Goal: Answer question/provide support: Share knowledge or assist other users

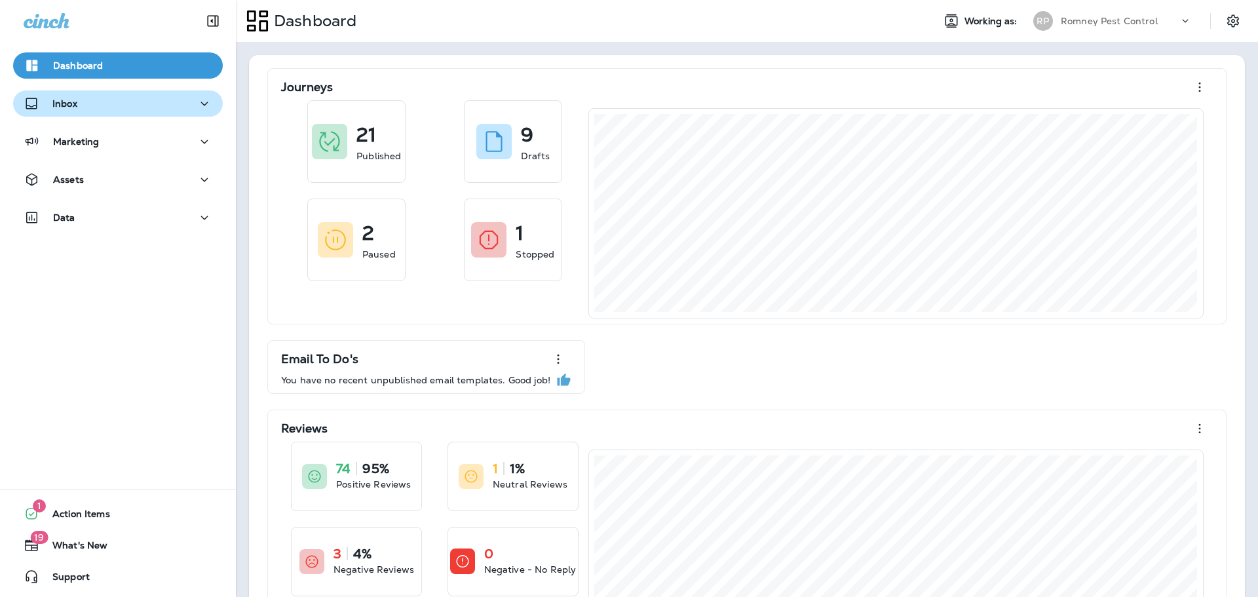
click at [103, 102] on div "Inbox" at bounding box center [118, 104] width 189 height 16
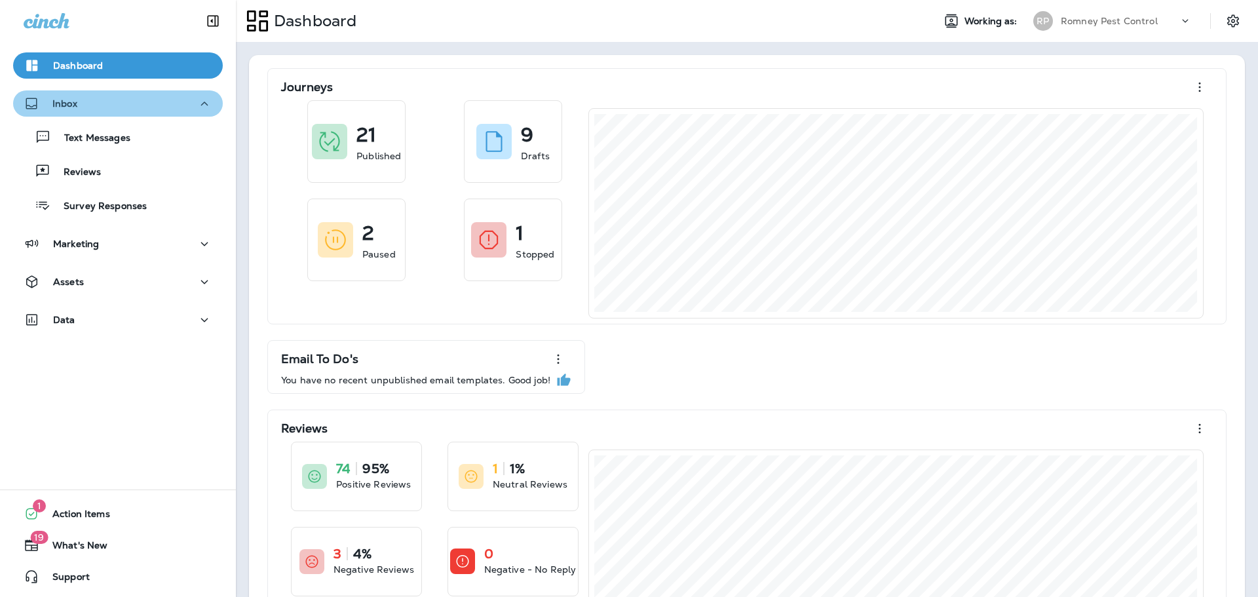
drag, startPoint x: 103, startPoint y: 102, endPoint x: 101, endPoint y: 115, distance: 13.2
click at [103, 102] on div "Inbox" at bounding box center [118, 104] width 189 height 16
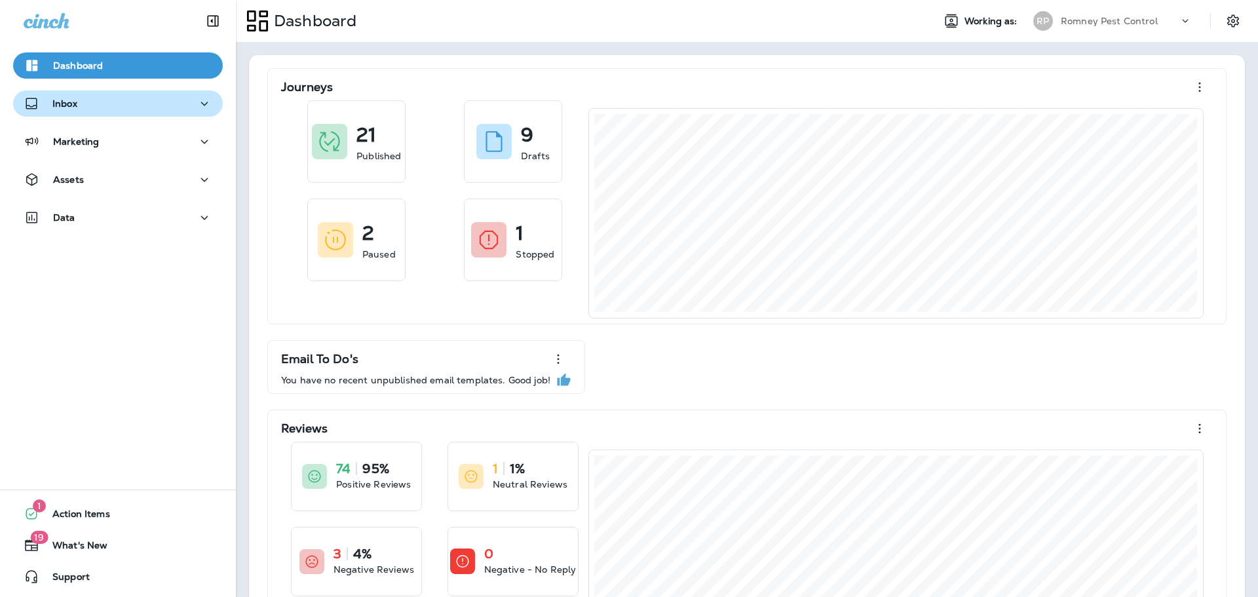
click at [88, 107] on div "Inbox" at bounding box center [118, 104] width 189 height 16
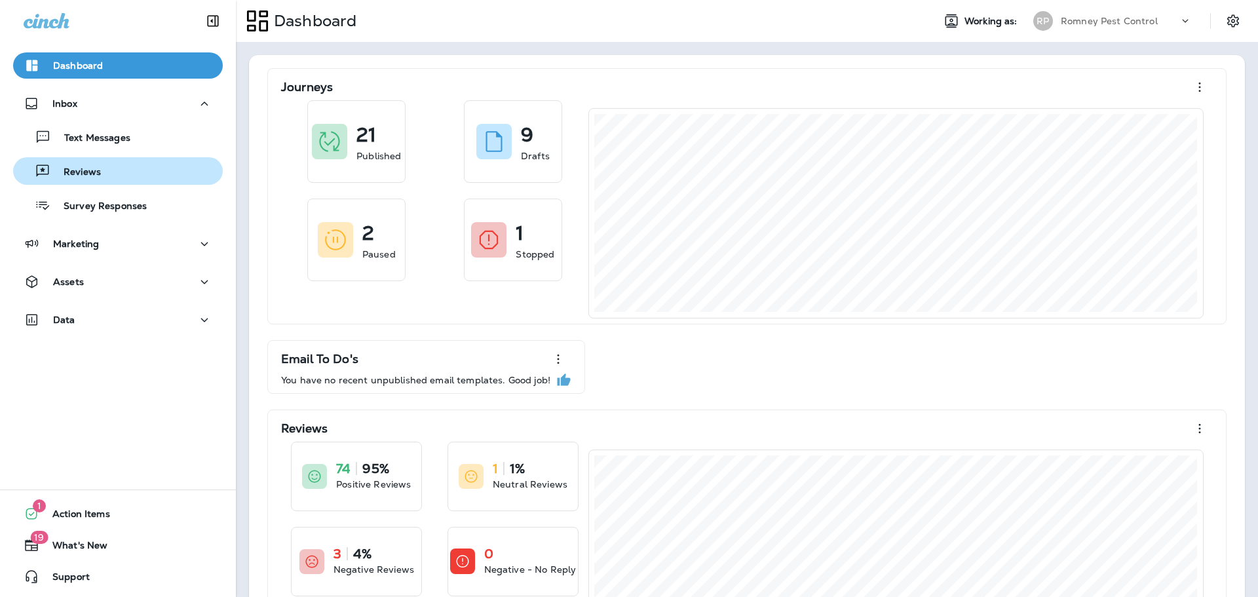
click at [97, 171] on p "Reviews" at bounding box center [75, 172] width 50 height 12
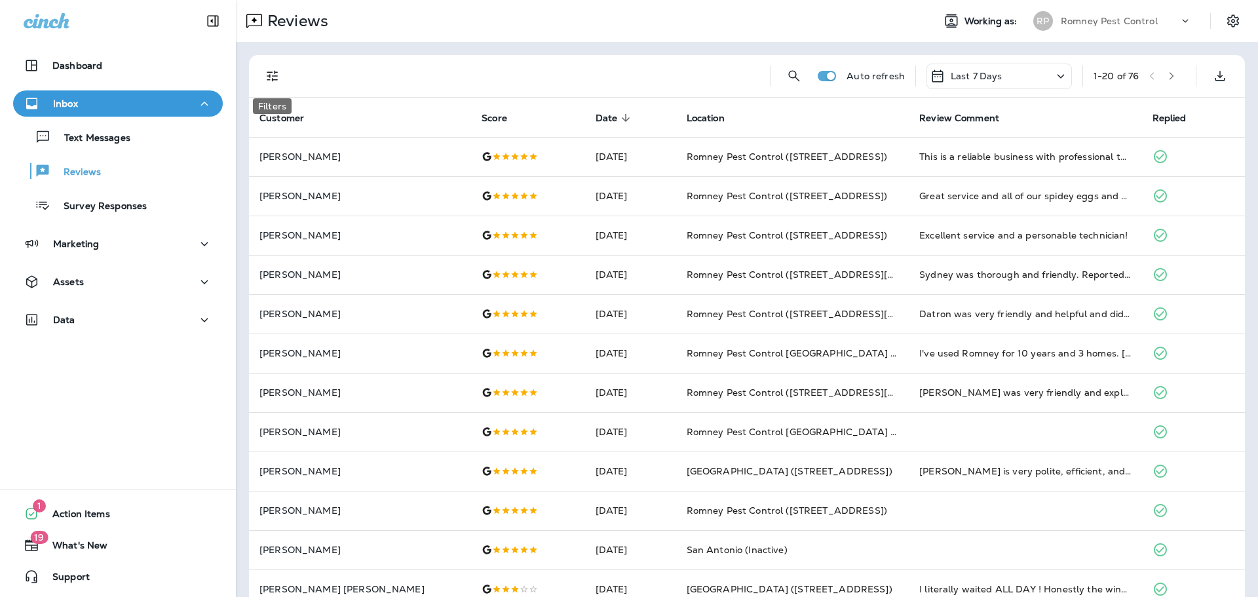
click at [274, 78] on icon "Filters" at bounding box center [273, 76] width 16 height 16
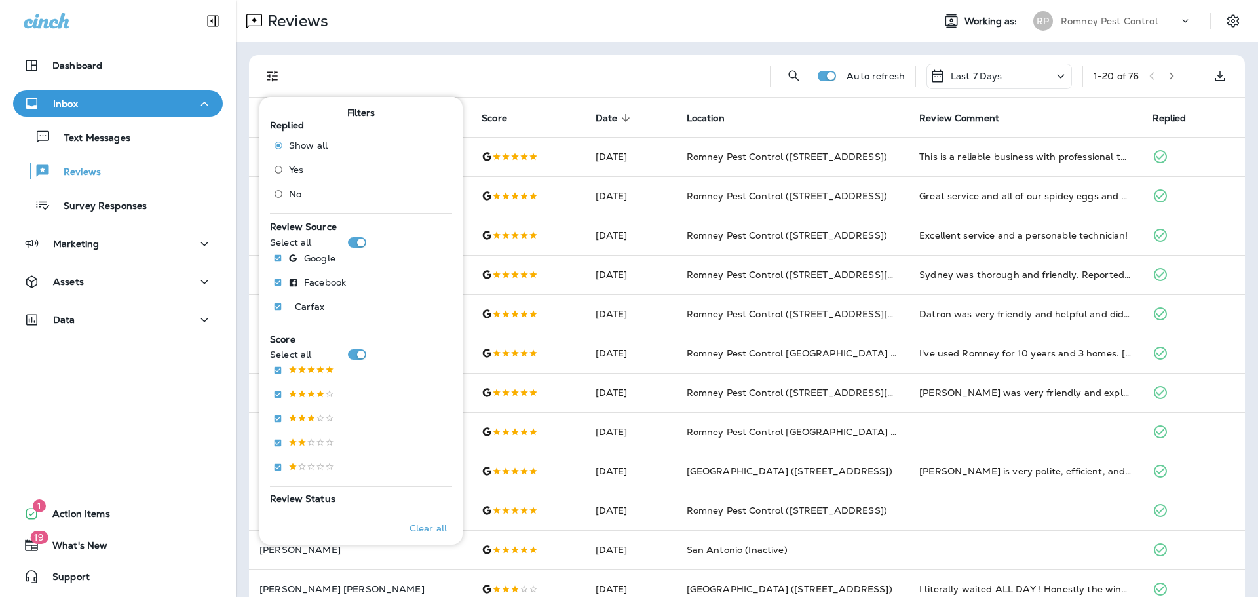
click at [292, 200] on label "No" at bounding box center [298, 193] width 60 height 21
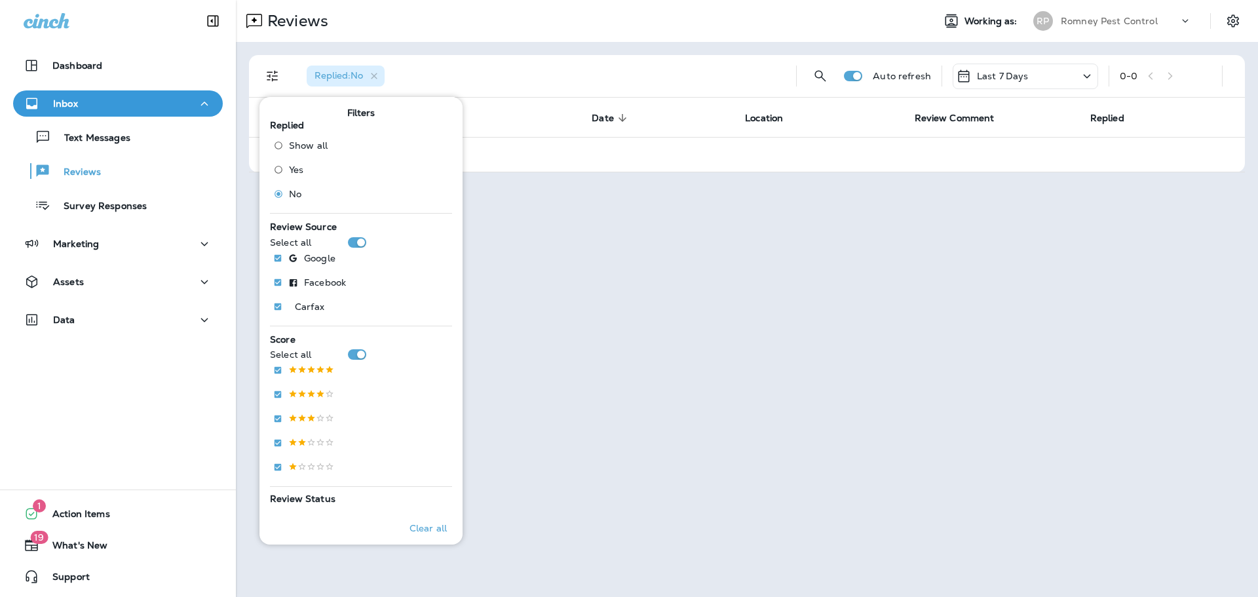
click at [744, 62] on div "Replied : No" at bounding box center [540, 76] width 489 height 42
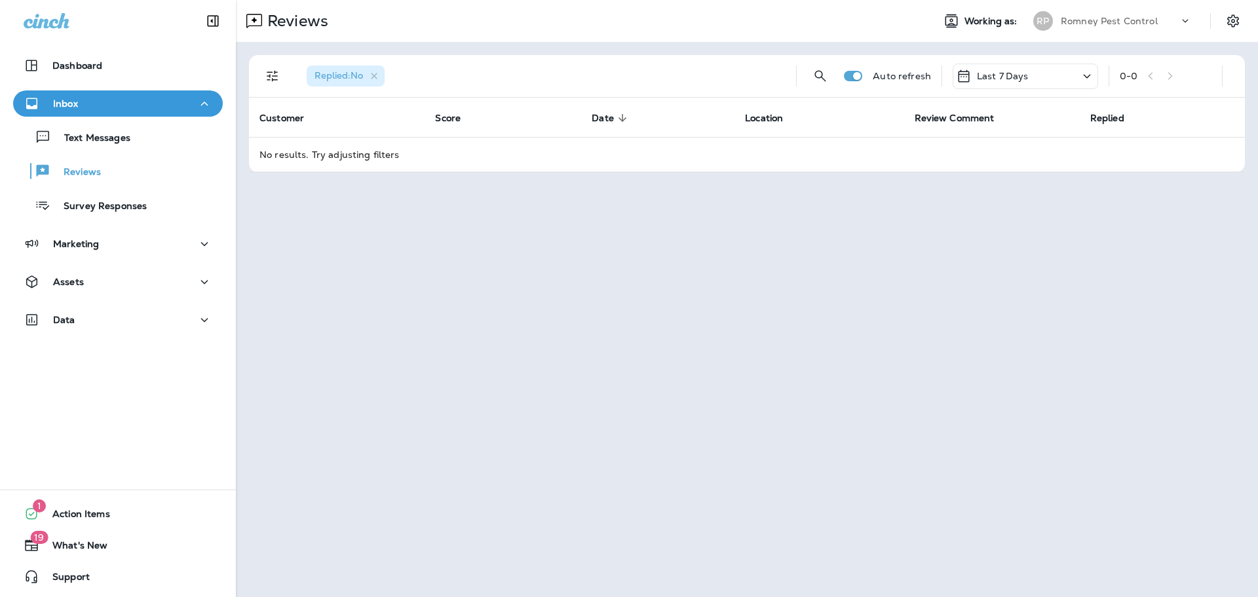
click at [1019, 85] on div "Last 7 Days" at bounding box center [1024, 77] width 145 height 26
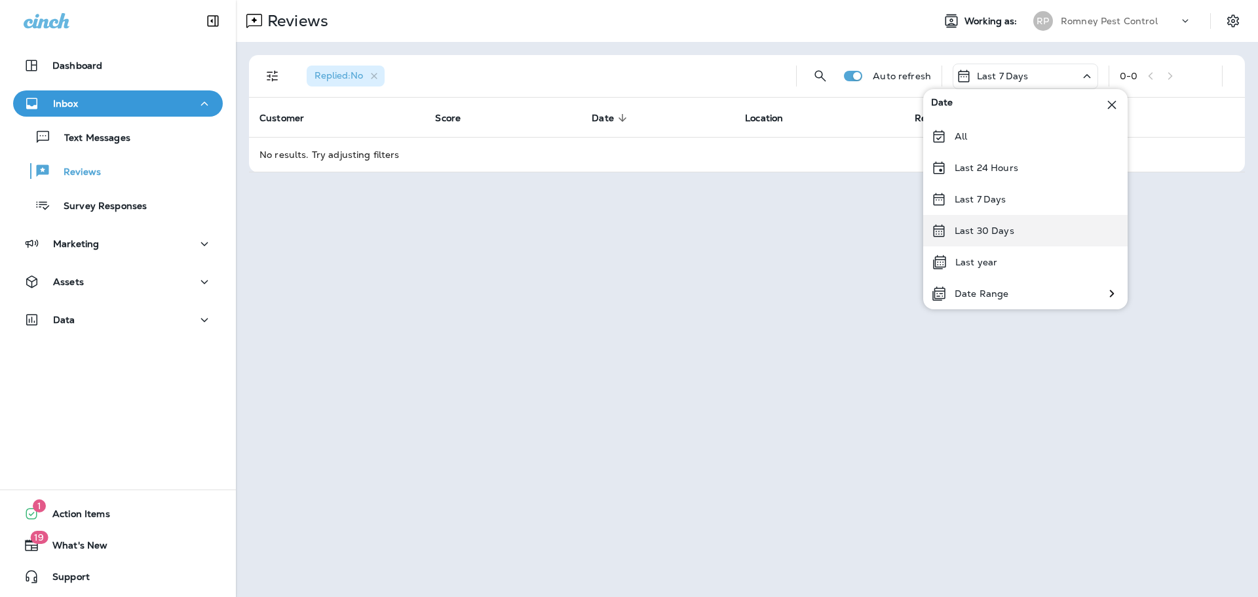
click at [1034, 229] on div "Last 30 Days" at bounding box center [1025, 230] width 204 height 31
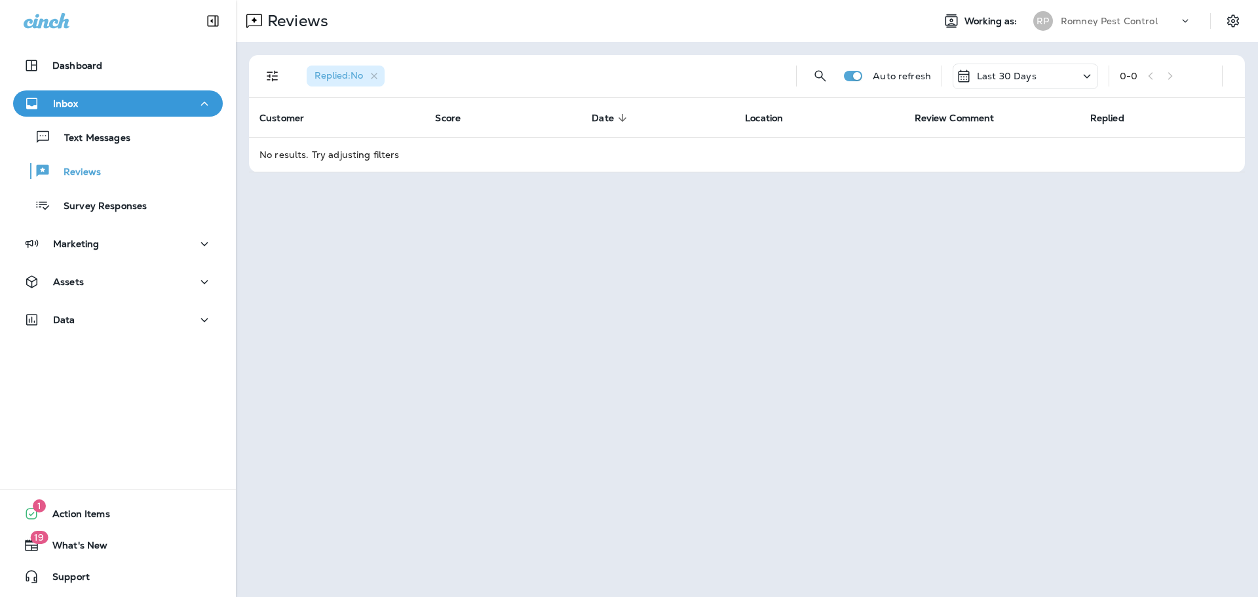
click at [1066, 14] on div "Romney Pest Control" at bounding box center [1120, 21] width 118 height 20
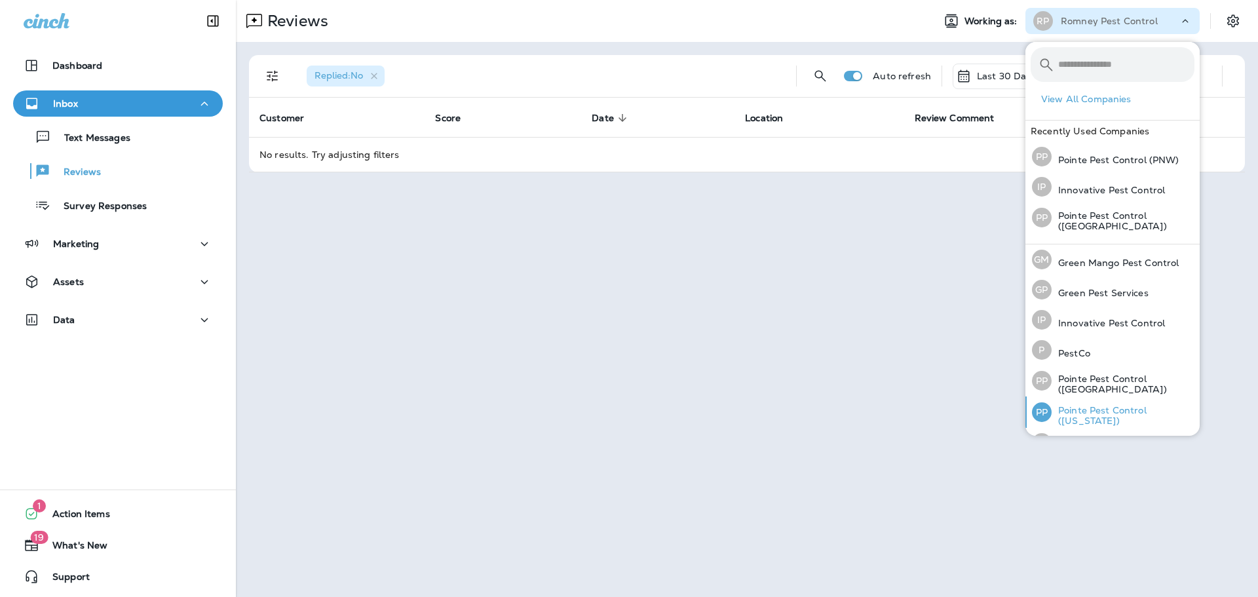
scroll to position [54, 0]
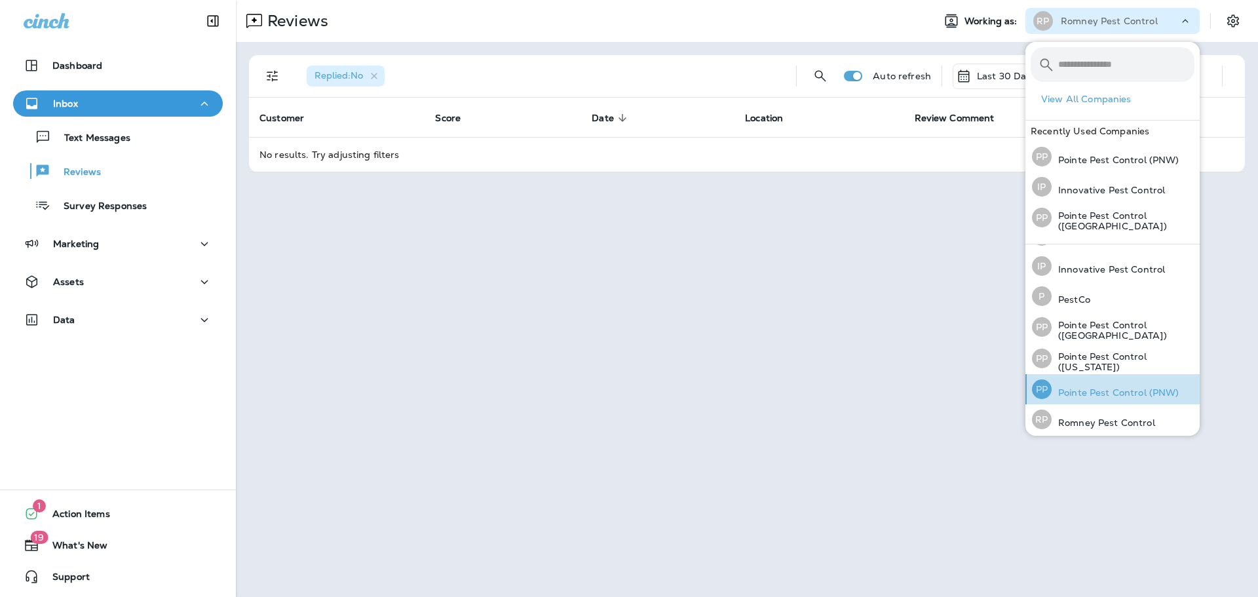
click at [1116, 388] on p "Pointe Pest Control (PNW)" at bounding box center [1115, 392] width 128 height 10
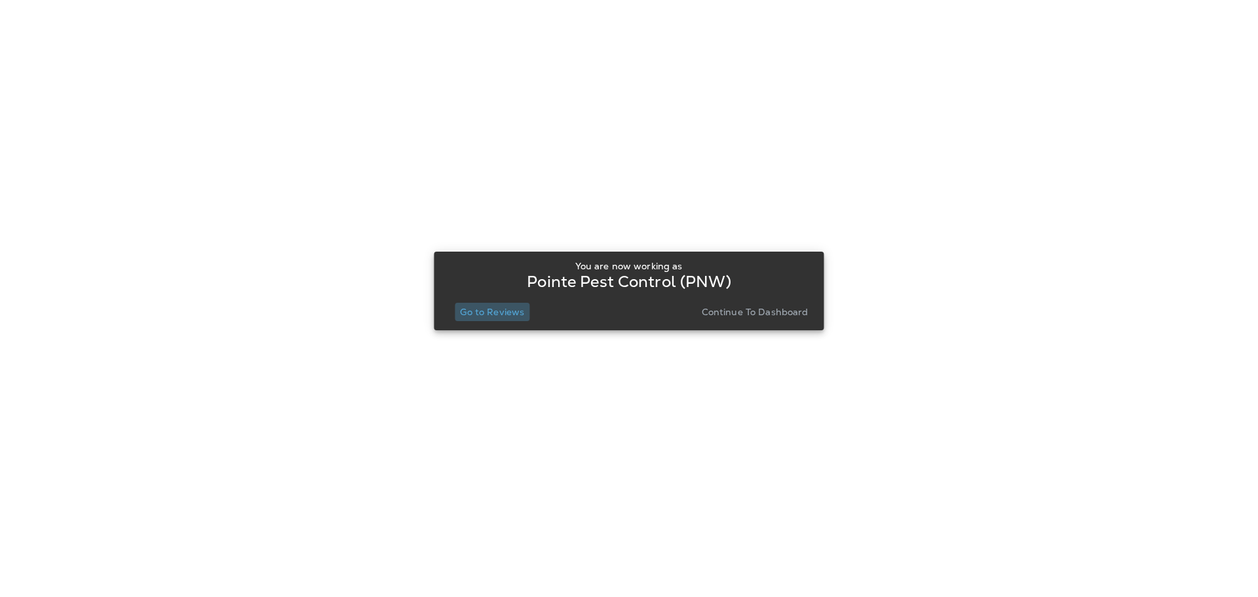
click at [523, 316] on p "Go to Reviews" at bounding box center [492, 312] width 64 height 10
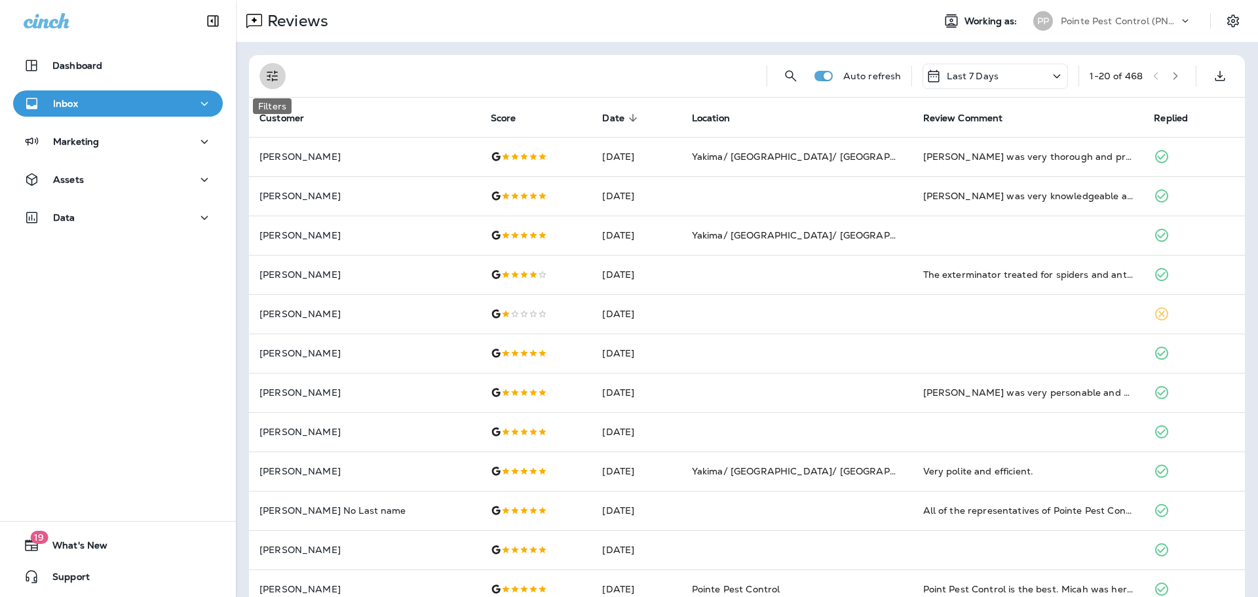
click at [273, 78] on icon "Filters" at bounding box center [273, 76] width 16 height 16
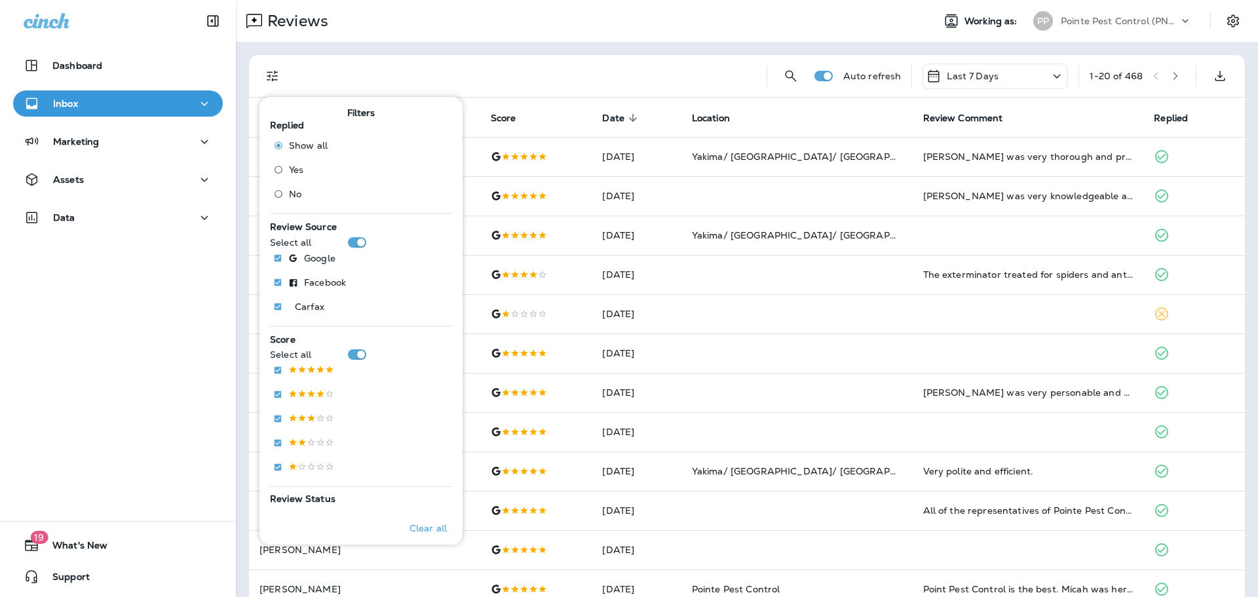
click at [290, 198] on span "No" at bounding box center [295, 194] width 12 height 10
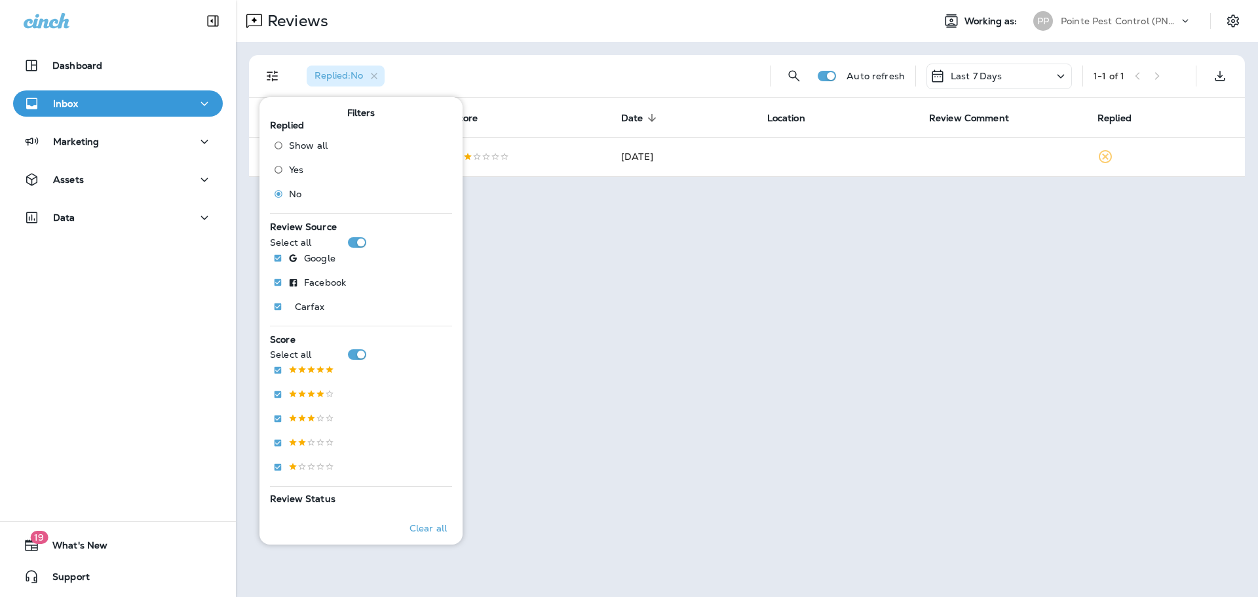
click at [966, 77] on p "Last 7 Days" at bounding box center [976, 76] width 52 height 10
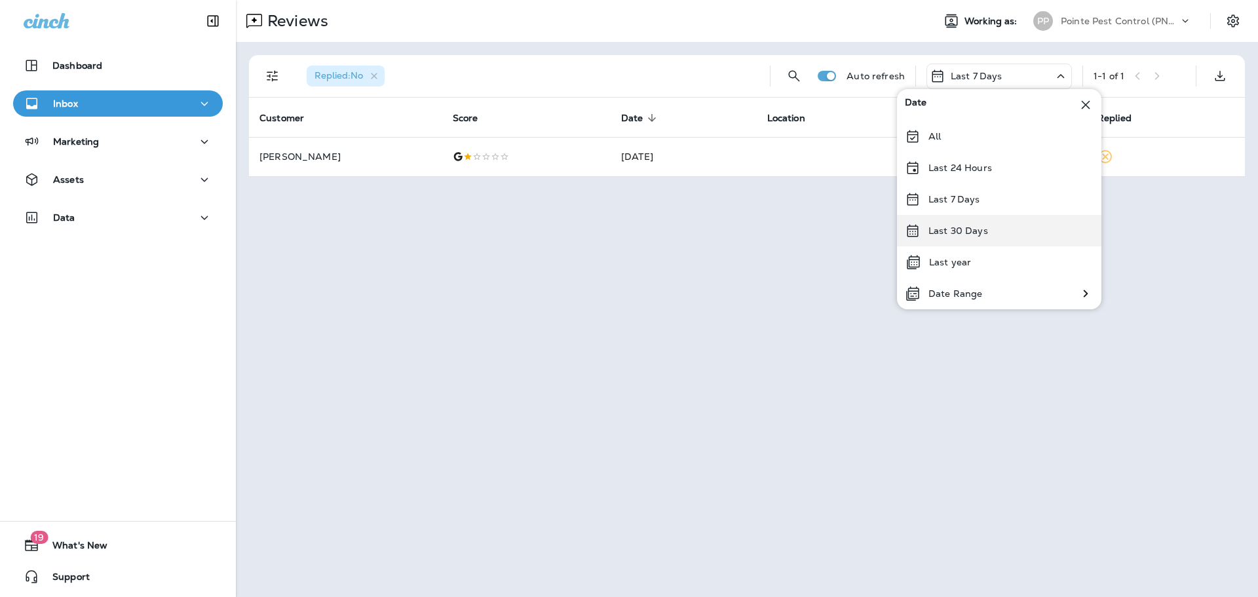
click at [964, 230] on p "Last 30 Days" at bounding box center [958, 230] width 60 height 10
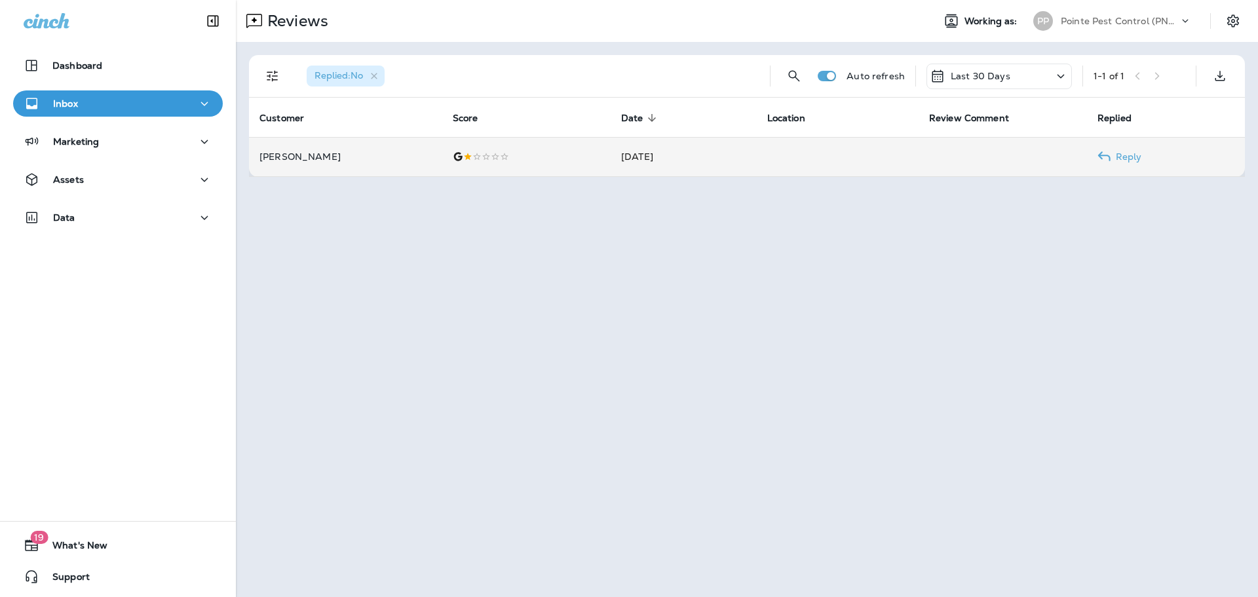
click at [712, 159] on td "[DATE]" at bounding box center [684, 156] width 146 height 39
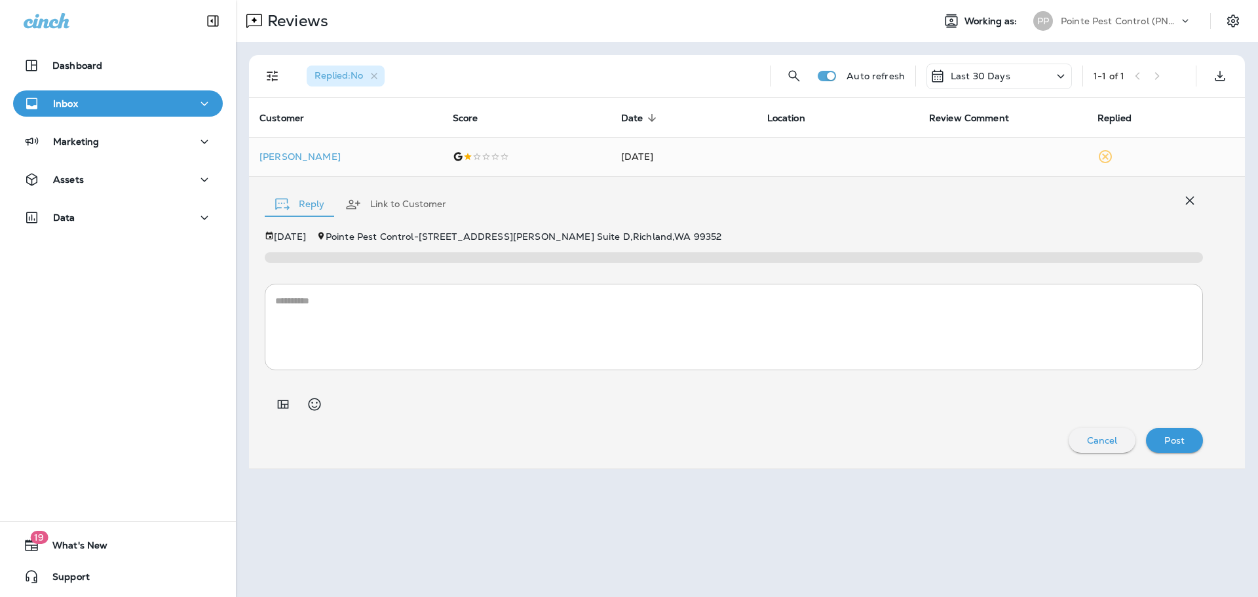
click at [666, 345] on textarea at bounding box center [733, 327] width 917 height 66
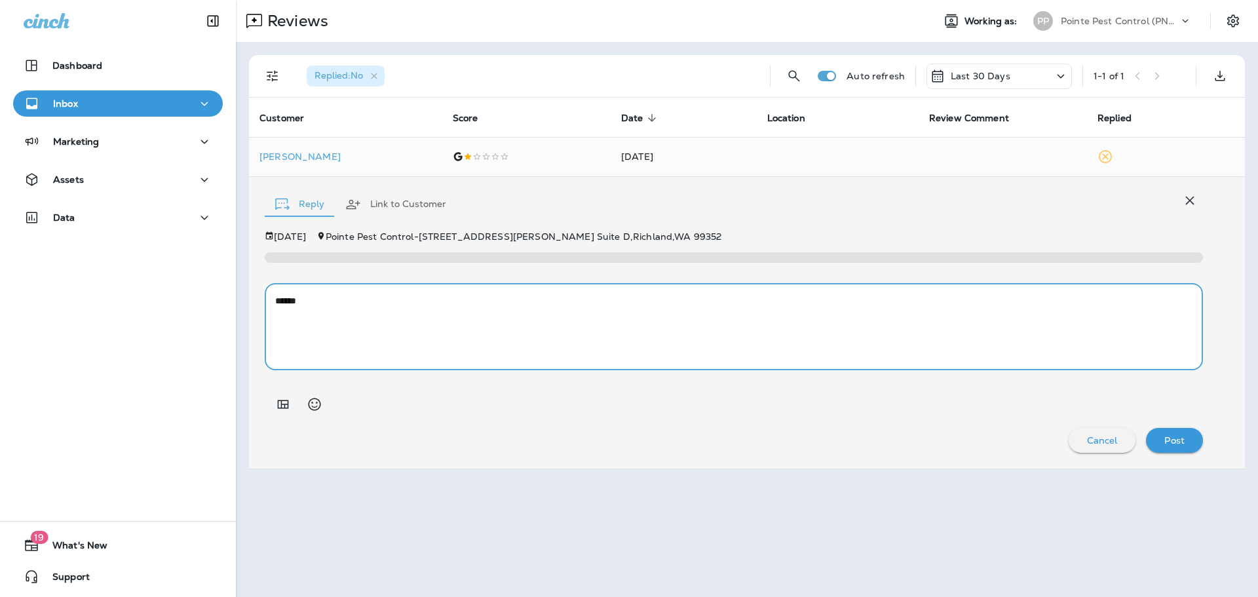
paste textarea "**********"
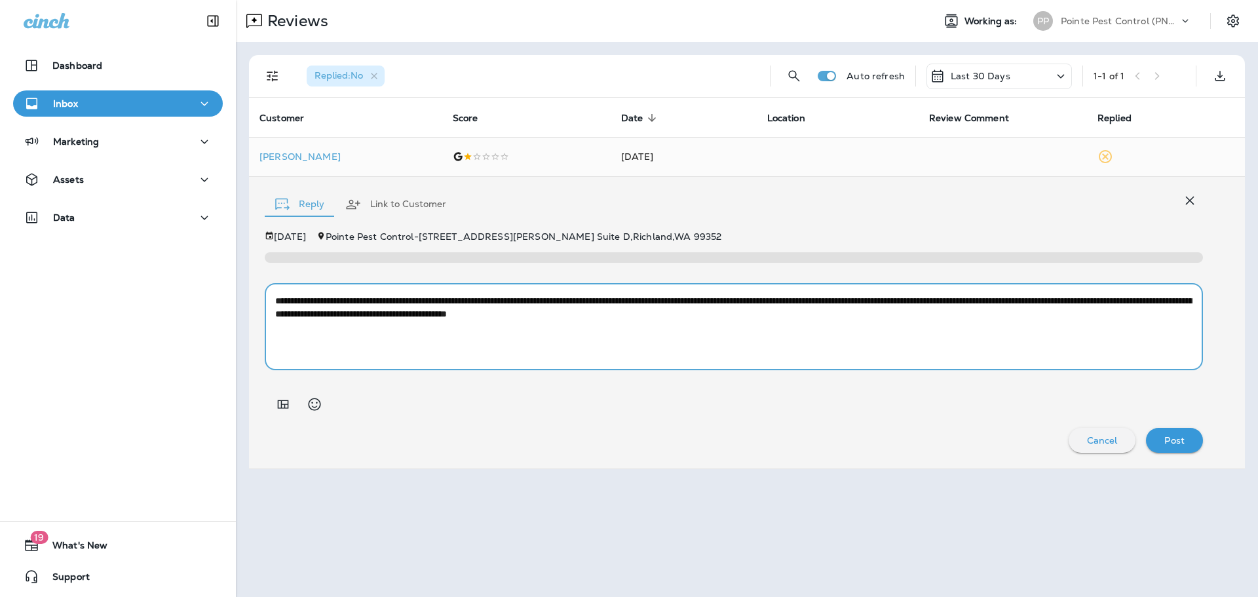
type textarea "**********"
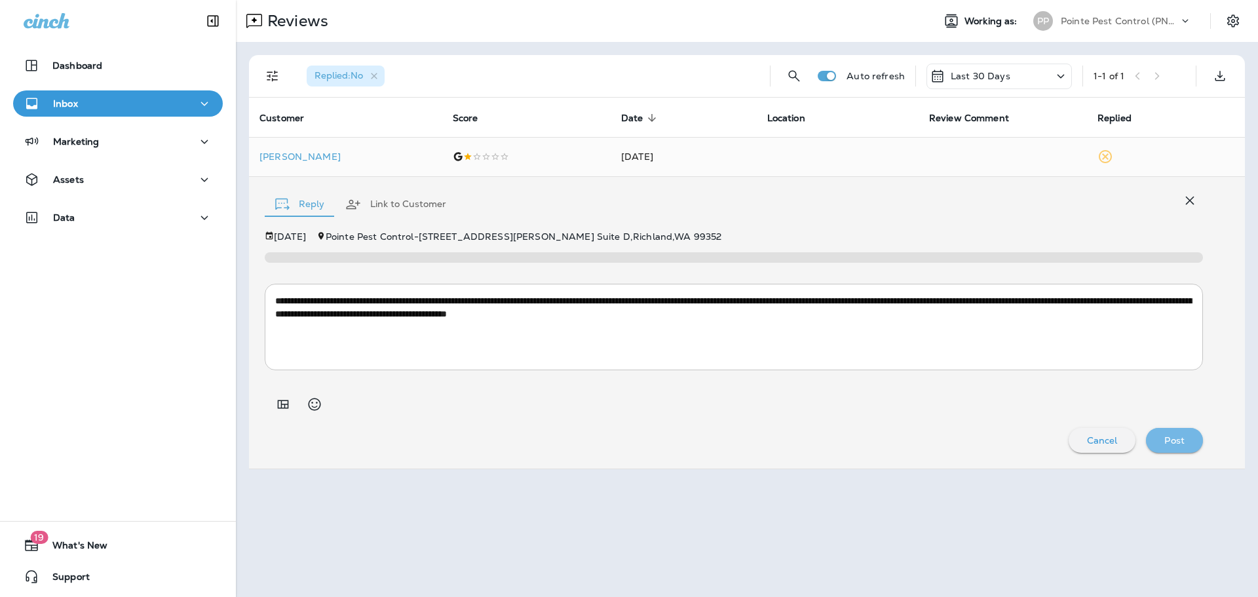
click at [1165, 438] on p "Post" at bounding box center [1174, 440] width 20 height 10
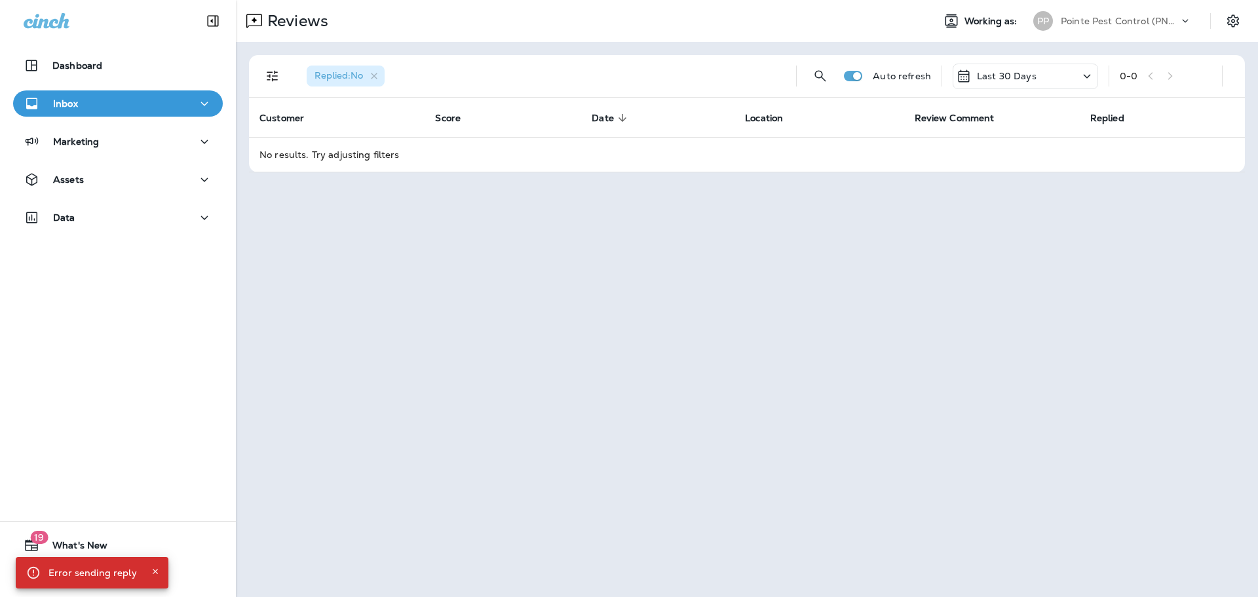
click at [1116, 17] on p "Pointe Pest Control (PNW)" at bounding box center [1120, 21] width 118 height 10
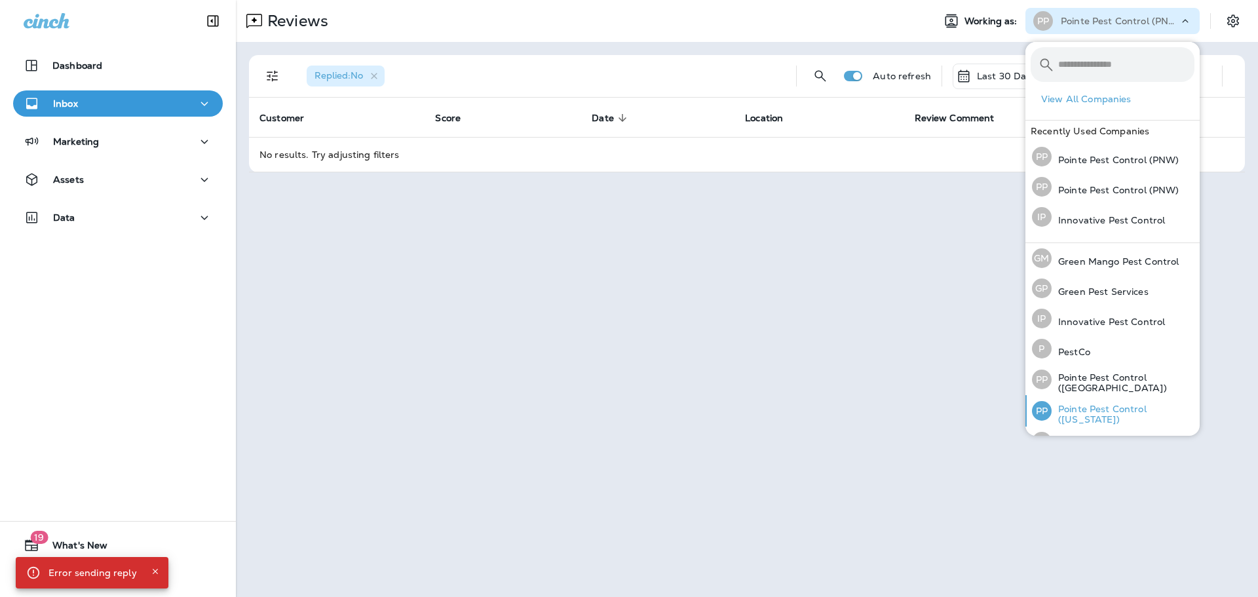
scroll to position [54, 0]
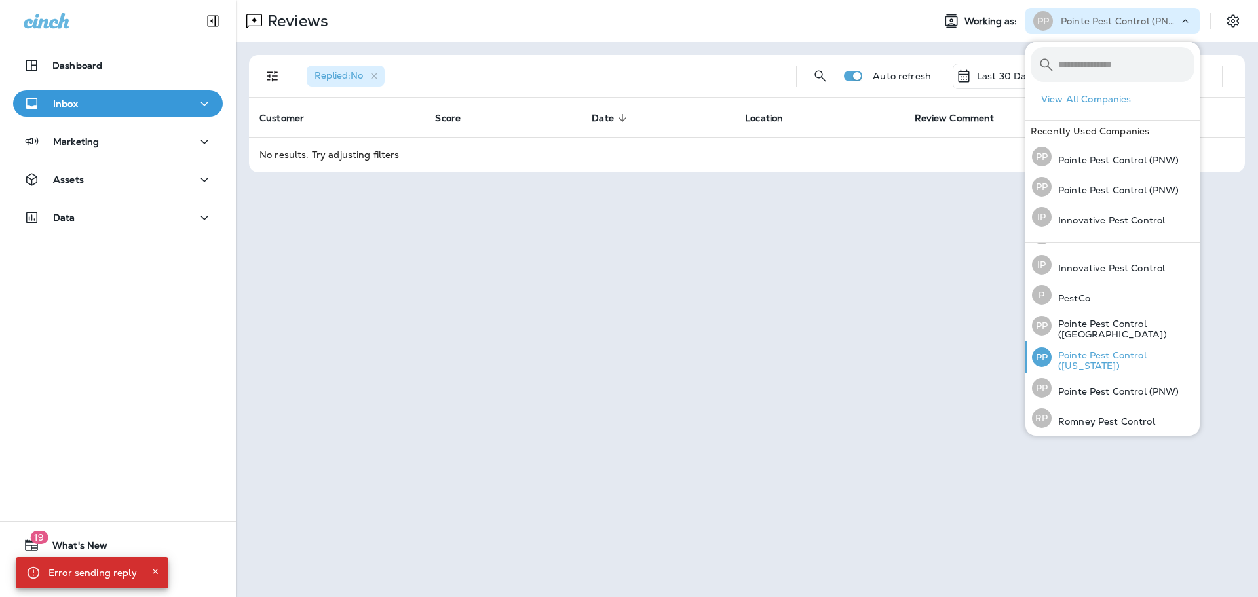
click at [1106, 355] on p "Pointe Pest Control ([US_STATE])" at bounding box center [1122, 360] width 143 height 21
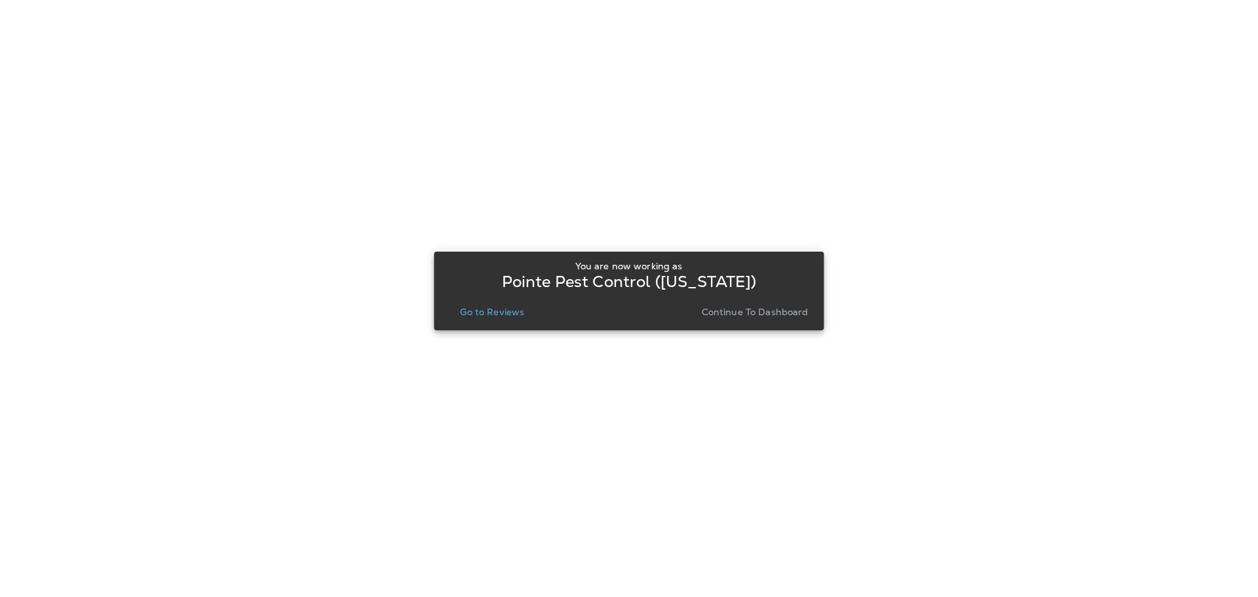
click at [487, 312] on p "Go to Reviews" at bounding box center [492, 312] width 64 height 10
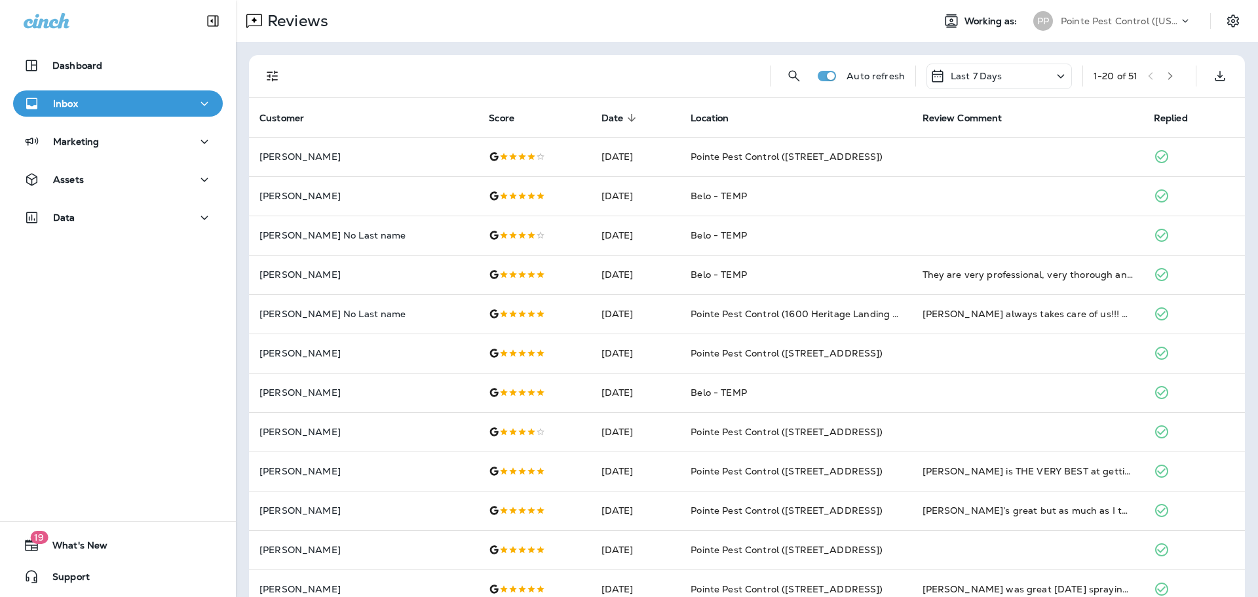
click at [266, 72] on icon "Filters" at bounding box center [273, 76] width 16 height 16
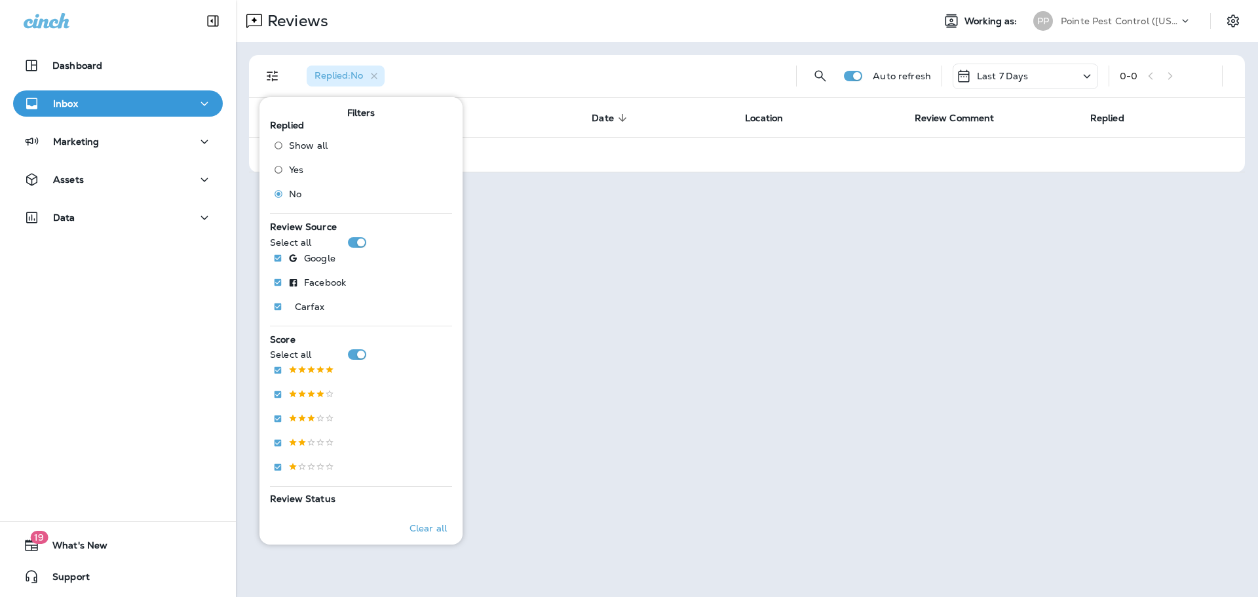
click at [1008, 79] on p "Last 7 Days" at bounding box center [1003, 76] width 52 height 10
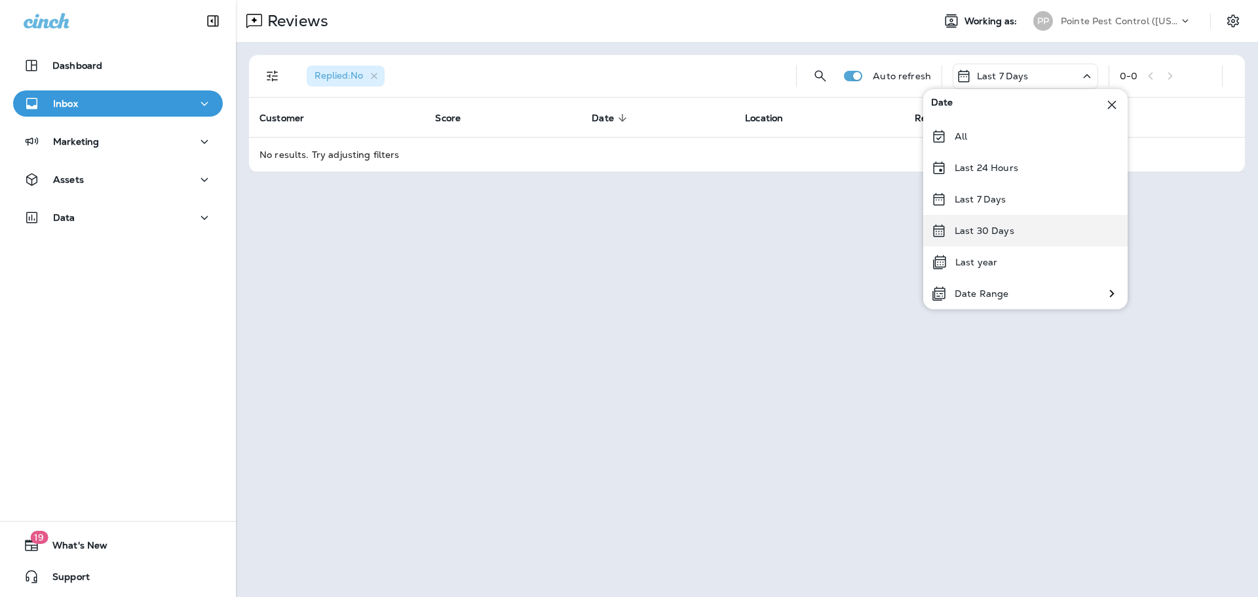
click at [1006, 233] on p "Last 30 Days" at bounding box center [984, 230] width 60 height 10
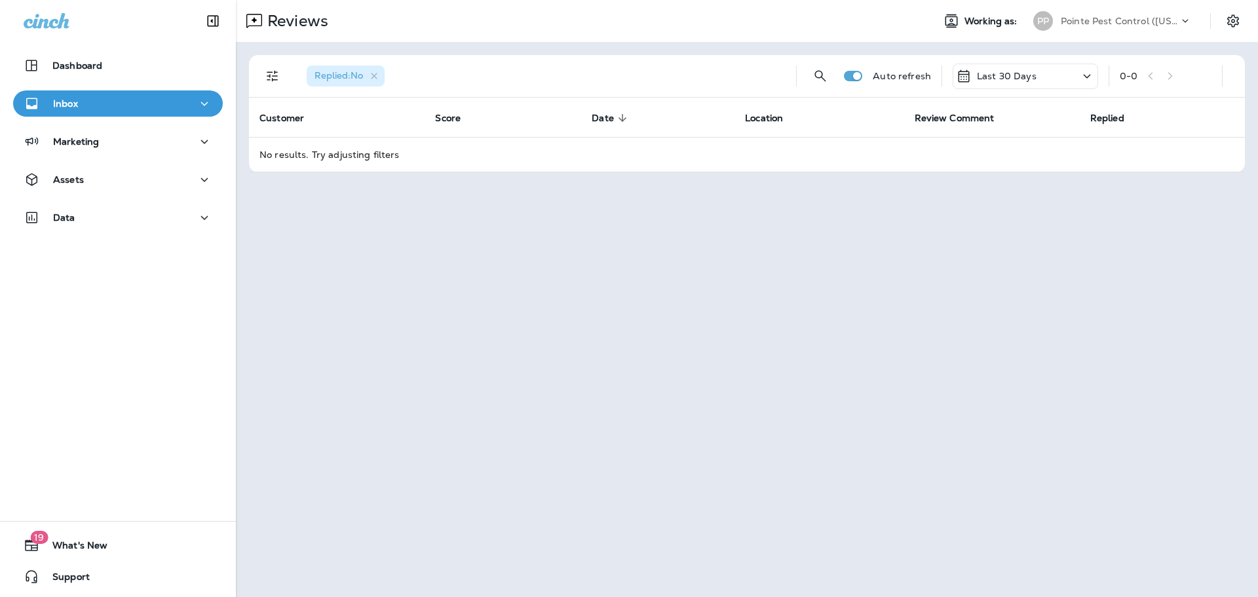
click at [1135, 22] on p "Pointe Pest Control ([US_STATE])" at bounding box center [1120, 21] width 118 height 10
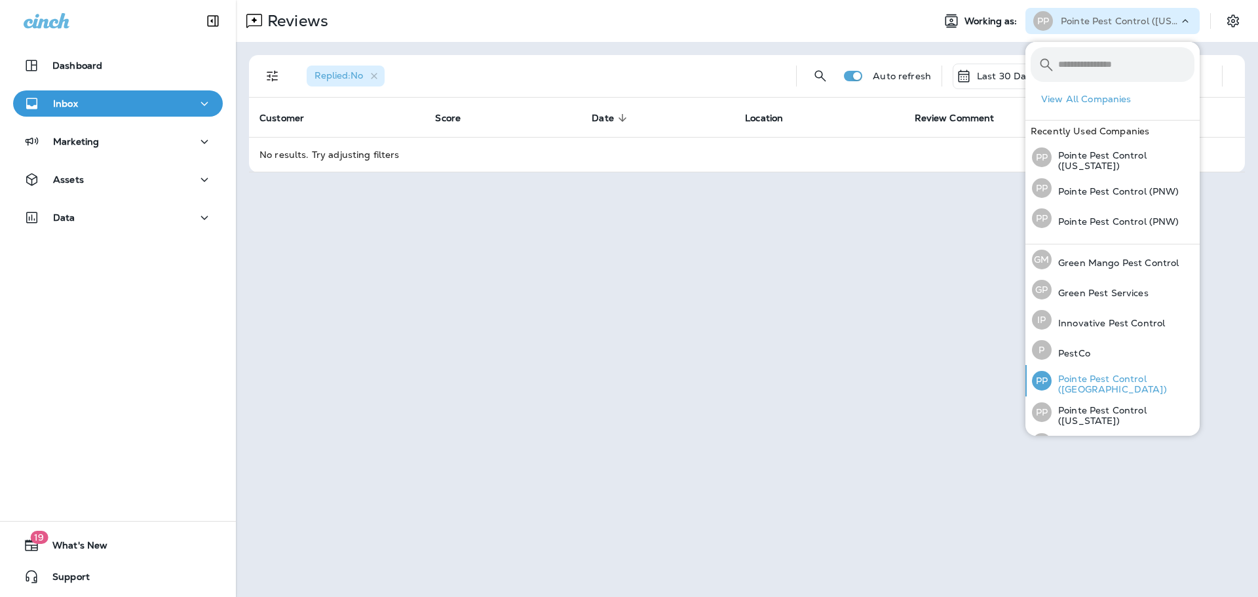
click at [1150, 375] on div "PP Pointe Pest Control ([GEOGRAPHIC_DATA])" at bounding box center [1112, 380] width 173 height 31
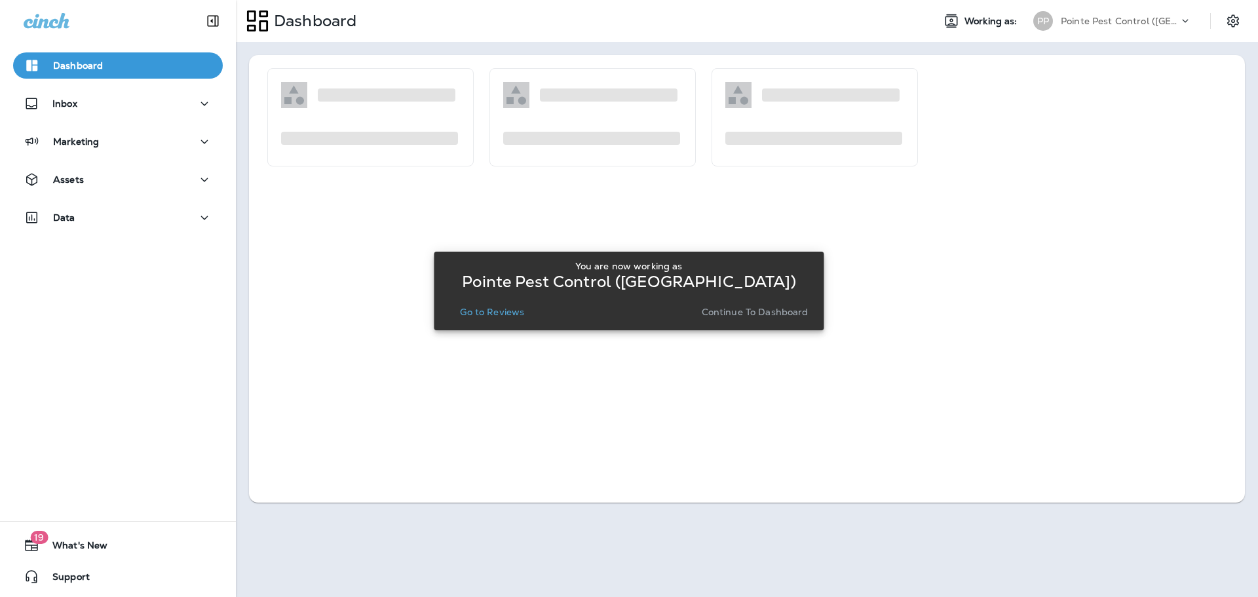
click at [486, 309] on p "Go to Reviews" at bounding box center [492, 312] width 64 height 10
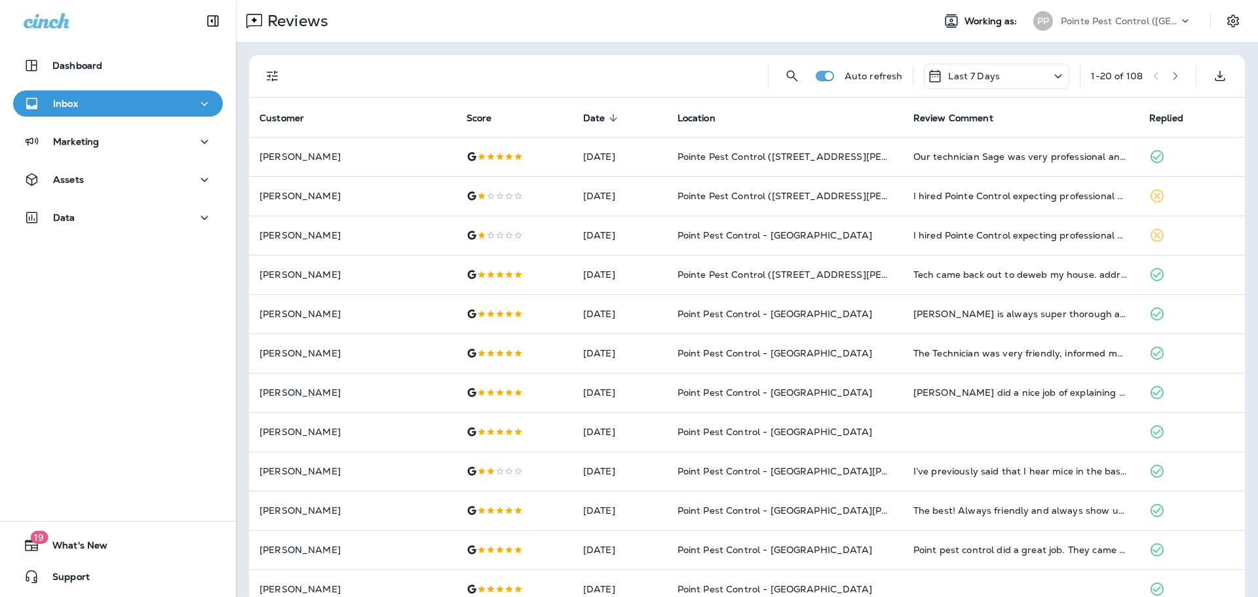
drag, startPoint x: 1011, startPoint y: 75, endPoint x: 1019, endPoint y: 85, distance: 12.7
click at [1011, 75] on div "Last 7 Days" at bounding box center [996, 77] width 145 height 26
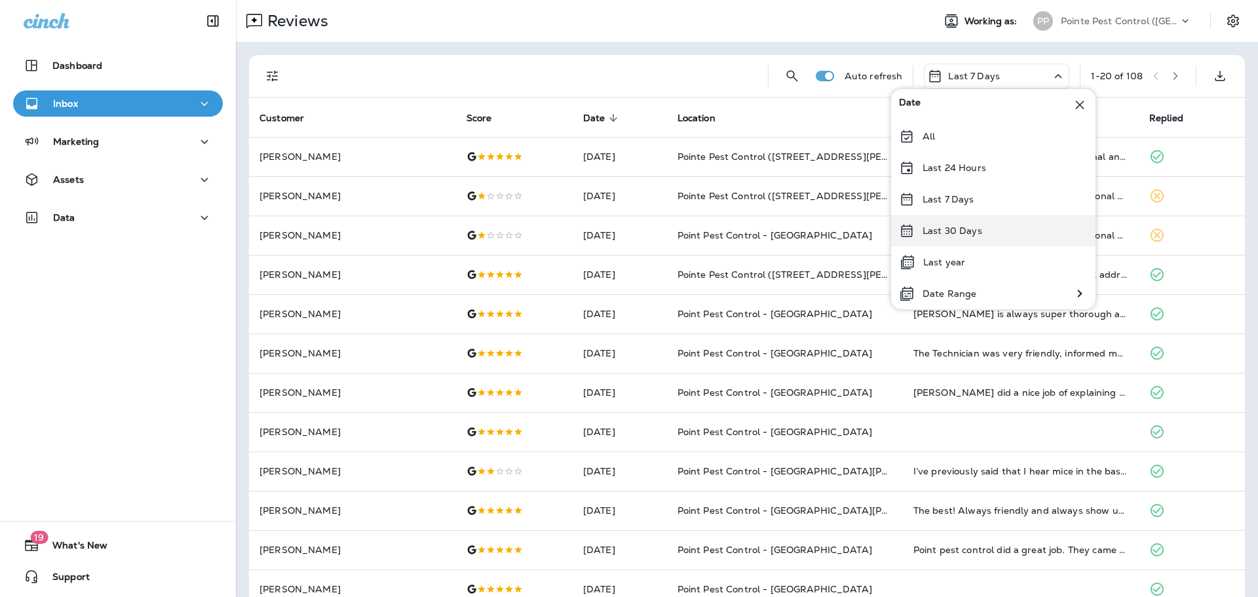
click at [983, 221] on div "Last 30 Days" at bounding box center [993, 230] width 204 height 31
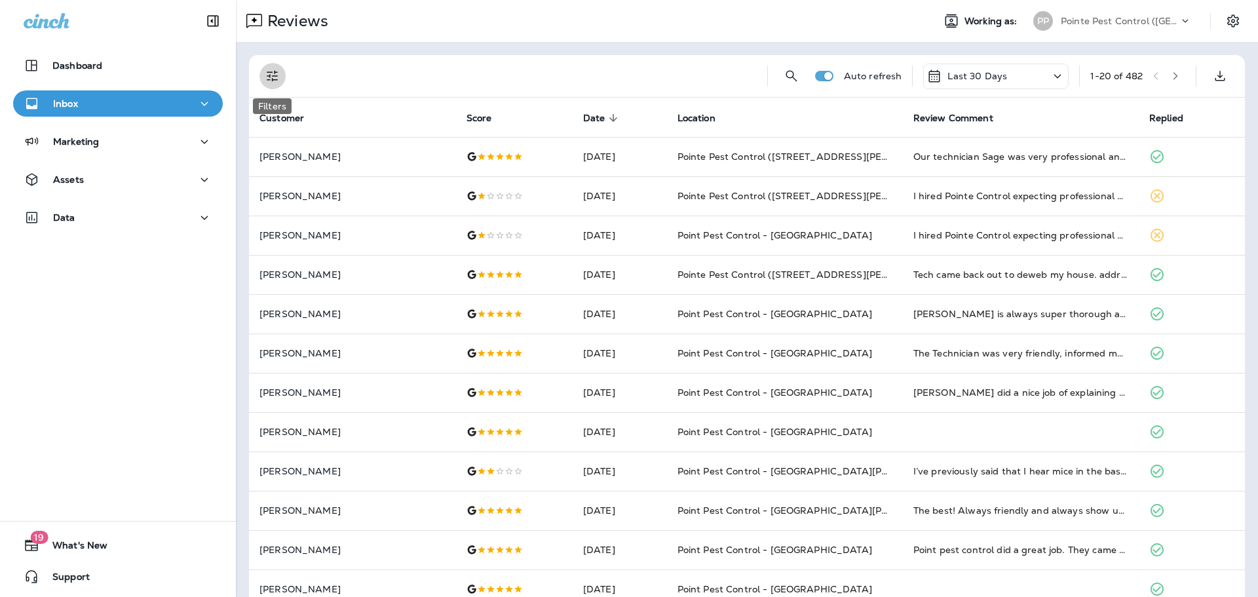
drag, startPoint x: 274, startPoint y: 73, endPoint x: 269, endPoint y: 109, distance: 35.9
click at [274, 73] on icon "Filters" at bounding box center [272, 76] width 11 height 11
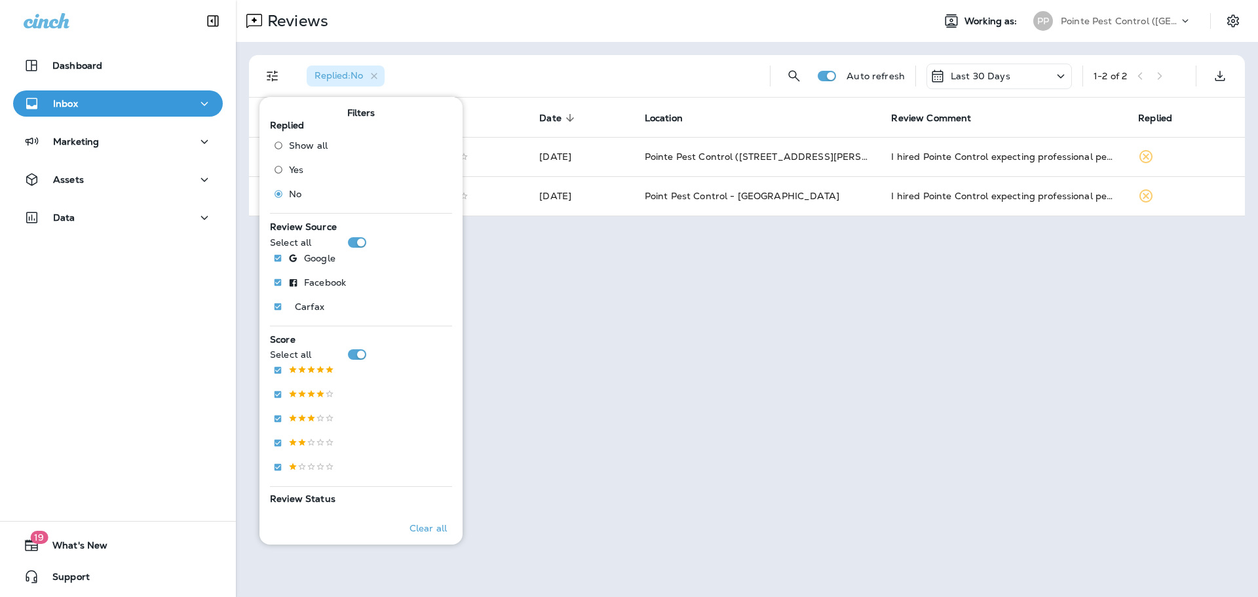
click at [533, 35] on div "Reviews Working as: PP Pointe Pest Control ([GEOGRAPHIC_DATA])" at bounding box center [747, 21] width 1022 height 42
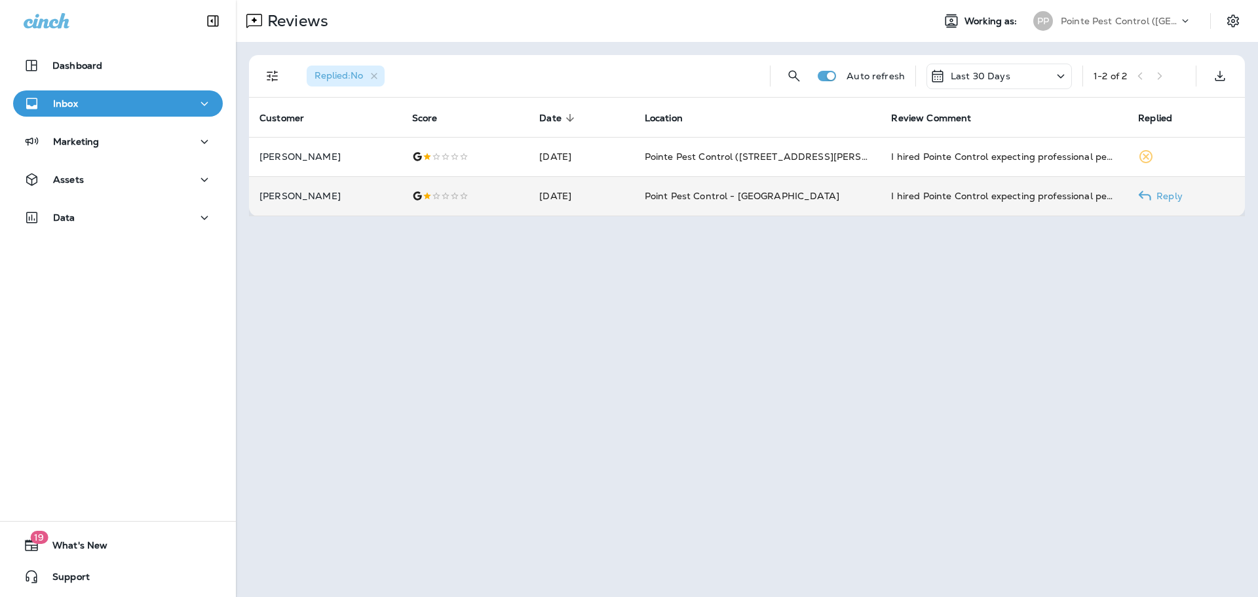
click at [825, 212] on td "Point Pest Control - [GEOGRAPHIC_DATA]" at bounding box center [757, 195] width 247 height 39
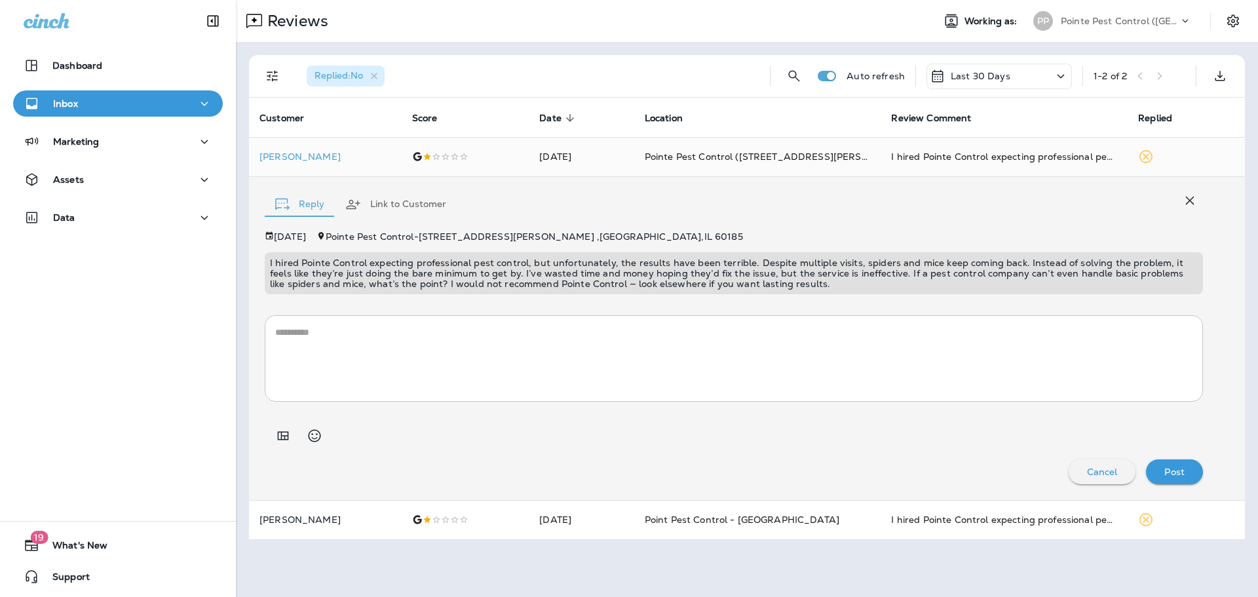
click at [586, 69] on div "Replied : No" at bounding box center [527, 76] width 463 height 42
click at [690, 55] on div "Replied : No" at bounding box center [527, 76] width 463 height 42
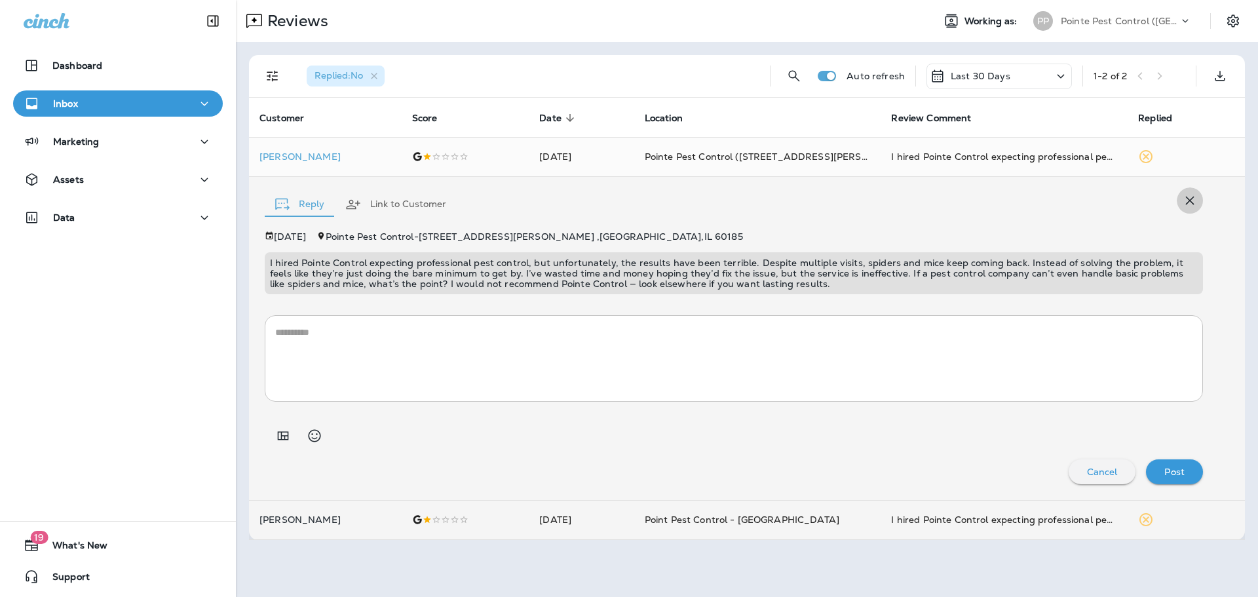
drag, startPoint x: 1192, startPoint y: 203, endPoint x: 1000, endPoint y: 210, distance: 191.4
click at [1192, 203] on icon "button" at bounding box center [1190, 201] width 9 height 9
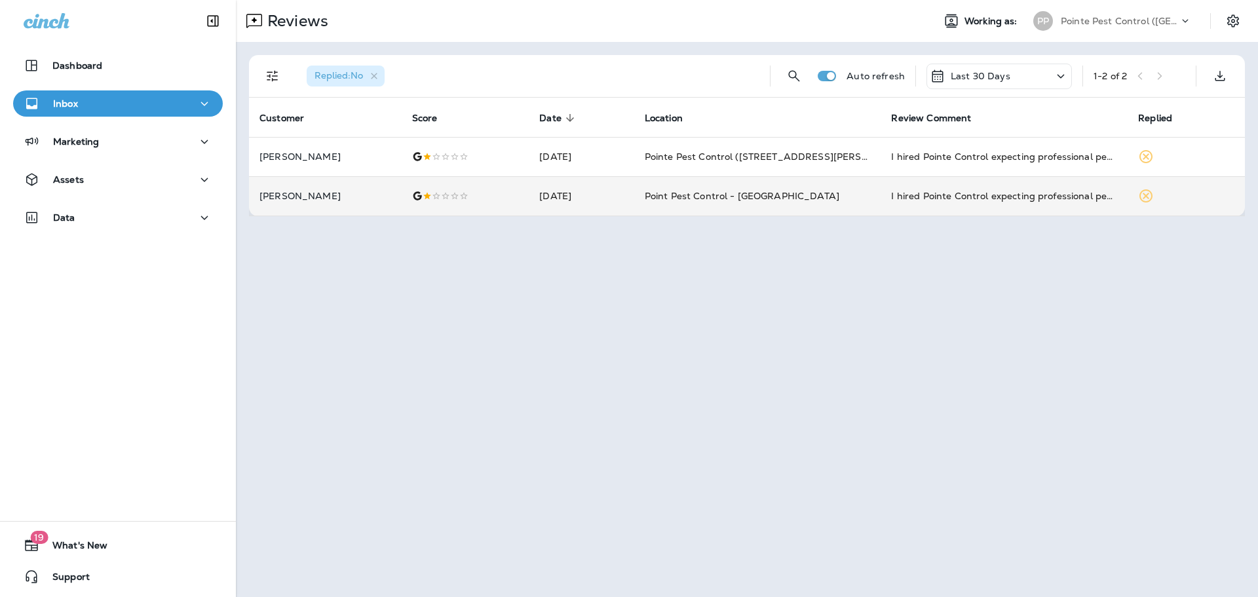
click at [861, 202] on td "Point Pest Control - [GEOGRAPHIC_DATA]" at bounding box center [757, 195] width 247 height 39
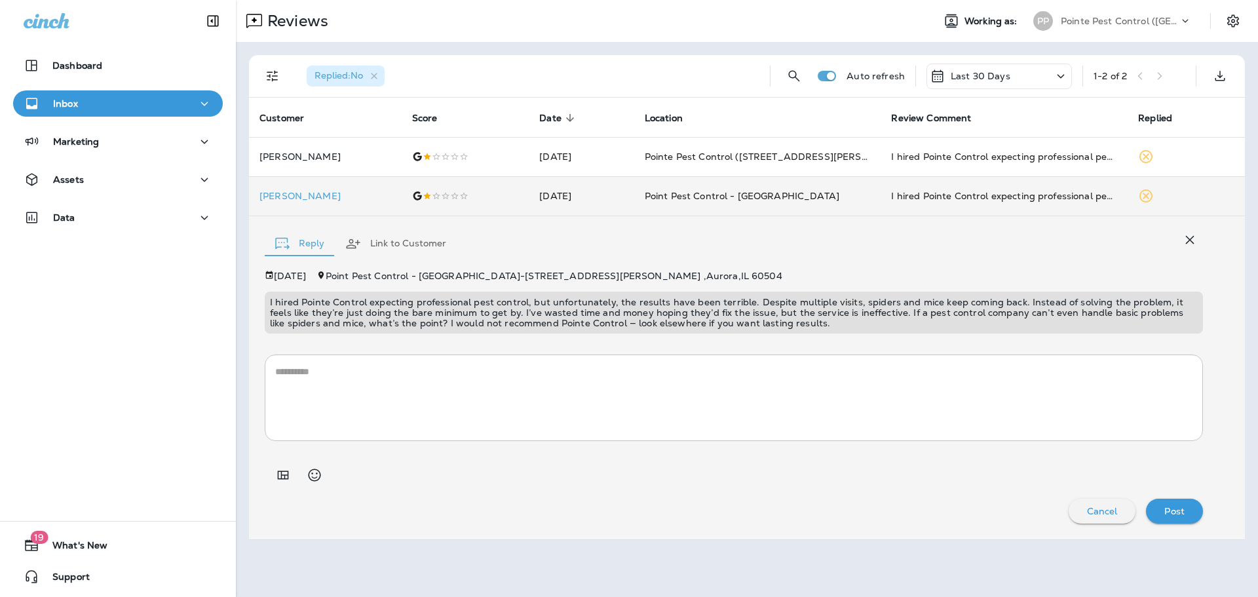
drag, startPoint x: 1194, startPoint y: 248, endPoint x: 1086, endPoint y: 203, distance: 117.2
click at [1194, 248] on button "button" at bounding box center [1189, 240] width 26 height 26
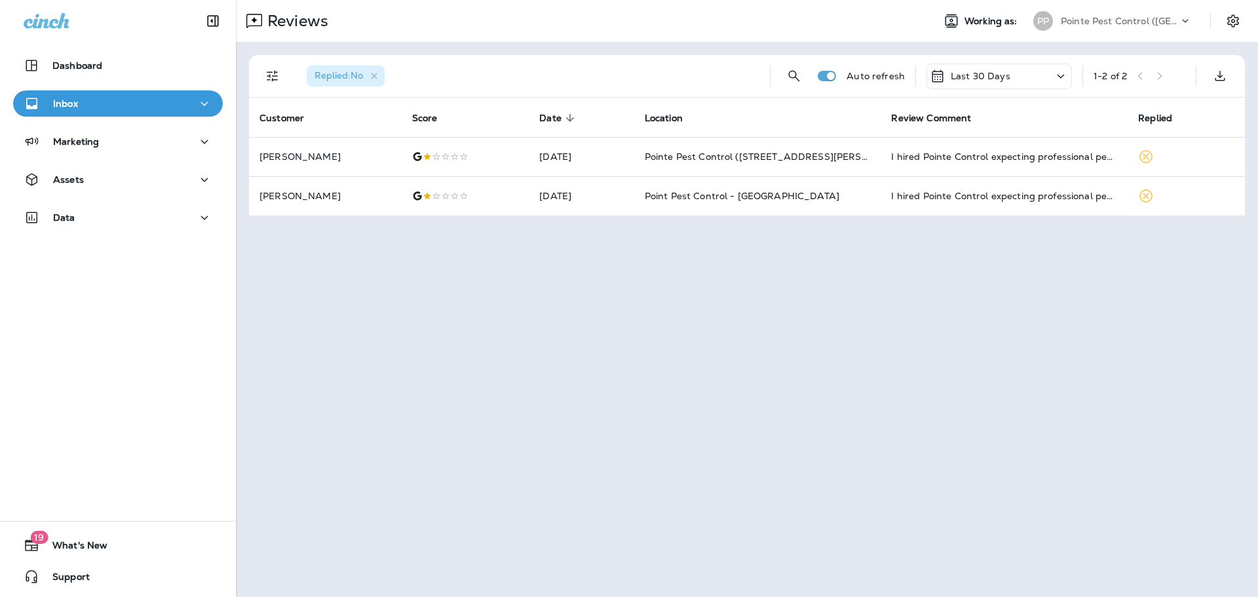
click at [1168, 22] on p "Pointe Pest Control ([GEOGRAPHIC_DATA])" at bounding box center [1120, 21] width 118 height 10
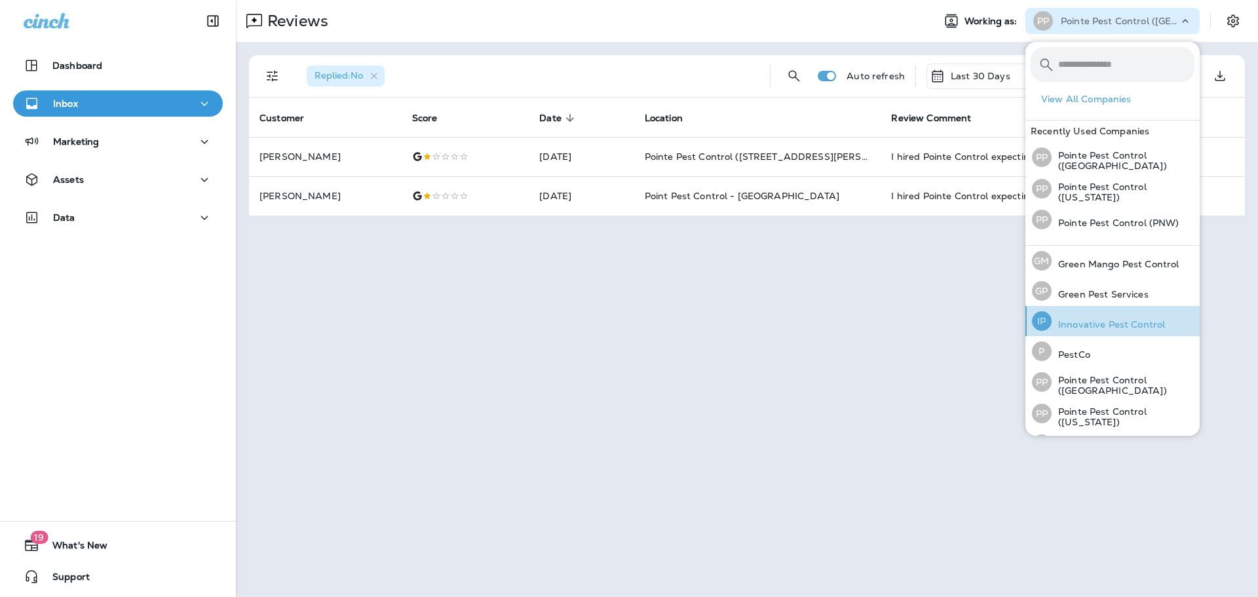
click at [1113, 314] on div "IP Innovative Pest Control" at bounding box center [1097, 321] width 143 height 30
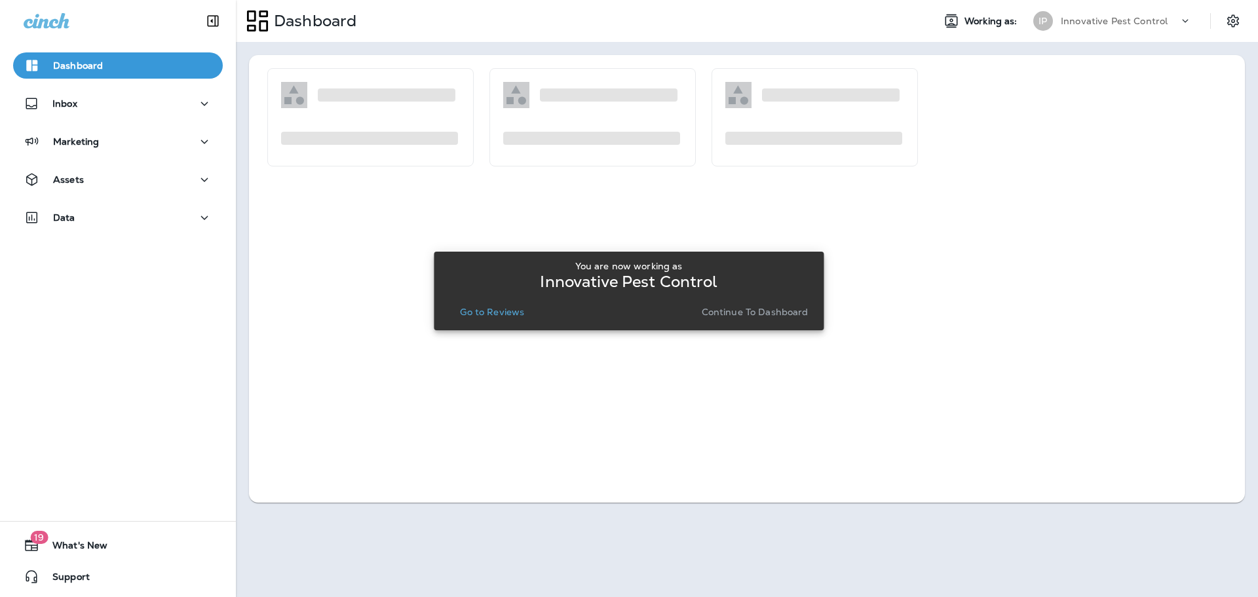
click at [506, 322] on div "You are now working as Innovative Pest Control Go to Reviews Continue to Dashbo…" at bounding box center [628, 290] width 369 height 71
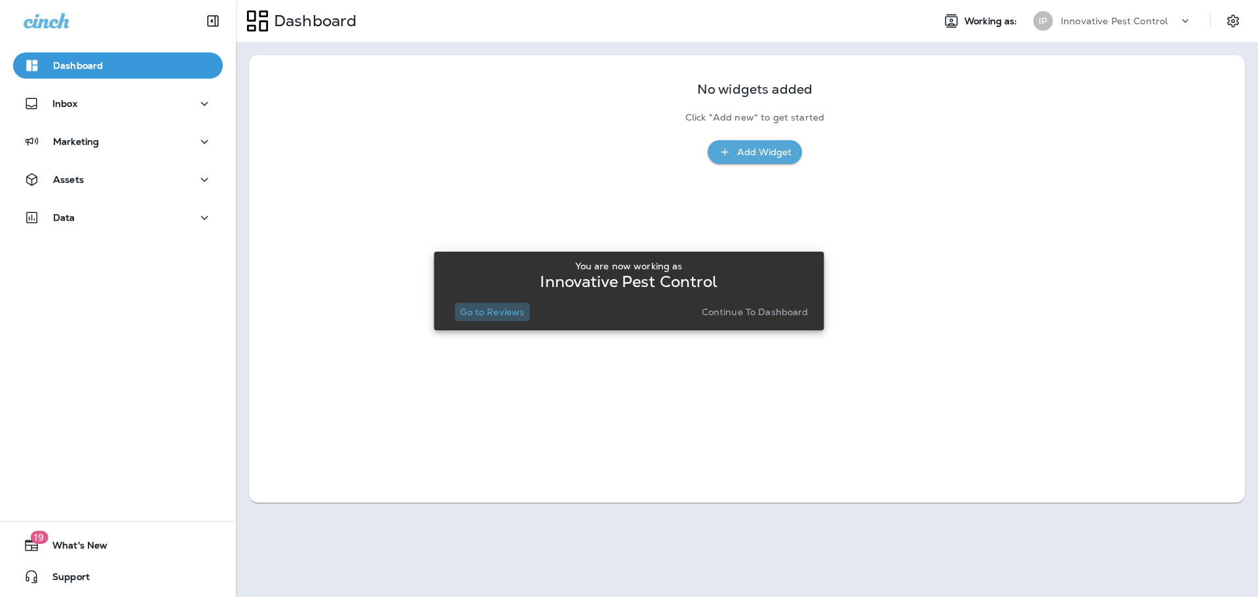
click at [498, 312] on p "Go to Reviews" at bounding box center [492, 312] width 64 height 10
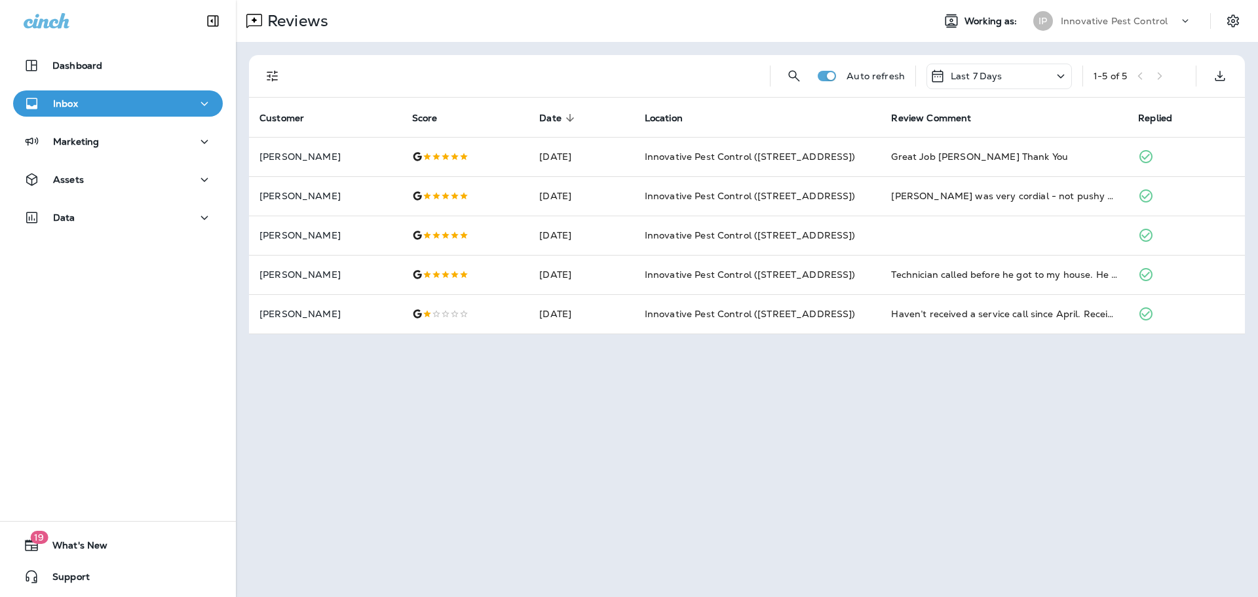
click at [1090, 21] on p "Innovative Pest Control" at bounding box center [1114, 21] width 107 height 10
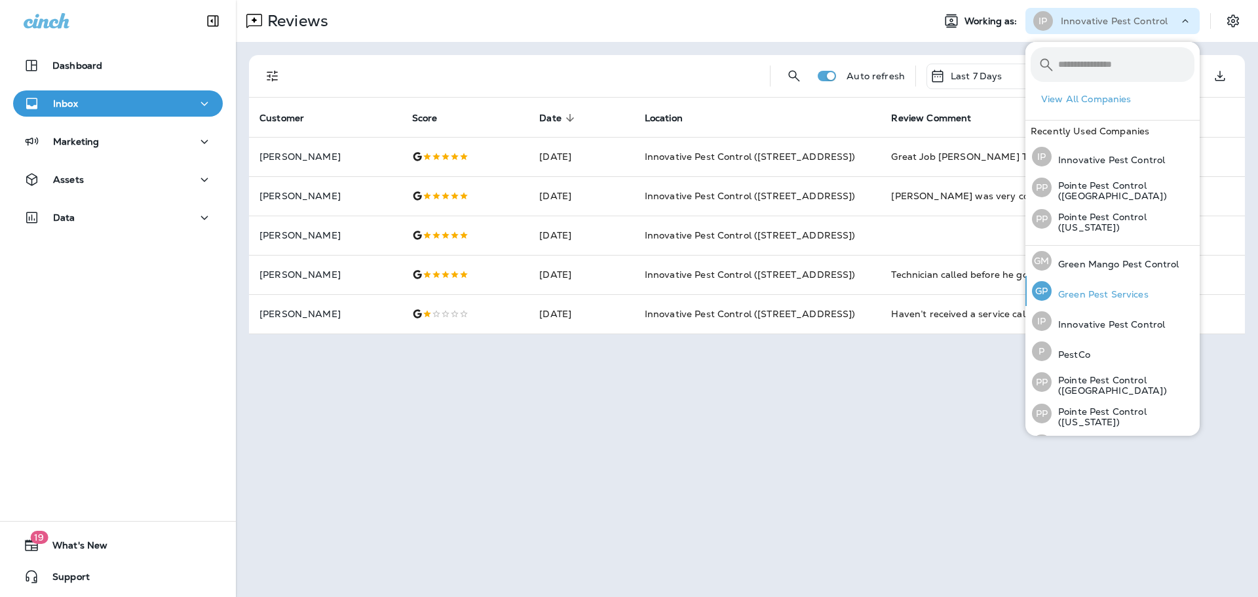
click at [1101, 284] on div "[PERSON_NAME] Pest Services" at bounding box center [1089, 291] width 127 height 30
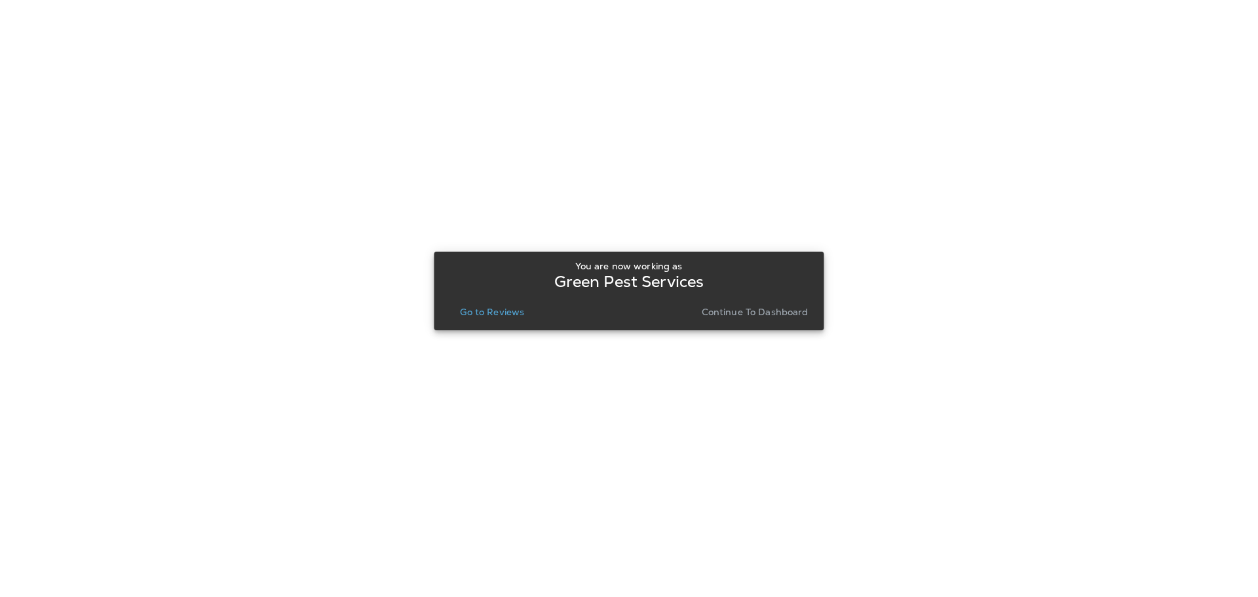
click at [508, 314] on p "Go to Reviews" at bounding box center [492, 312] width 64 height 10
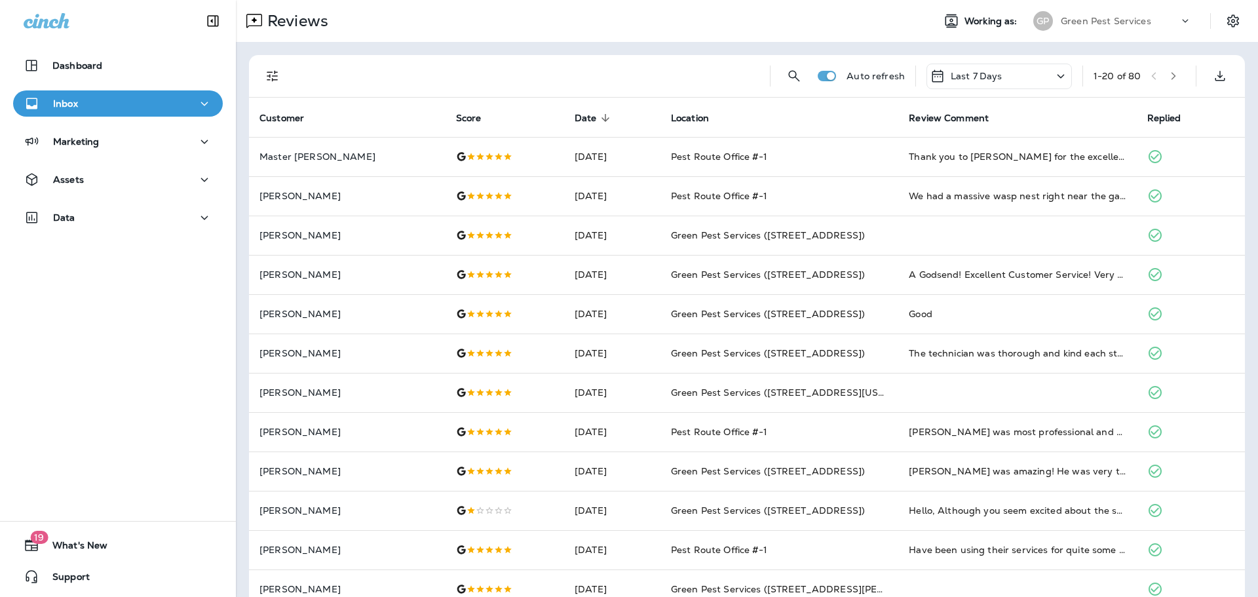
click at [1006, 73] on div "Last 7 Days" at bounding box center [998, 77] width 145 height 26
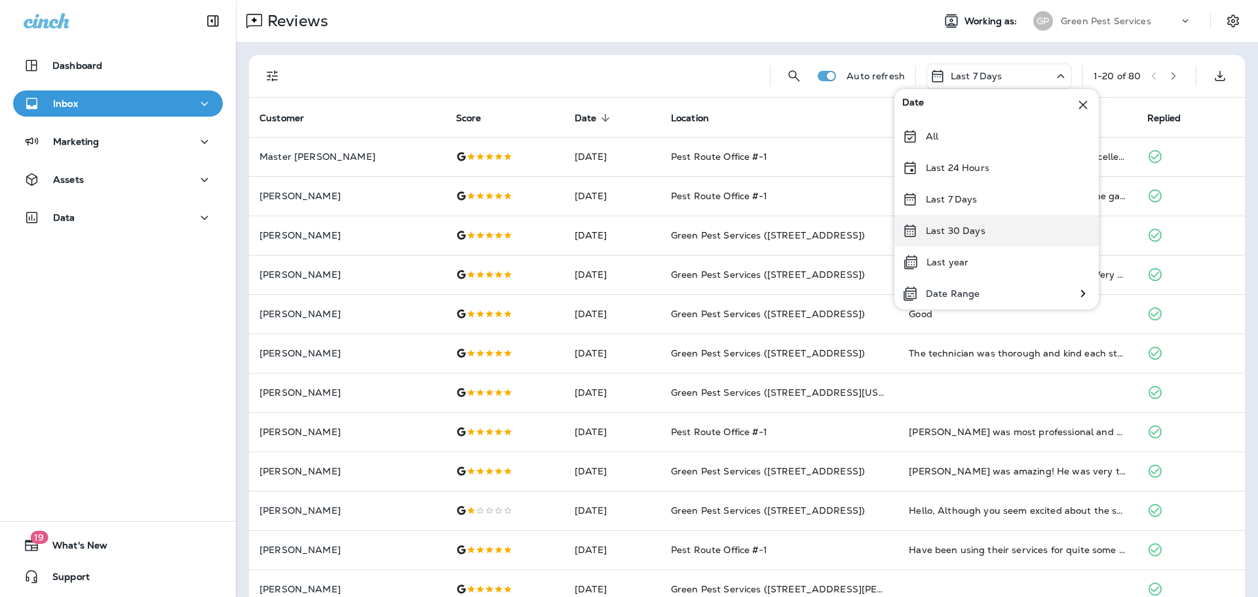
click at [981, 233] on p "Last 30 Days" at bounding box center [956, 230] width 60 height 10
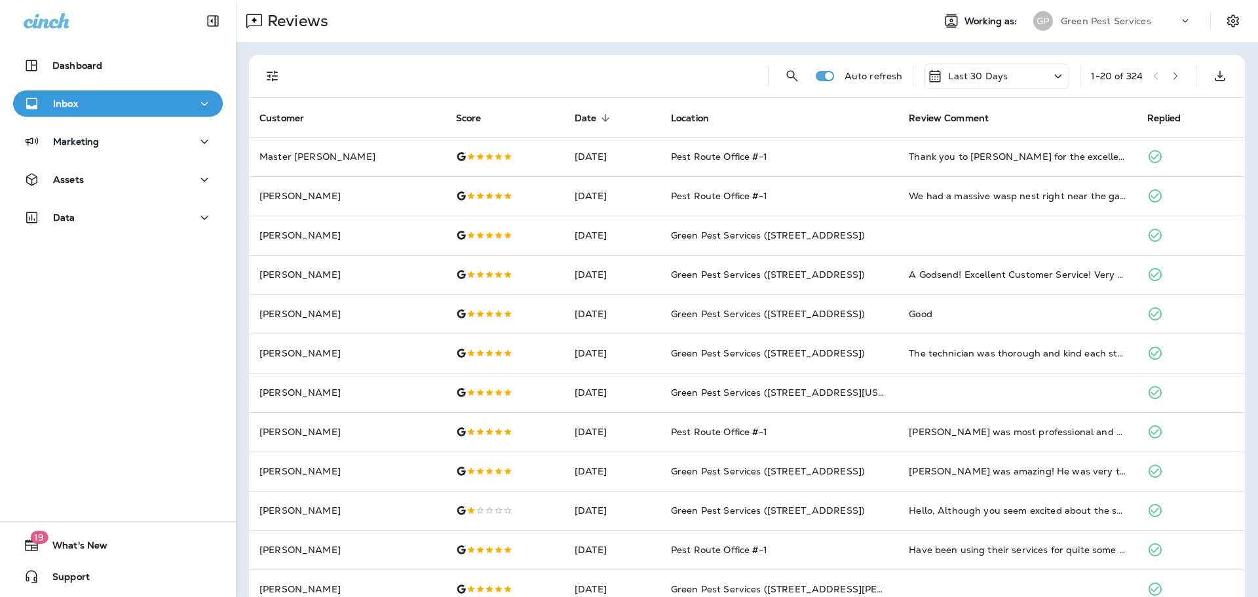
click at [267, 65] on button "Filters" at bounding box center [272, 76] width 26 height 26
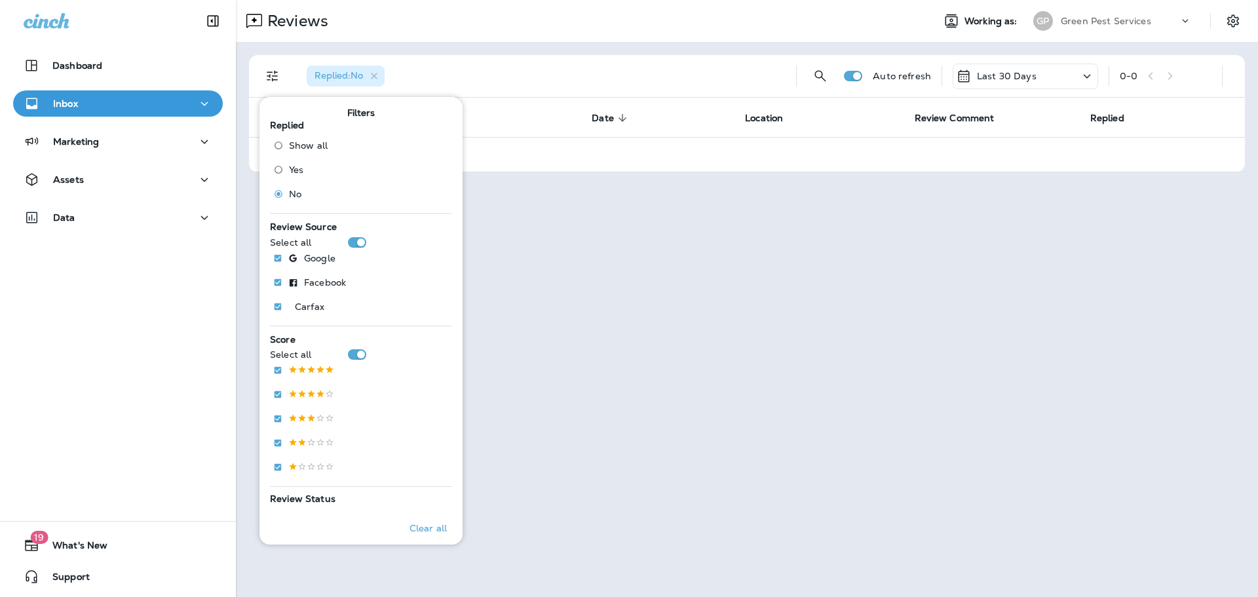
drag, startPoint x: 1117, startPoint y: 20, endPoint x: 1118, endPoint y: 31, distance: 11.8
click at [1117, 20] on p "Green Pest Services" at bounding box center [1106, 21] width 90 height 10
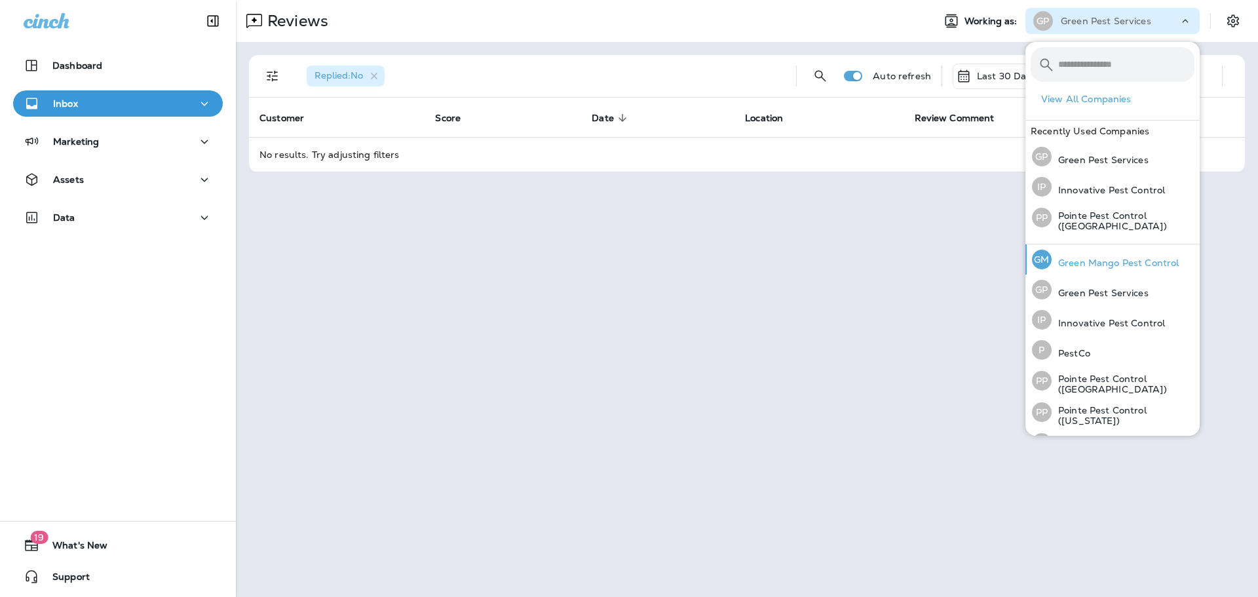
click at [1094, 266] on p "Green Mango Pest Control" at bounding box center [1114, 262] width 127 height 10
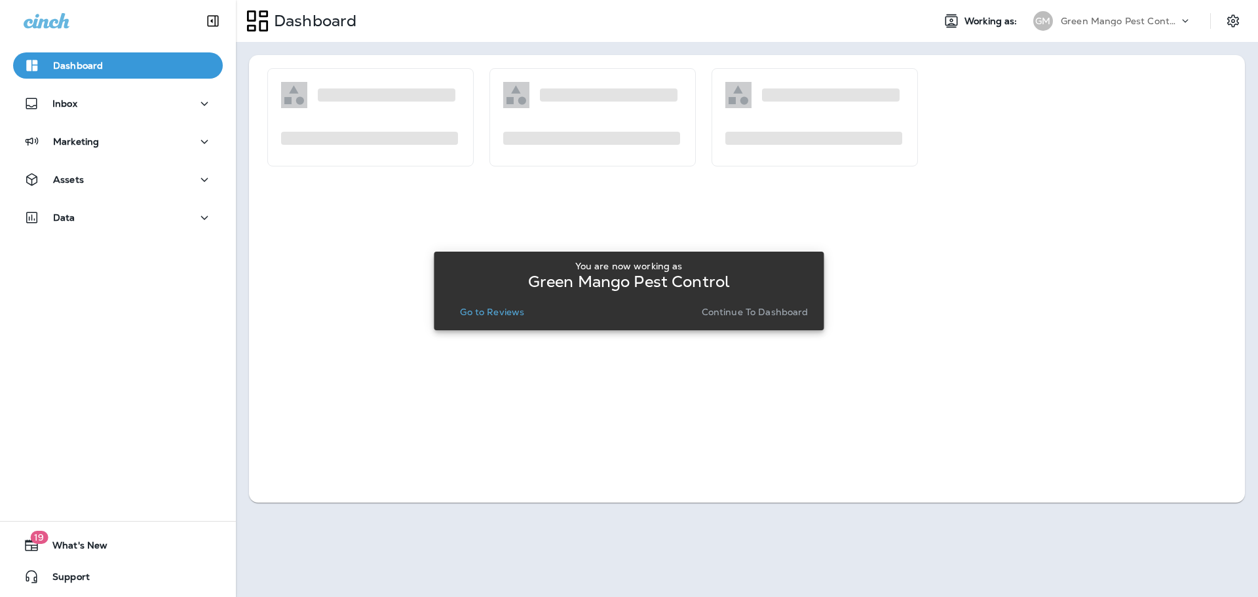
click at [488, 309] on p "Go to Reviews" at bounding box center [492, 312] width 64 height 10
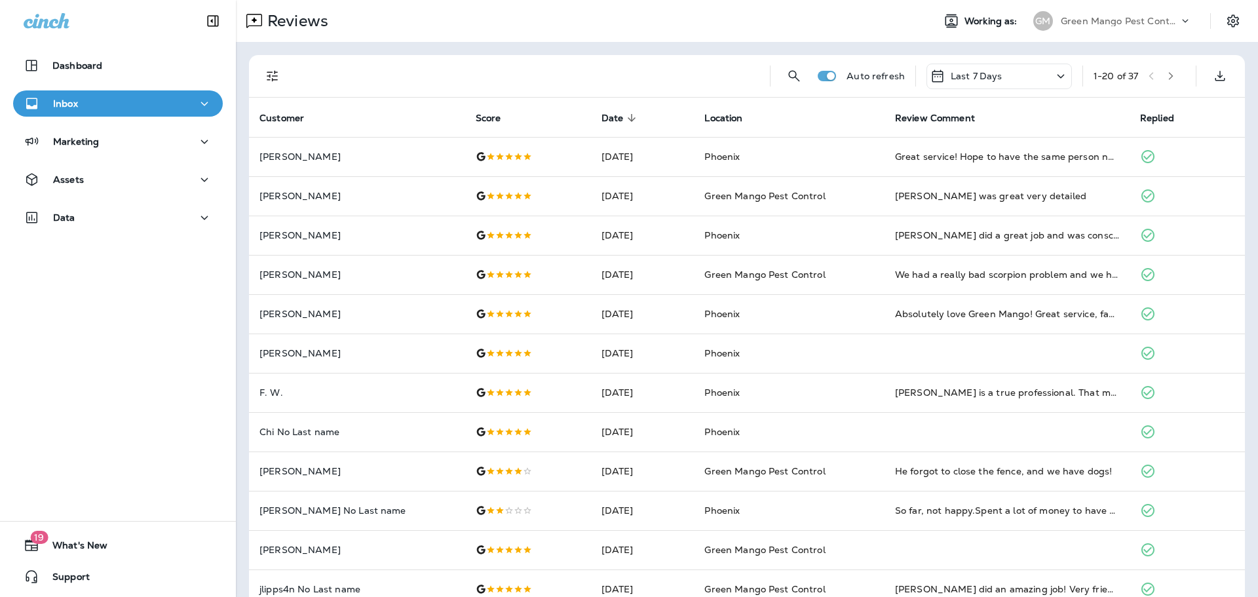
click at [1016, 73] on div "Last 7 Days" at bounding box center [998, 77] width 145 height 26
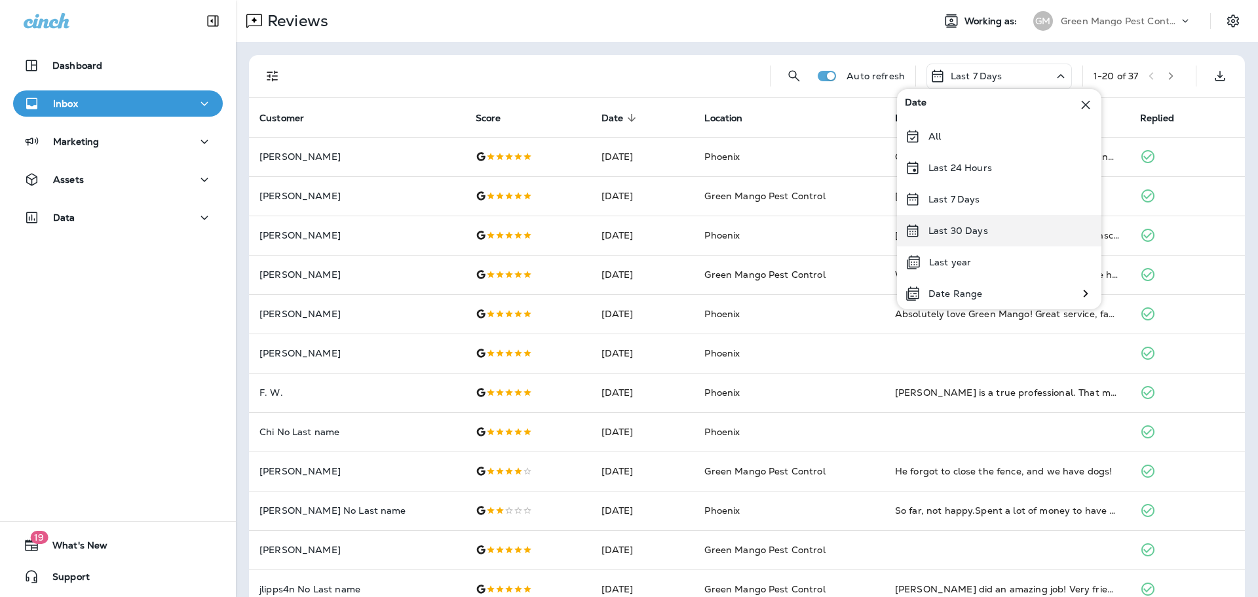
click at [1007, 227] on div "Last 30 Days" at bounding box center [999, 230] width 204 height 31
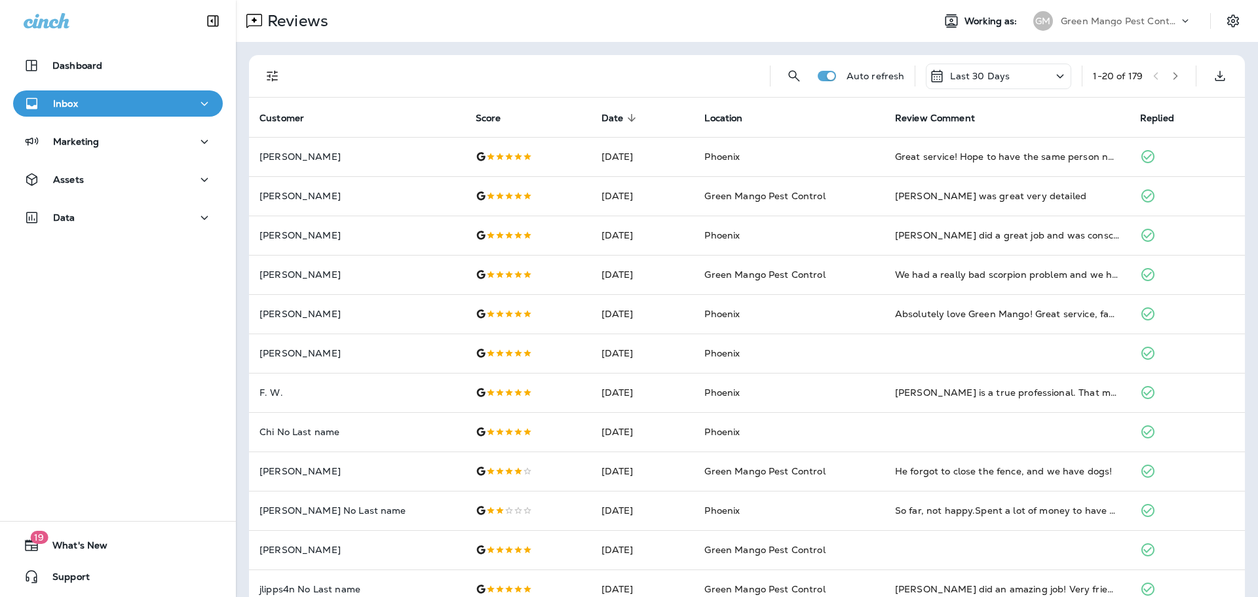
click at [270, 75] on icon "Filters" at bounding box center [272, 76] width 11 height 11
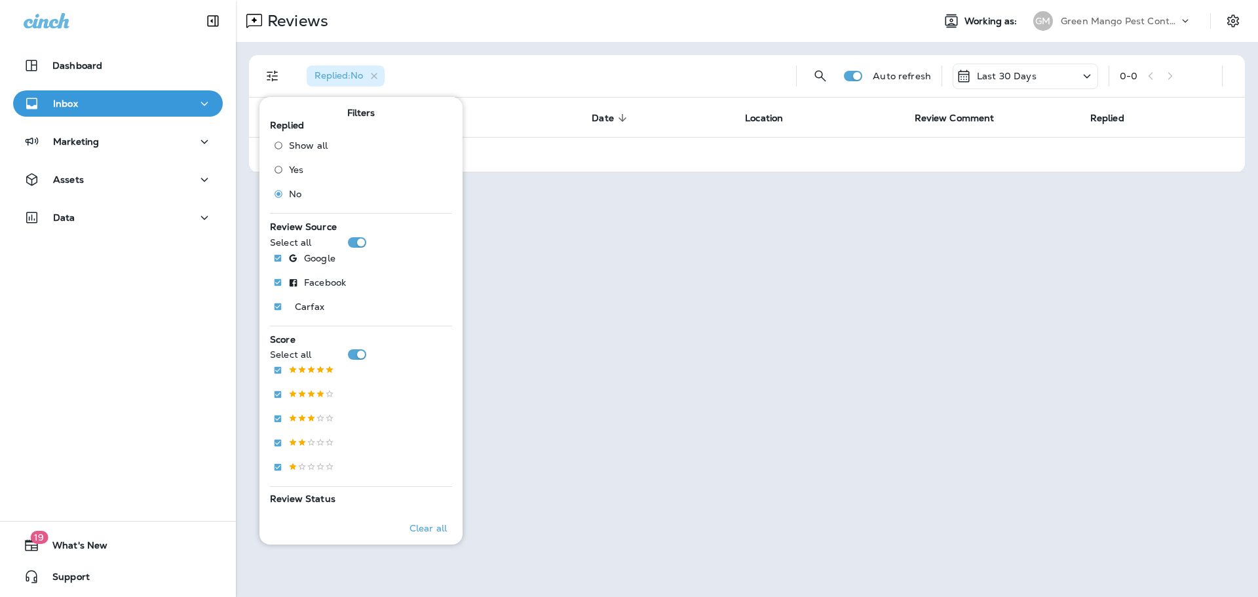
click at [1150, 27] on div "Green Mango Pest Control" at bounding box center [1120, 21] width 118 height 20
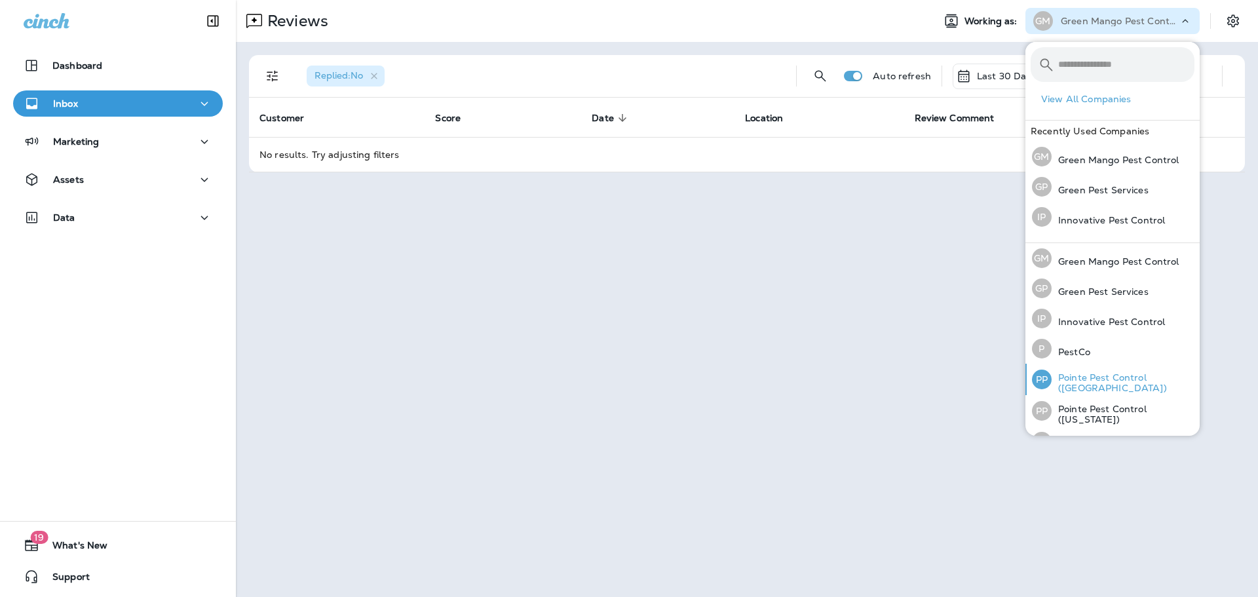
scroll to position [54, 0]
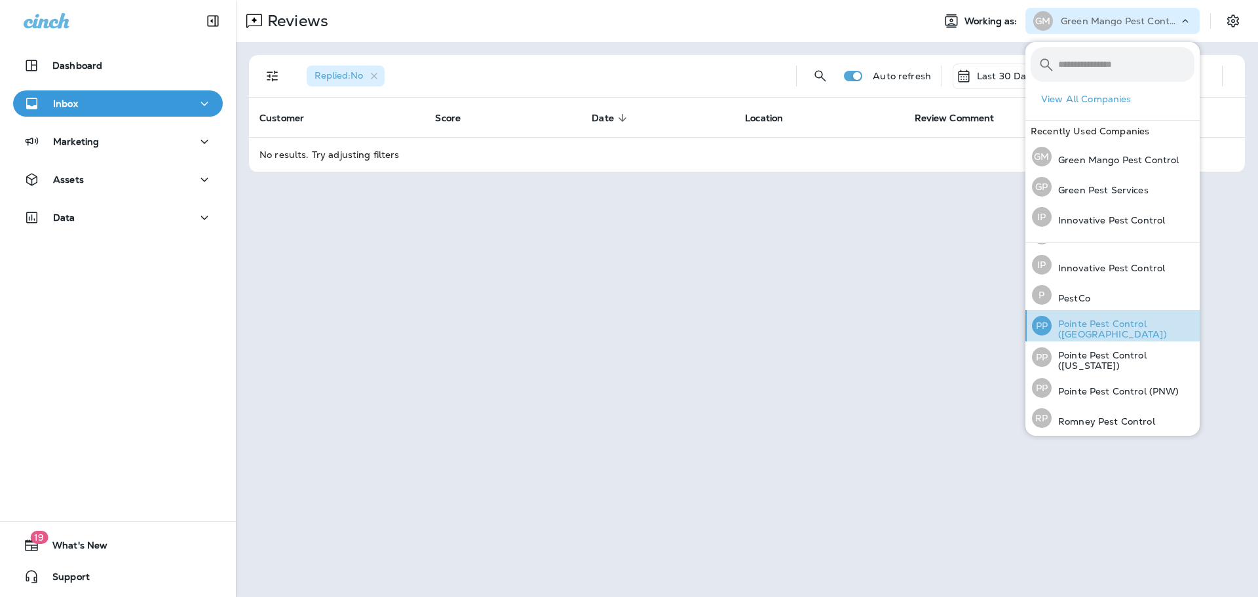
click at [1141, 326] on p "Pointe Pest Control ([GEOGRAPHIC_DATA])" at bounding box center [1122, 328] width 143 height 21
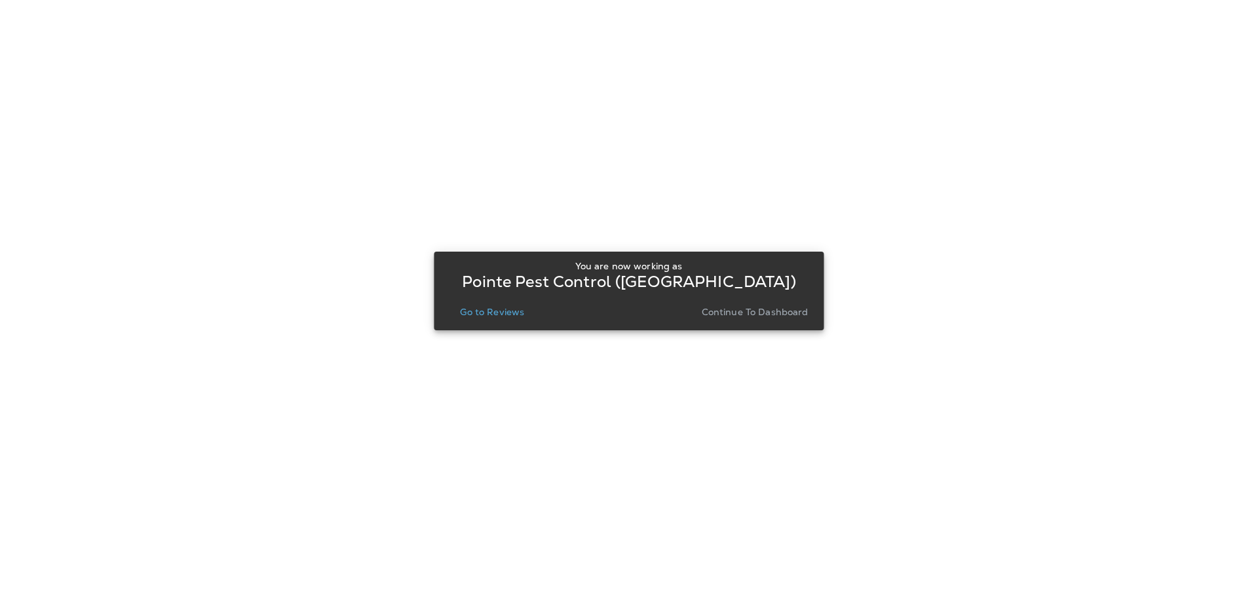
click at [487, 311] on p "Go to Reviews" at bounding box center [492, 312] width 64 height 10
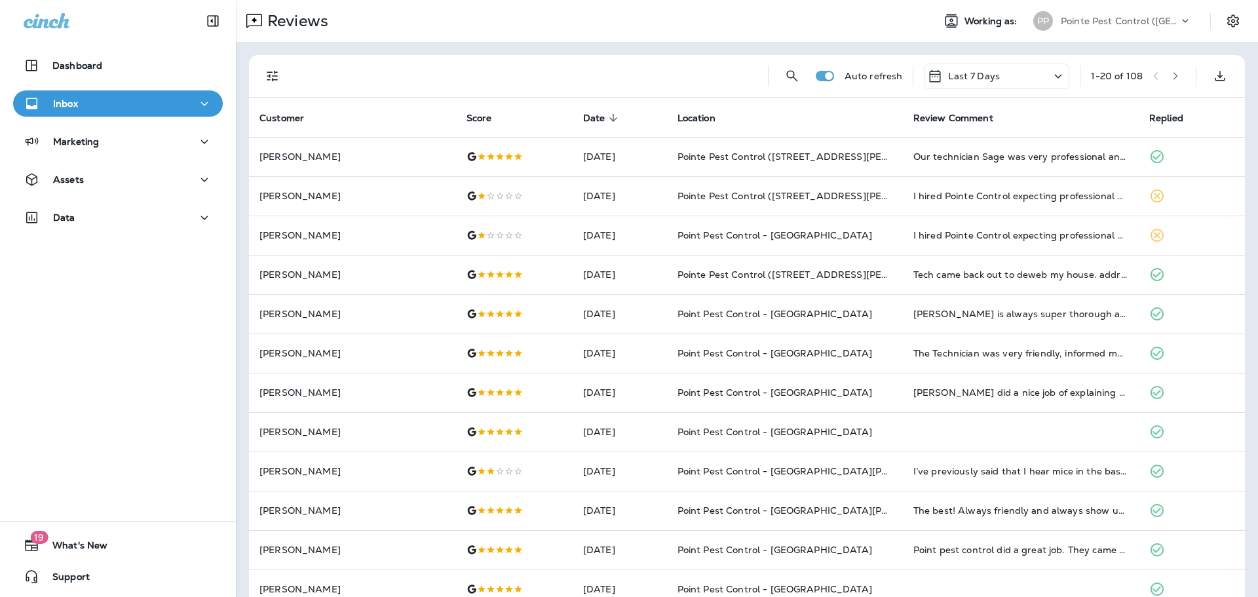
click at [263, 79] on button "Filters" at bounding box center [272, 76] width 26 height 26
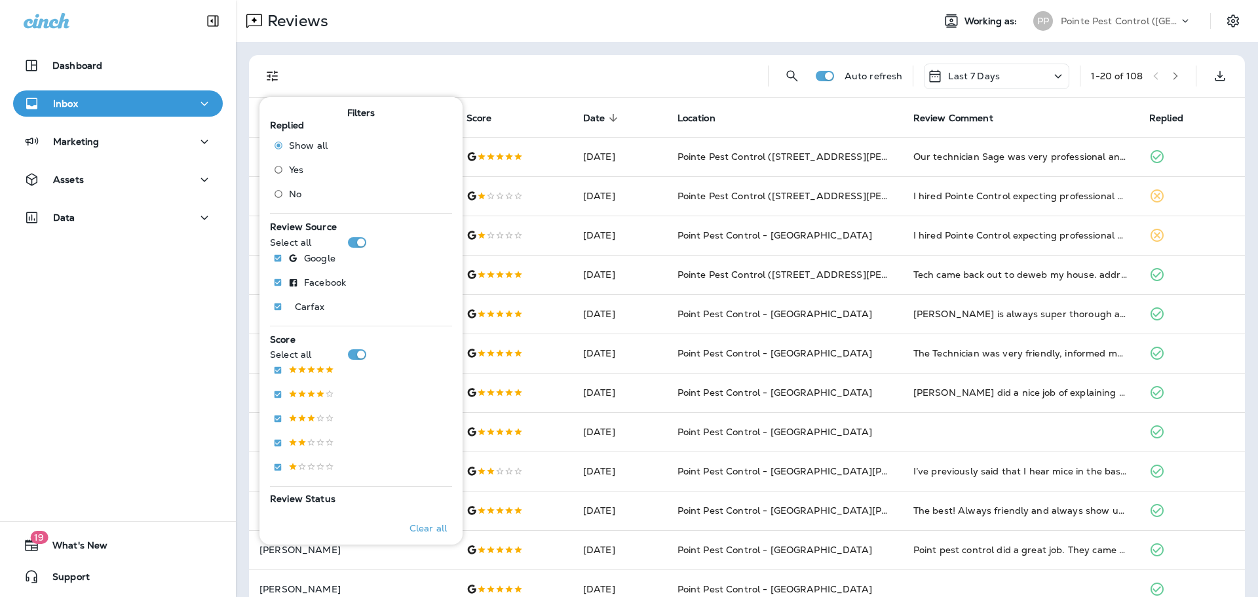
drag, startPoint x: 293, startPoint y: 191, endPoint x: 453, endPoint y: 102, distance: 182.4
click at [293, 191] on span "No" at bounding box center [295, 194] width 12 height 10
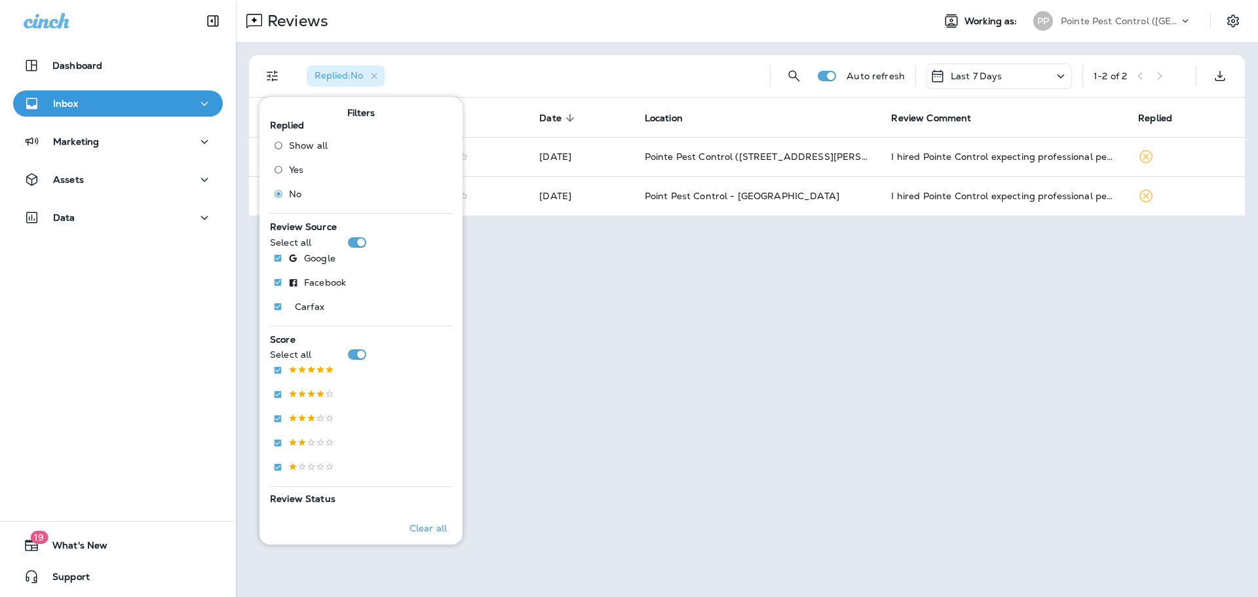
click at [546, 26] on div "Reviews" at bounding box center [579, 21] width 686 height 26
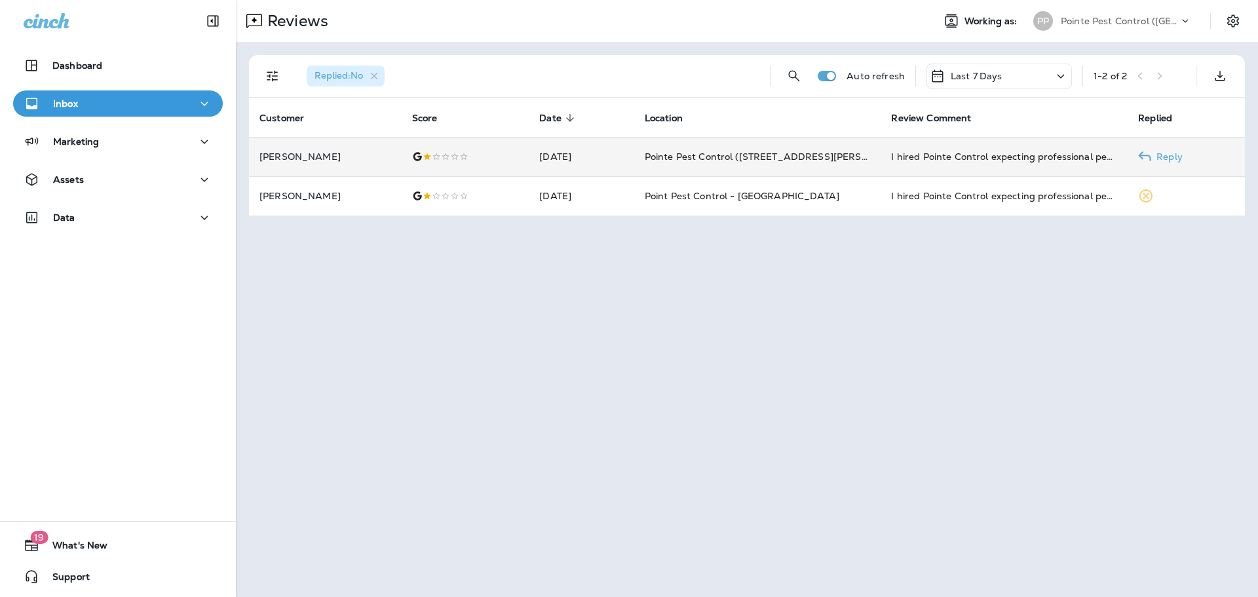
click at [485, 157] on div at bounding box center [465, 156] width 107 height 10
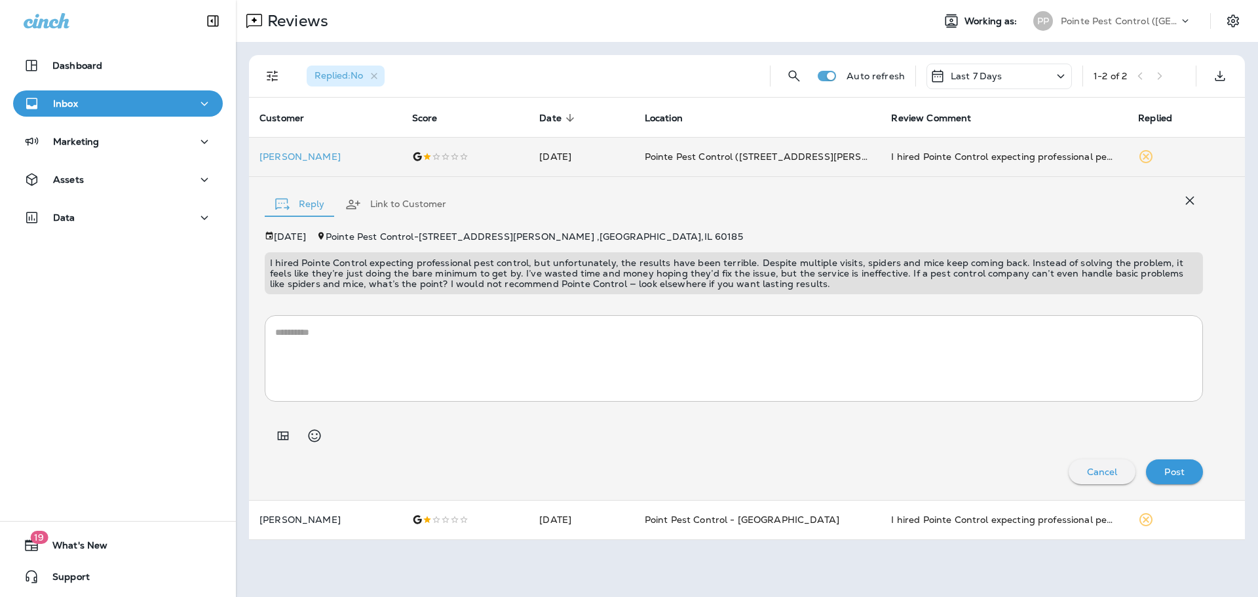
click at [389, 193] on button "Link to Customer" at bounding box center [396, 204] width 122 height 47
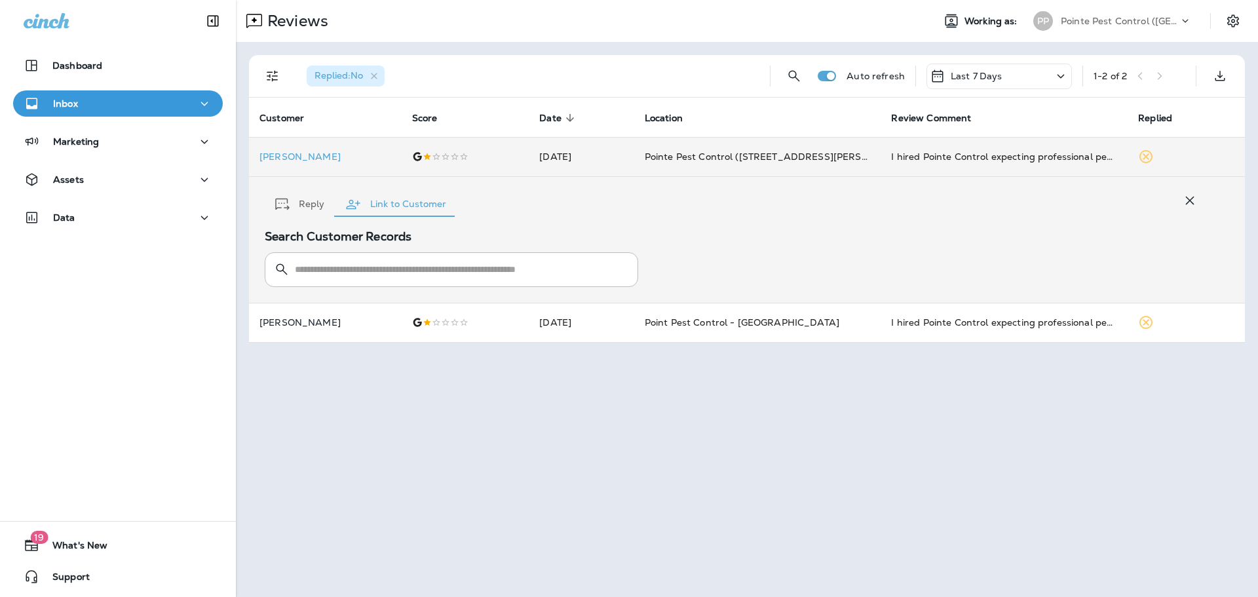
click at [318, 204] on button "Reply" at bounding box center [300, 204] width 70 height 47
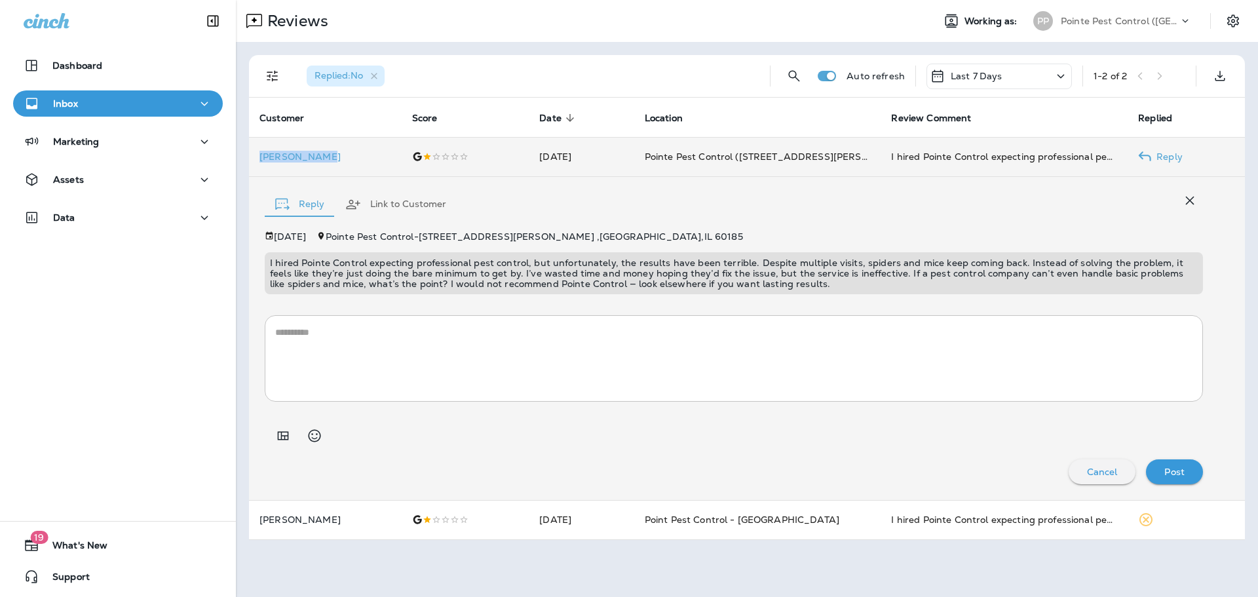
drag, startPoint x: 333, startPoint y: 160, endPoint x: 255, endPoint y: 157, distance: 77.3
click at [255, 157] on td "[PERSON_NAME]" at bounding box center [325, 156] width 153 height 39
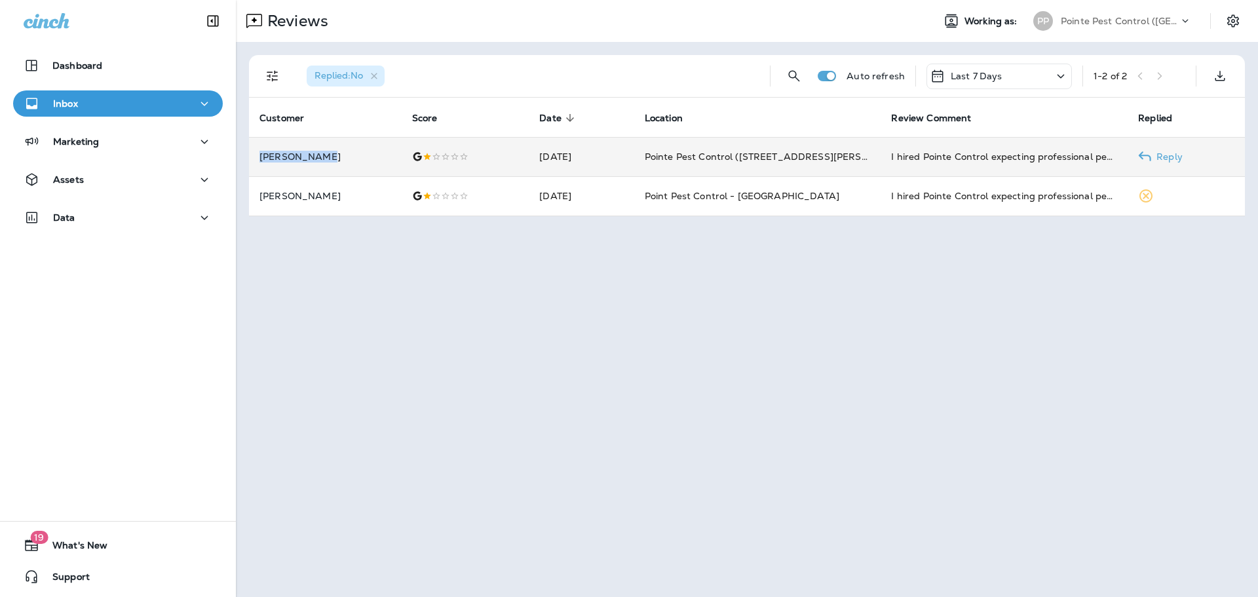
drag, startPoint x: 334, startPoint y: 160, endPoint x: 252, endPoint y: 155, distance: 82.7
click at [252, 155] on td "[PERSON_NAME]" at bounding box center [325, 156] width 153 height 39
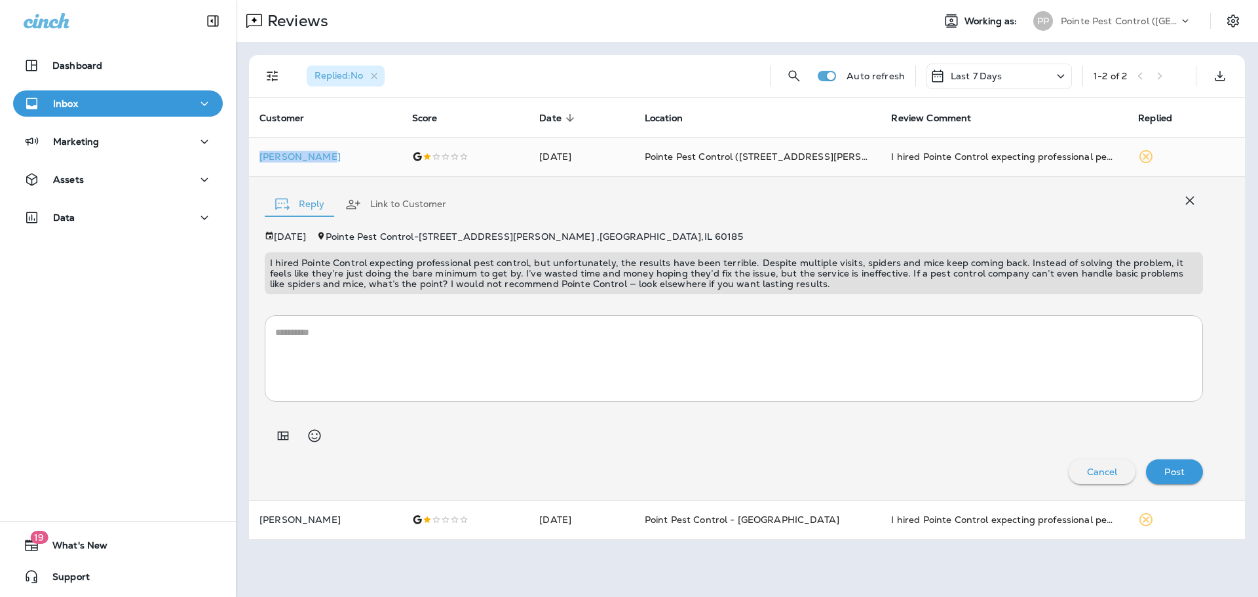
drag, startPoint x: 331, startPoint y: 159, endPoint x: 244, endPoint y: 157, distance: 87.2
click at [244, 157] on div "Replied : No Auto refresh Last 7 Days 1 - 2 of 2 Customer Score Date sorted des…" at bounding box center [747, 297] width 1022 height 511
copy table "Customer Score Date sorted descending Location Review Comment Replied [PERSON_N…"
click at [235, 310] on div "Dashboard Inbox Marketing Assets Data 19 What's New Support" at bounding box center [118, 298] width 236 height 597
drag, startPoint x: 132, startPoint y: 206, endPoint x: 122, endPoint y: 225, distance: 22.0
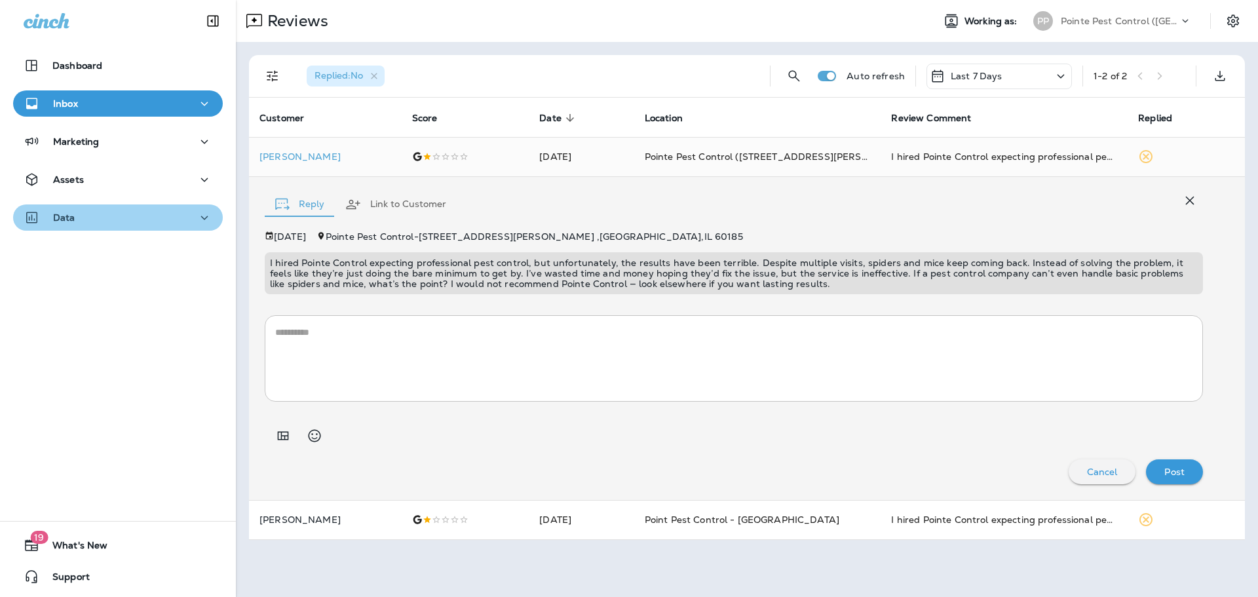
click at [132, 206] on button "Data" at bounding box center [118, 217] width 210 height 26
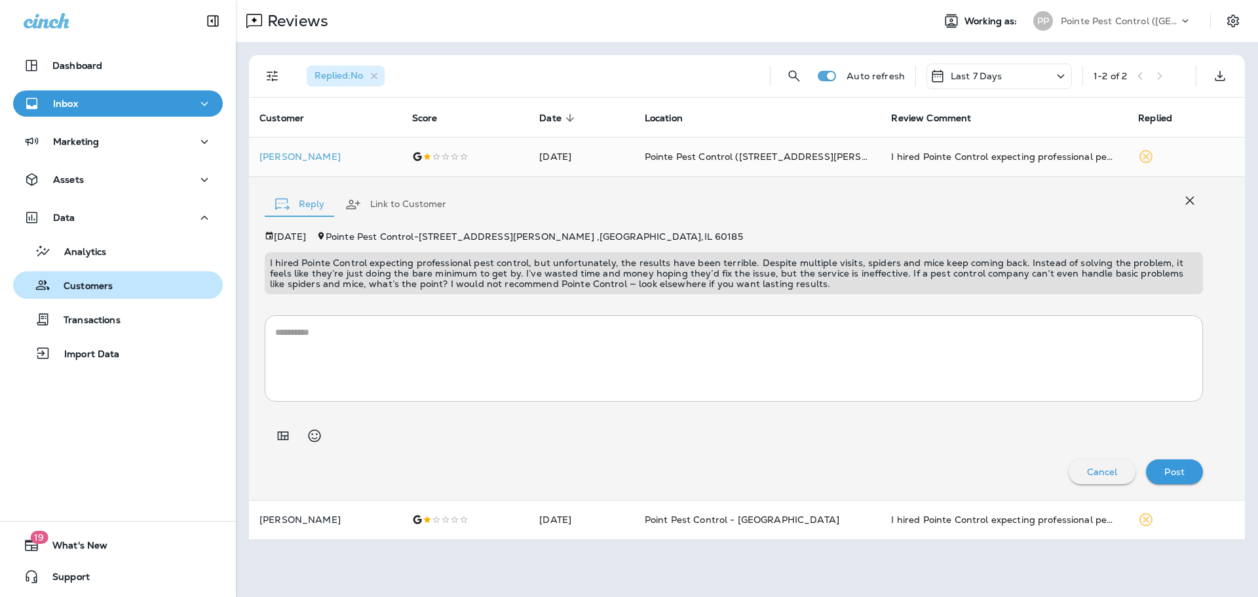
click at [103, 286] on p "Customers" at bounding box center [81, 286] width 62 height 12
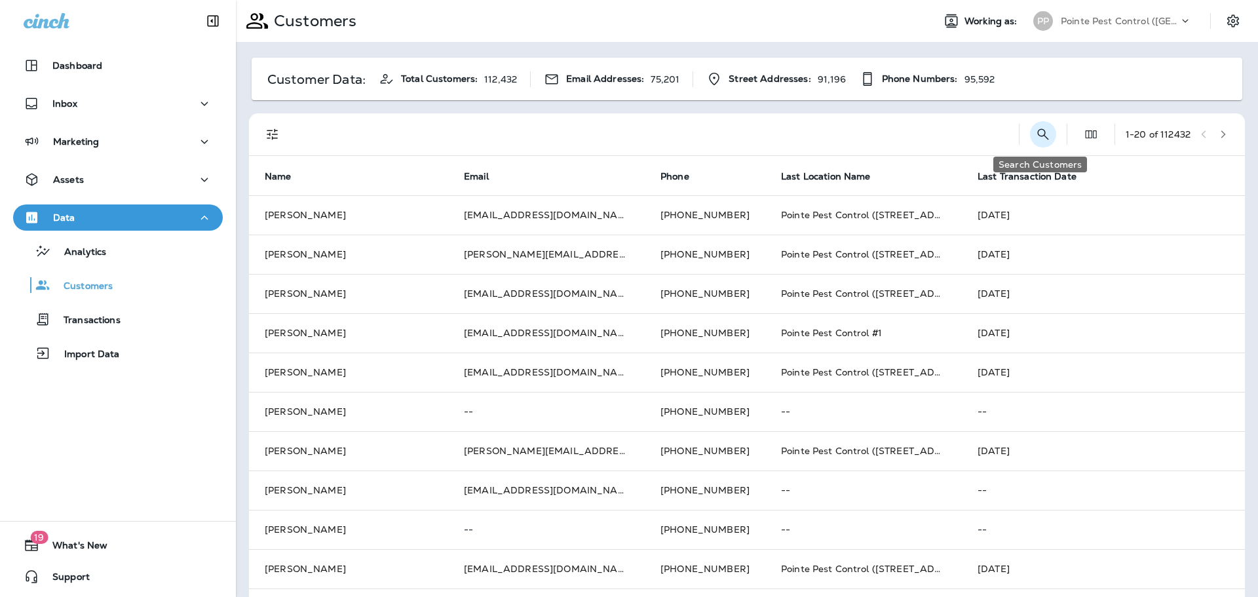
click at [1036, 136] on icon "Search Customers" at bounding box center [1043, 134] width 16 height 16
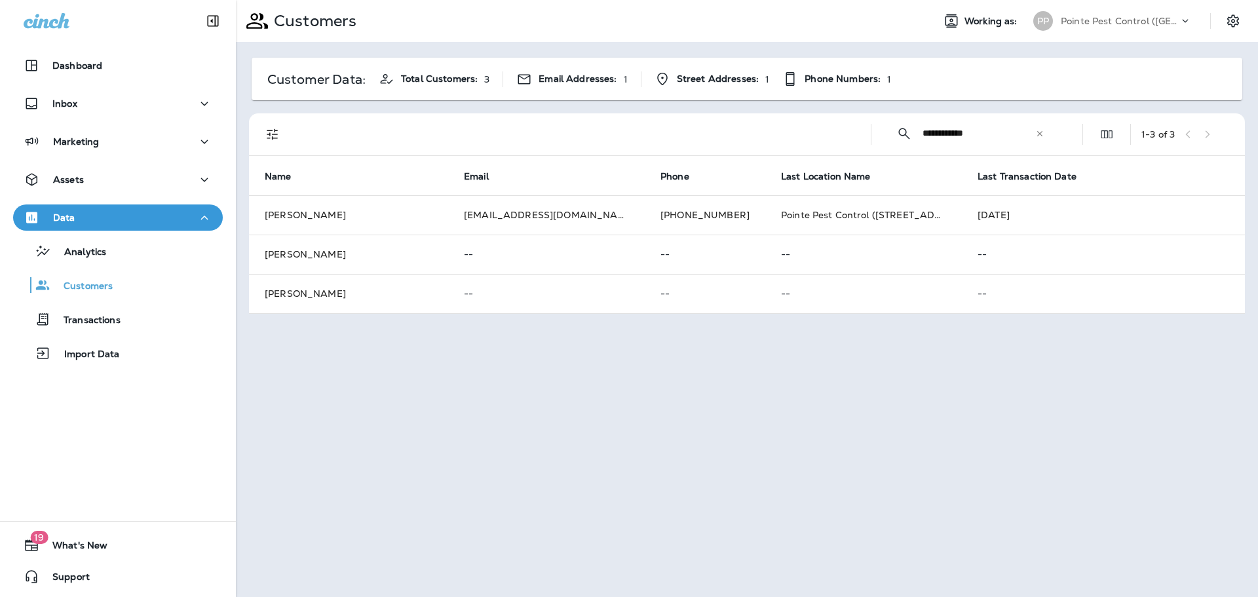
type input "**********"
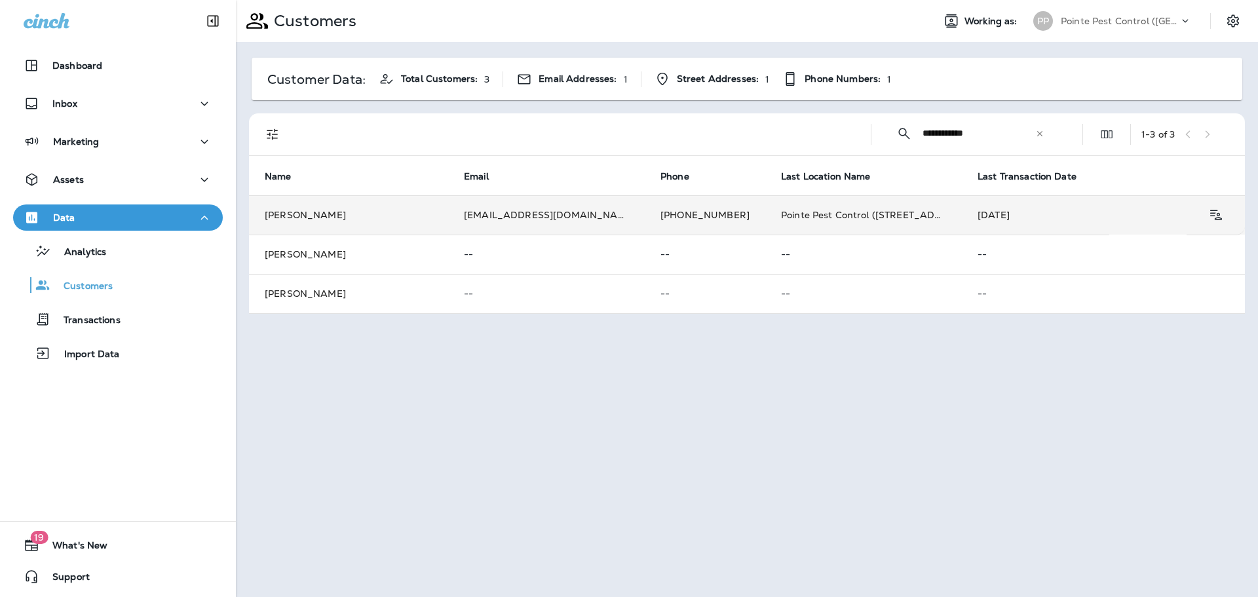
click at [679, 215] on td "[PHONE_NUMBER]" at bounding box center [705, 214] width 121 height 39
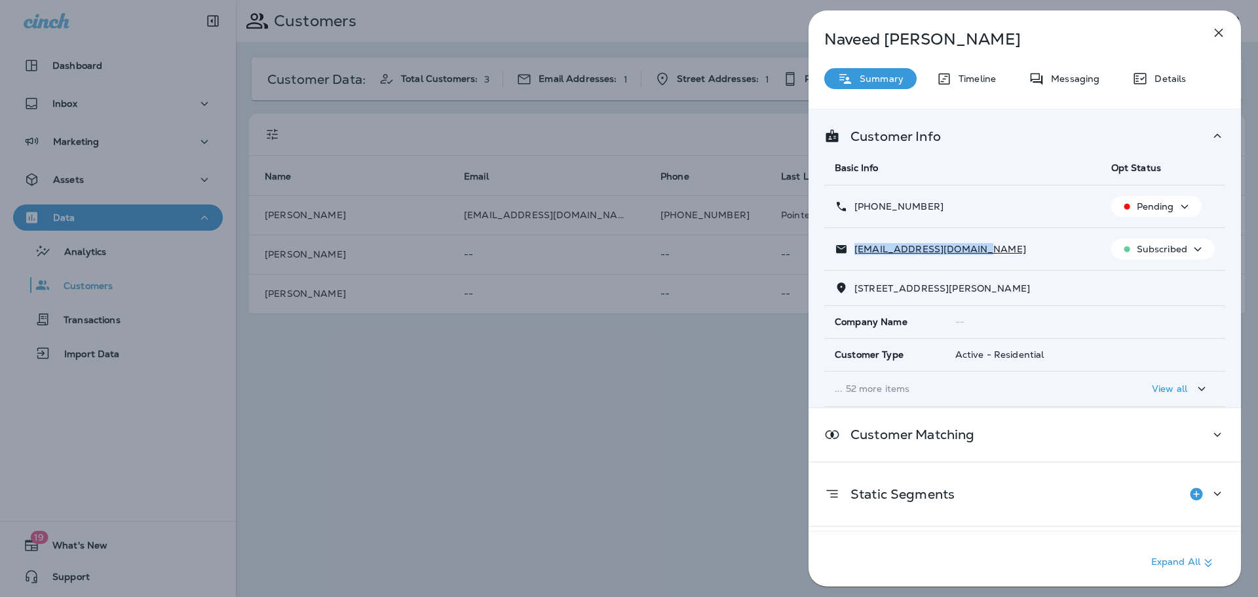
drag, startPoint x: 982, startPoint y: 250, endPoint x: 854, endPoint y: 253, distance: 127.8
click at [855, 252] on div "[EMAIL_ADDRESS][DOMAIN_NAME]" at bounding box center [962, 249] width 255 height 14
copy p "[EMAIL_ADDRESS][DOMAIN_NAME]"
drag, startPoint x: 922, startPoint y: 206, endPoint x: 865, endPoint y: 208, distance: 57.7
click at [865, 208] on div "[PHONE_NUMBER]" at bounding box center [962, 207] width 255 height 14
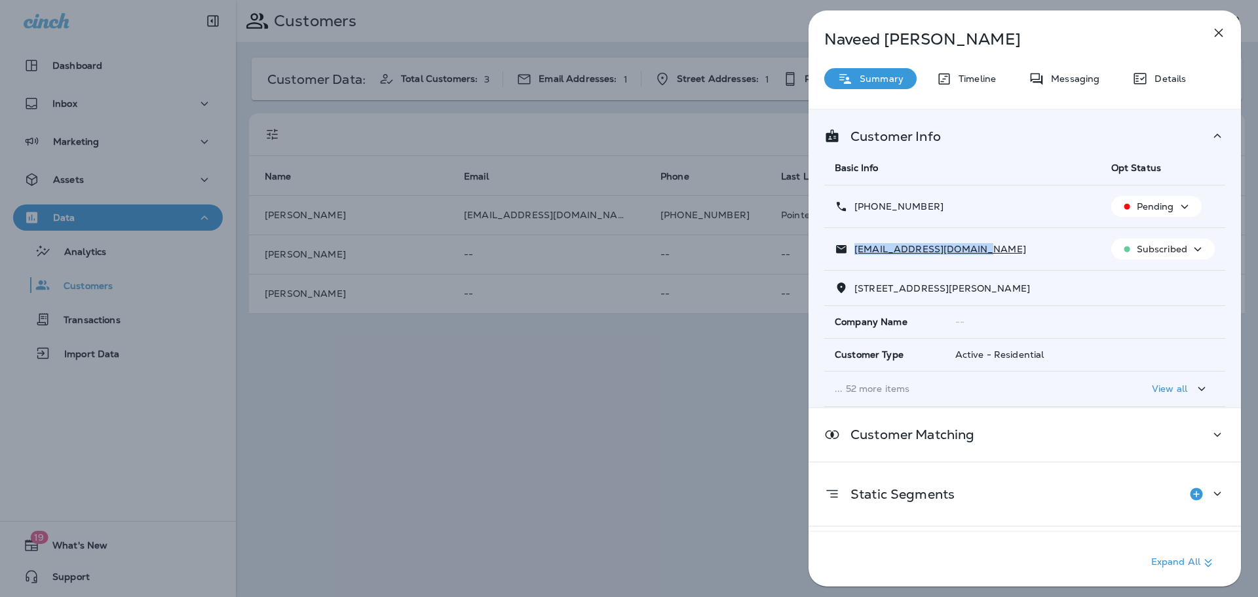
copy p "[PHONE_NUMBER]"
click at [558, 438] on div "[PERSON_NAME] Summary Timeline Messaging Details Customer Info Basic Info Opt S…" at bounding box center [629, 298] width 1258 height 597
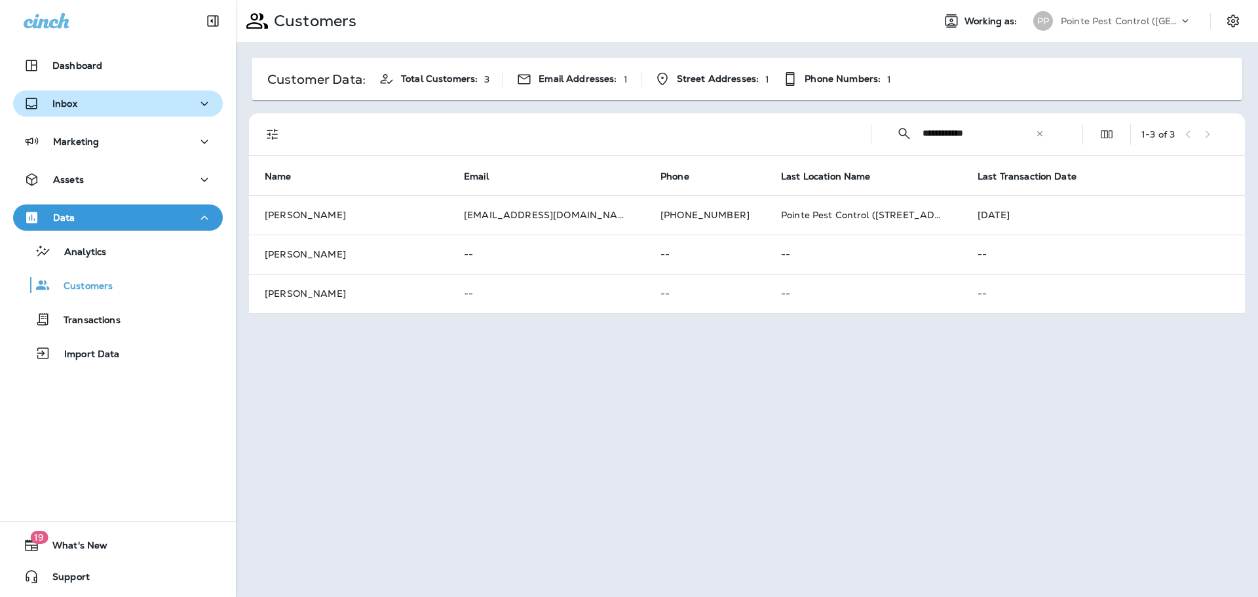
click at [132, 94] on button "Inbox" at bounding box center [118, 103] width 210 height 26
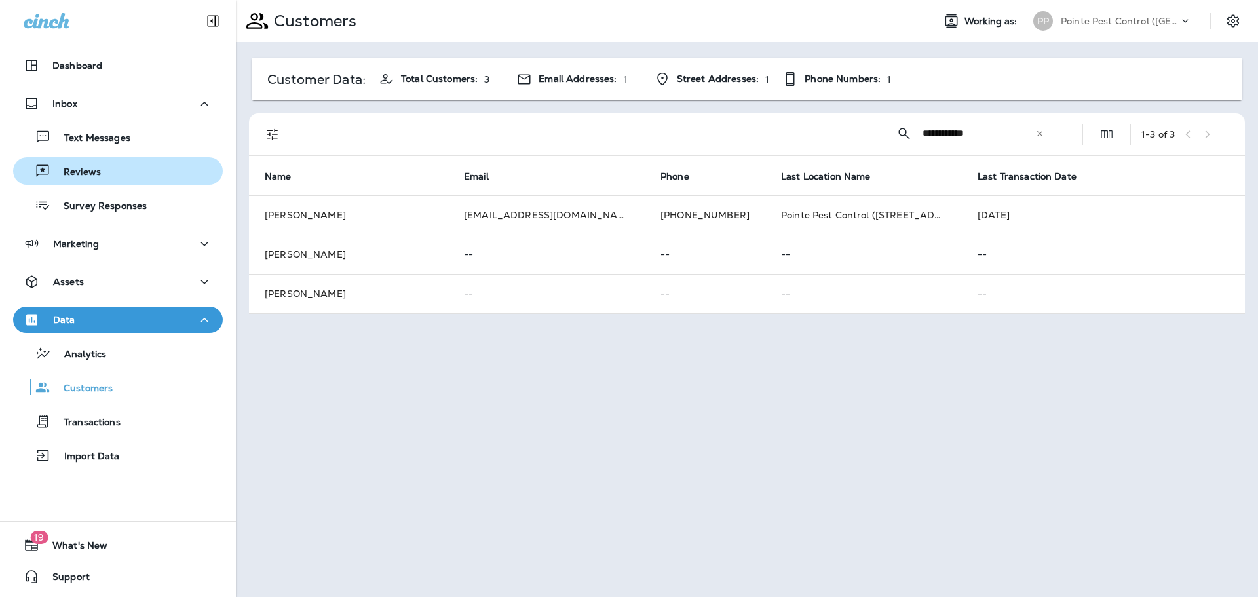
drag, startPoint x: 122, startPoint y: 179, endPoint x: 121, endPoint y: 285, distance: 105.5
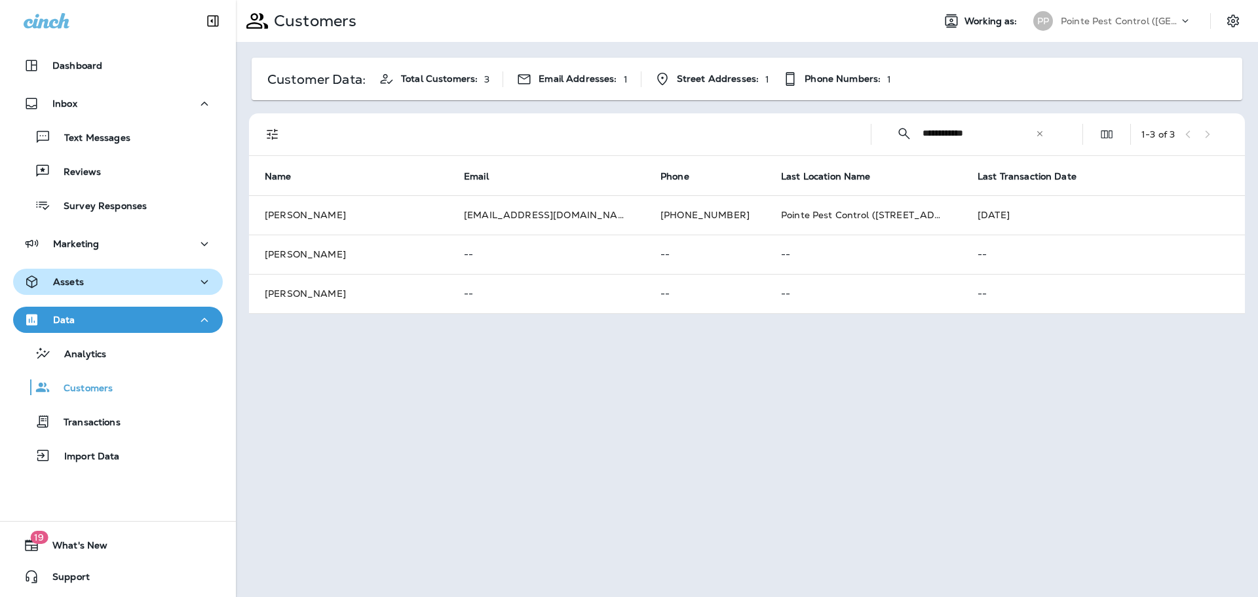
click at [122, 179] on div "Reviews" at bounding box center [117, 171] width 199 height 20
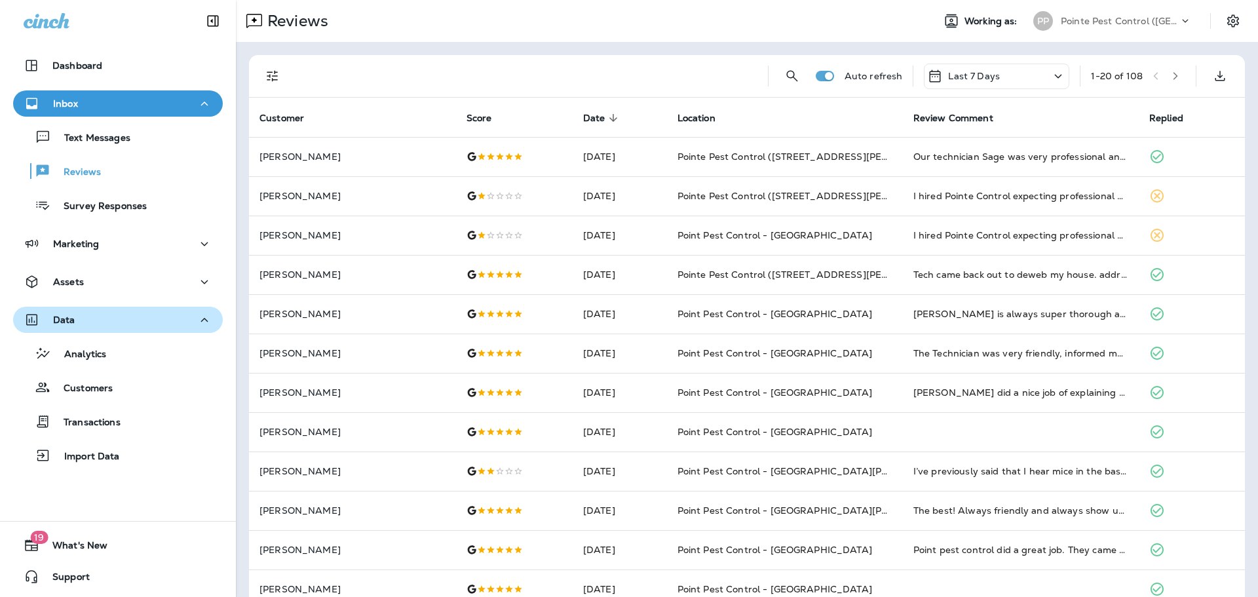
drag, startPoint x: 106, startPoint y: 324, endPoint x: 117, endPoint y: 316, distance: 13.5
click at [106, 324] on div "Data" at bounding box center [118, 320] width 189 height 16
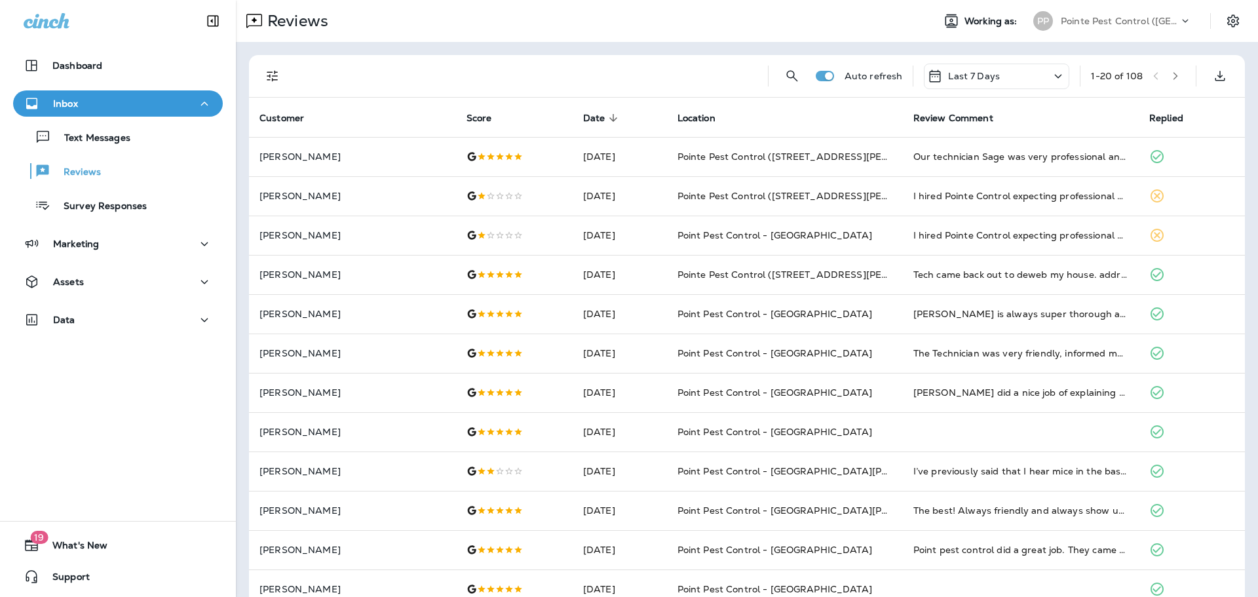
click at [260, 73] on button "Filters" at bounding box center [272, 76] width 26 height 26
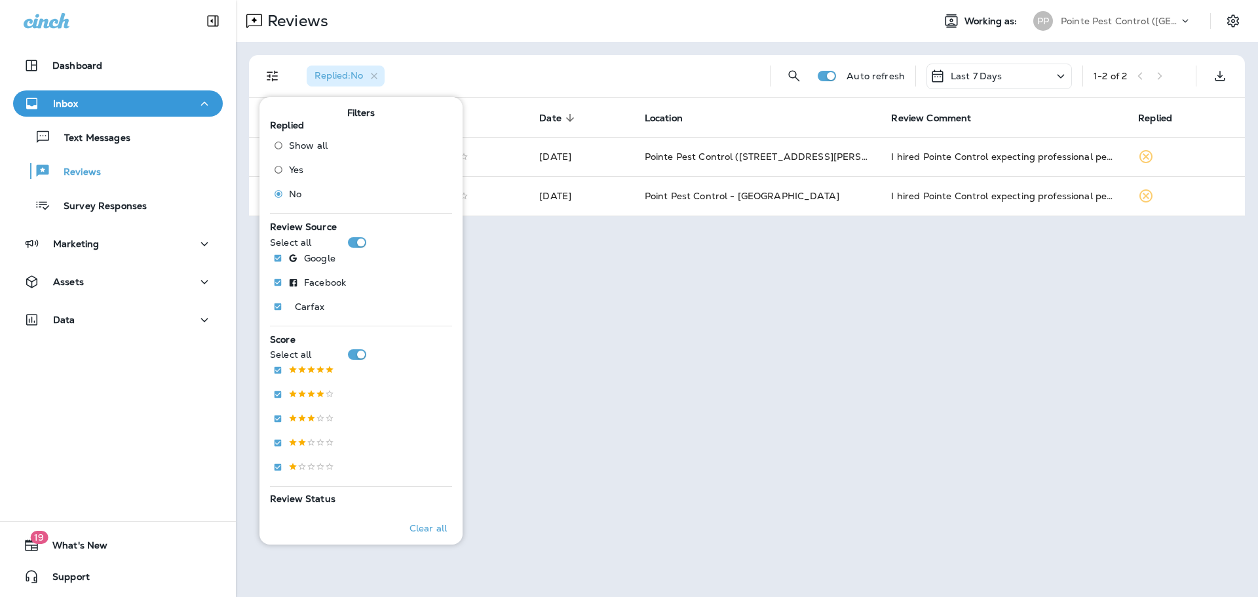
click at [485, 497] on div "Reviews Working as: PP Pointe Pest Control ([GEOGRAPHIC_DATA]) Replied : No Aut…" at bounding box center [747, 298] width 1022 height 597
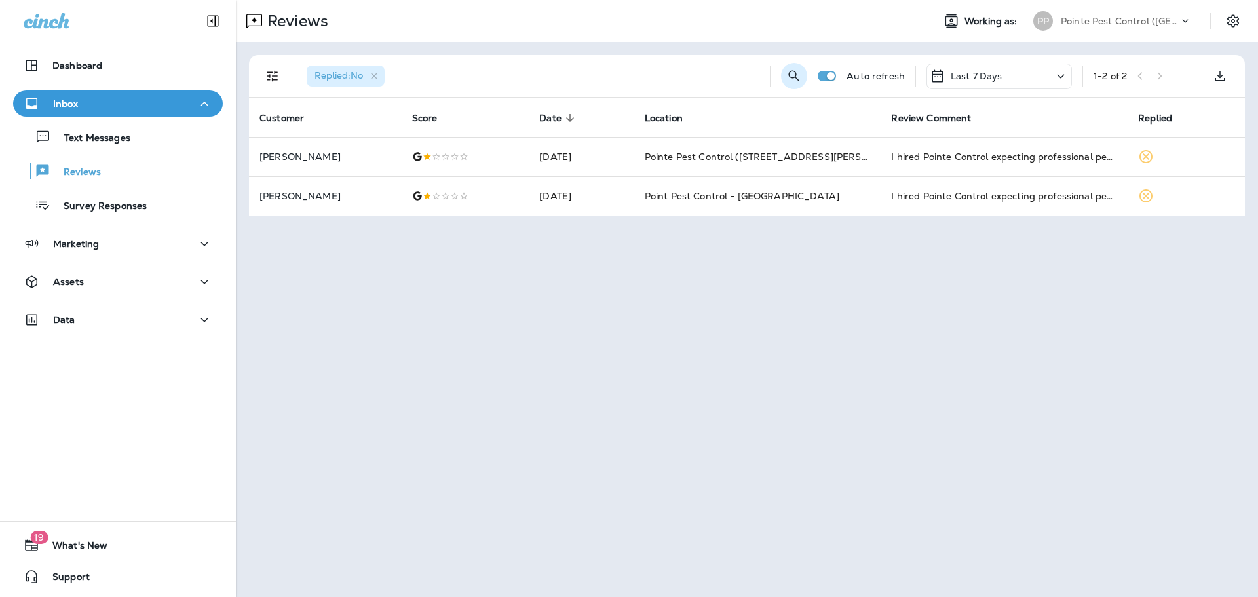
click at [792, 73] on icon "Search Reviews" at bounding box center [794, 76] width 16 height 16
click at [372, 73] on icon "button" at bounding box center [374, 76] width 11 height 11
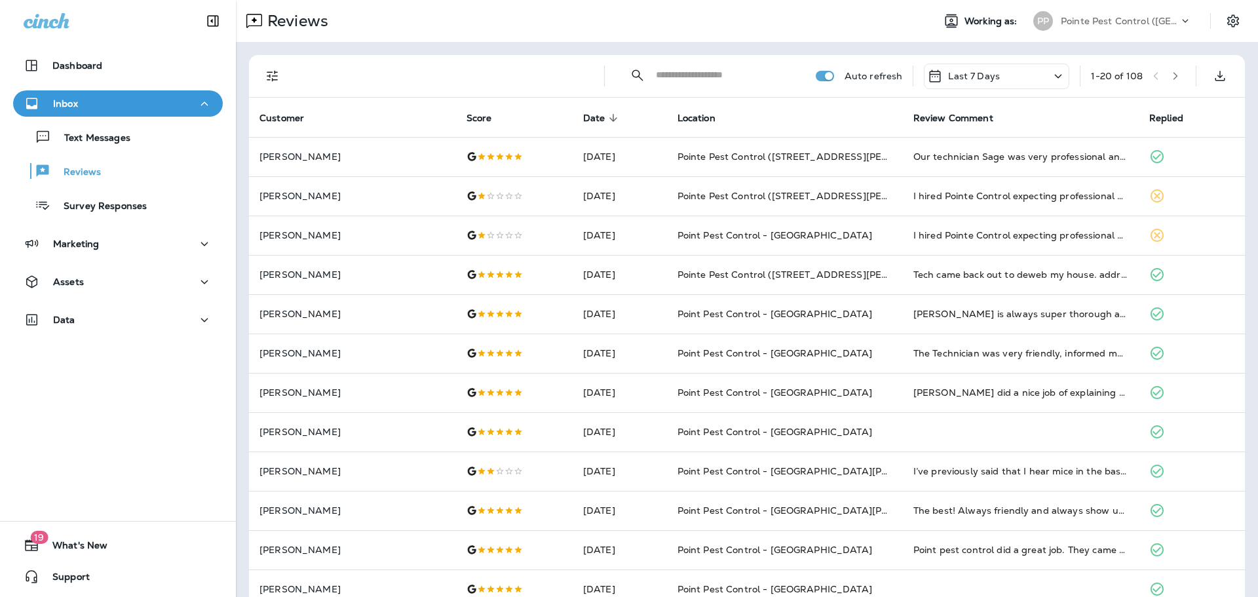
click at [736, 75] on input "text" at bounding box center [724, 75] width 136 height 35
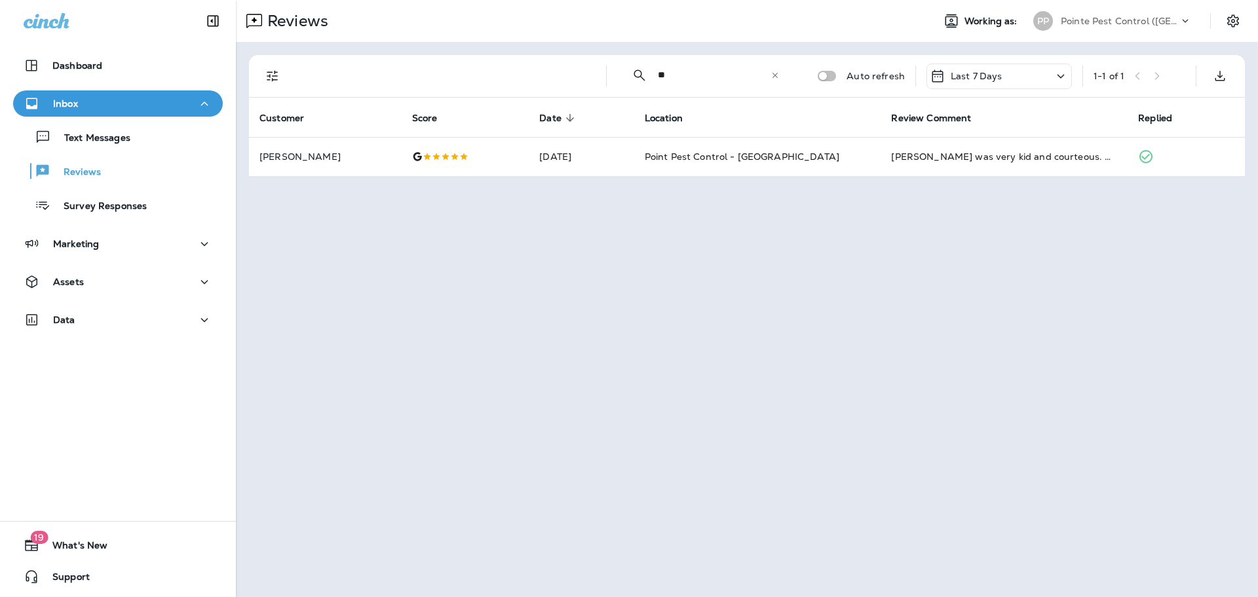
type input "*"
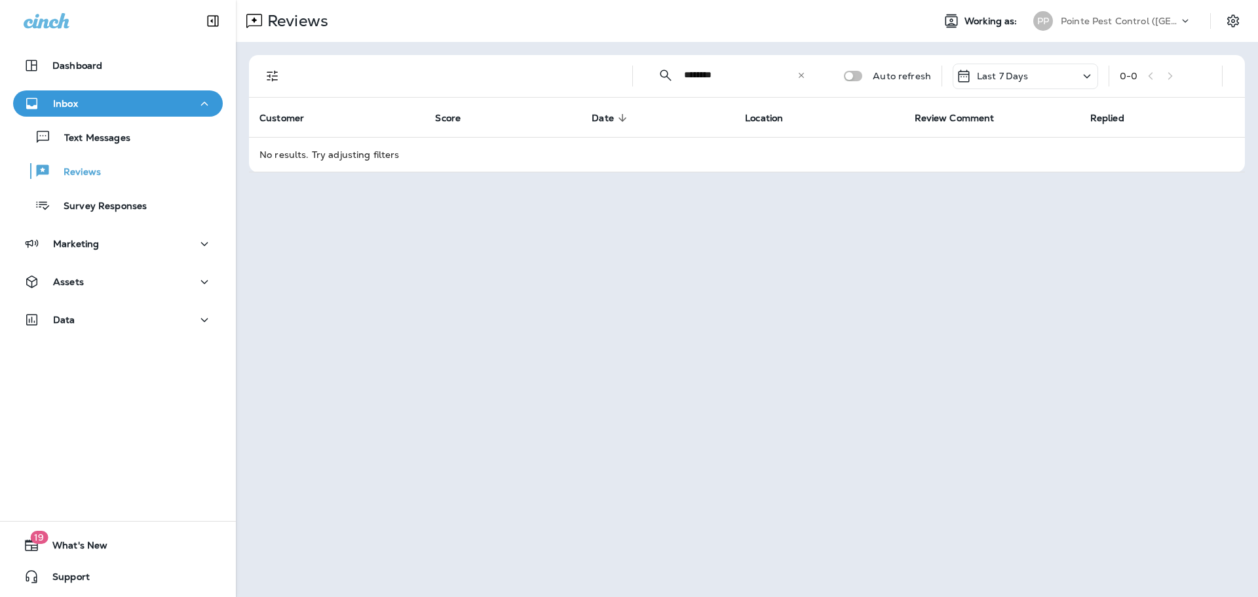
type input "********"
click at [1110, 16] on p "Pointe Pest Control ([GEOGRAPHIC_DATA])" at bounding box center [1120, 21] width 118 height 10
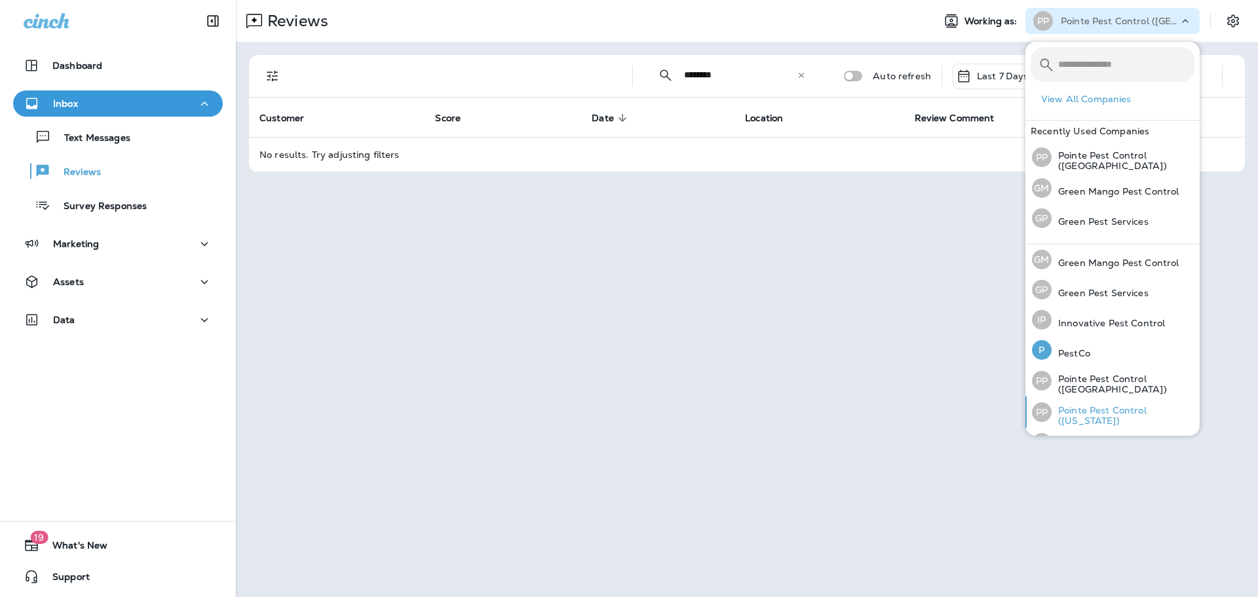
scroll to position [54, 0]
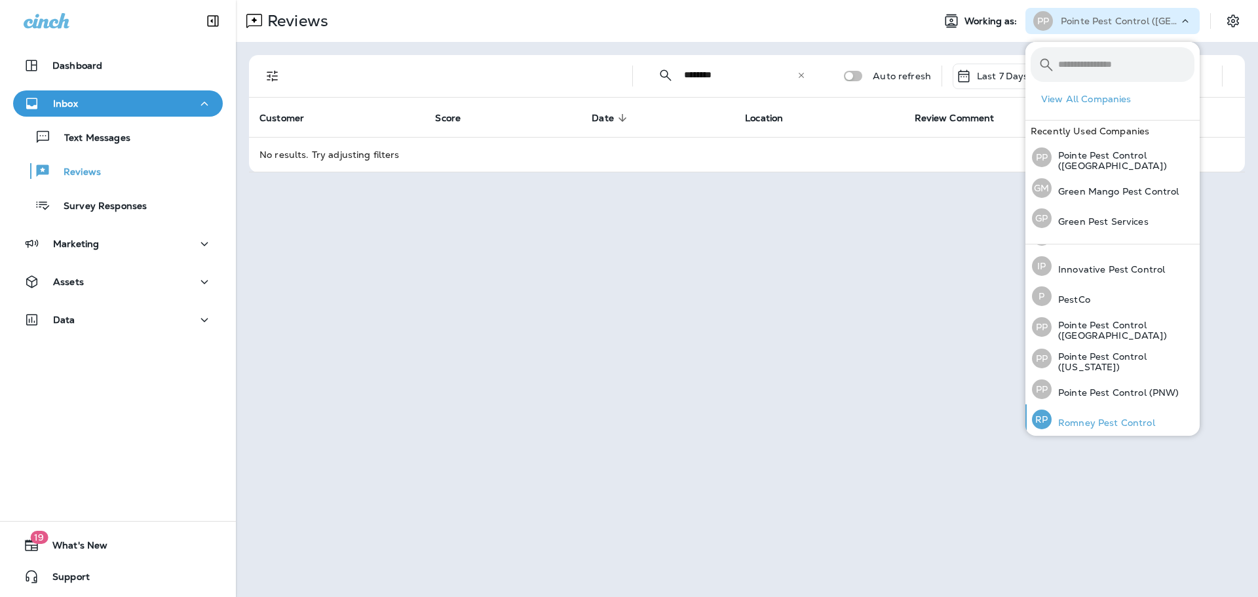
click at [1123, 417] on p "Romney Pest Control" at bounding box center [1102, 422] width 103 height 10
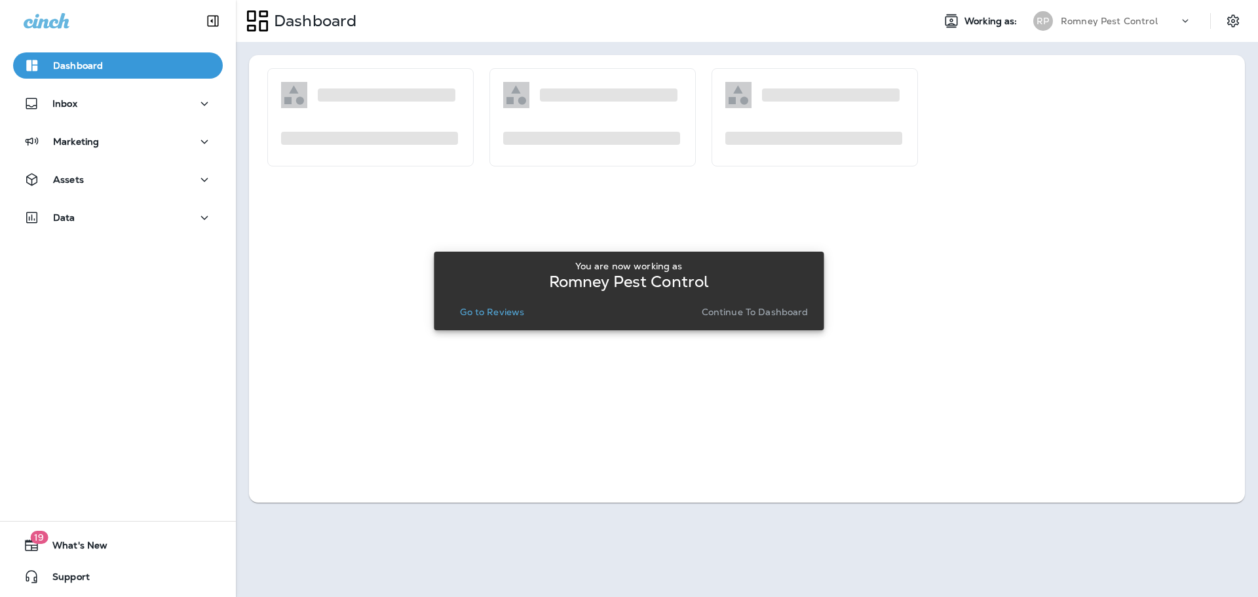
click at [506, 308] on p "Go to Reviews" at bounding box center [492, 312] width 64 height 10
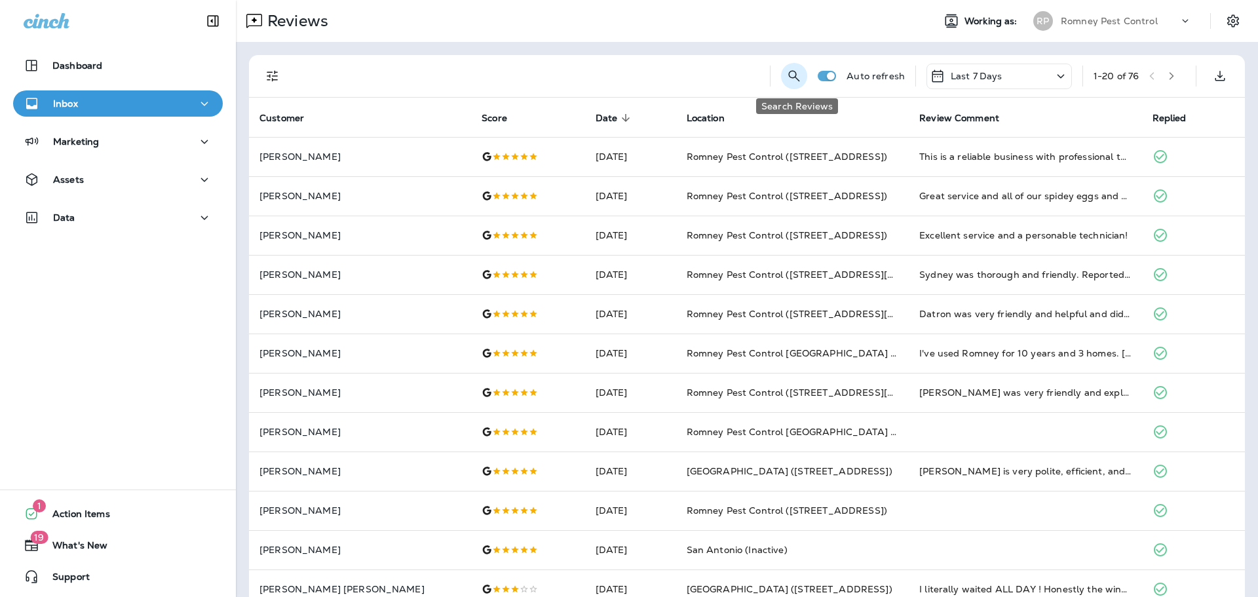
click at [797, 77] on icon "Search Reviews" at bounding box center [794, 76] width 16 height 16
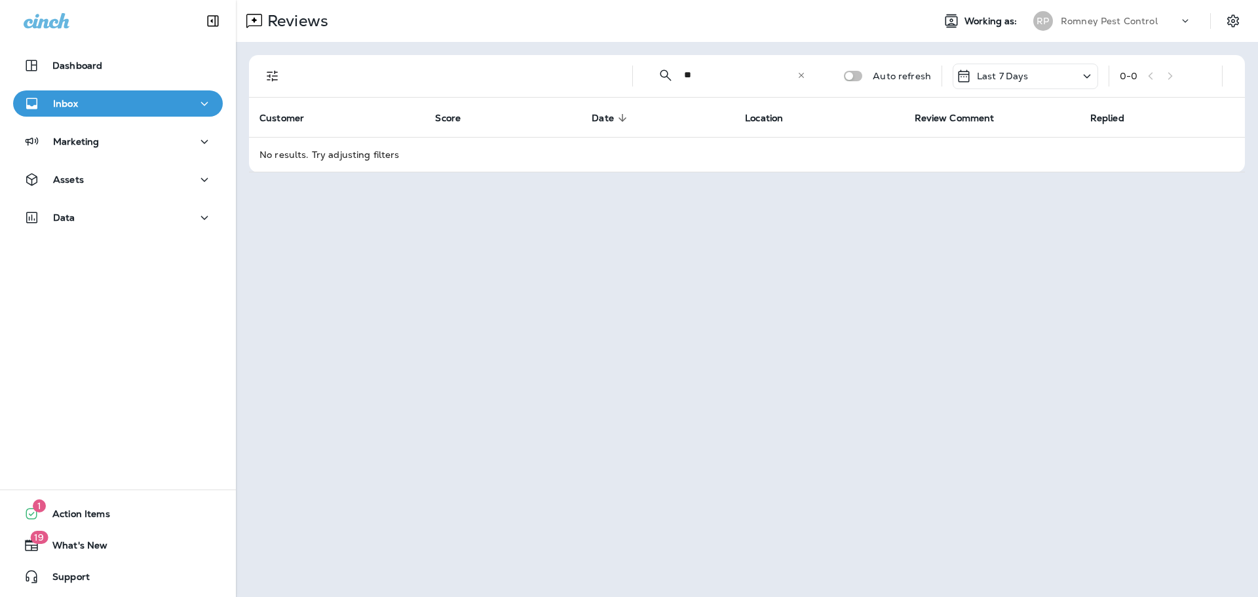
type input "*"
type input "********"
click at [1123, 22] on p "Romney Pest Control" at bounding box center [1109, 21] width 97 height 10
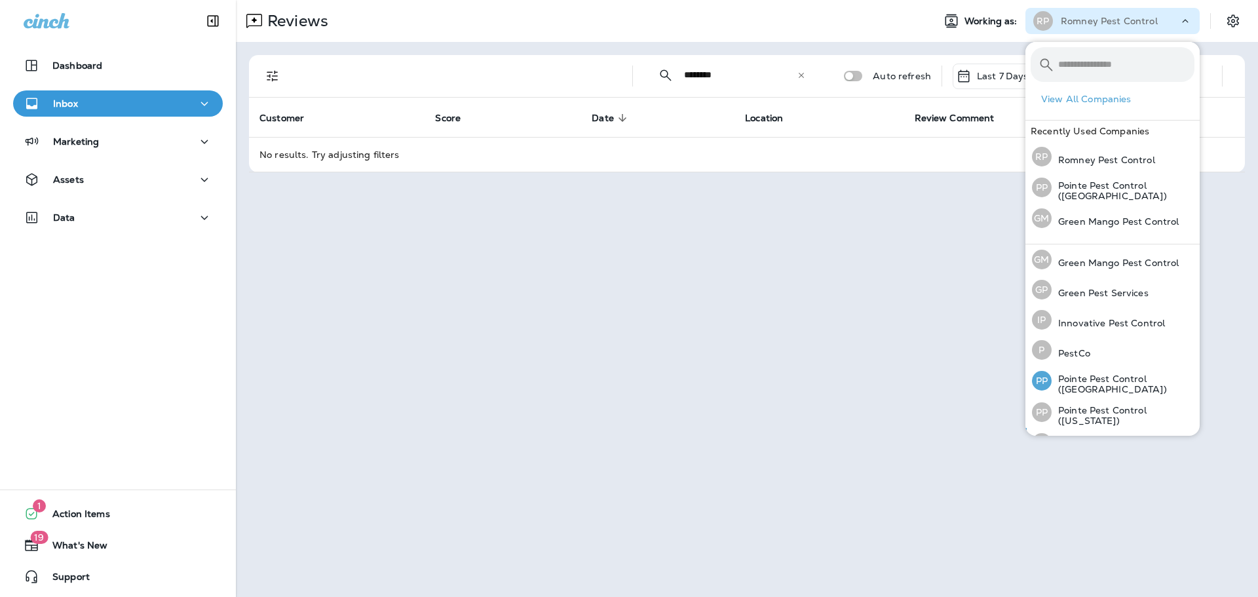
scroll to position [54, 0]
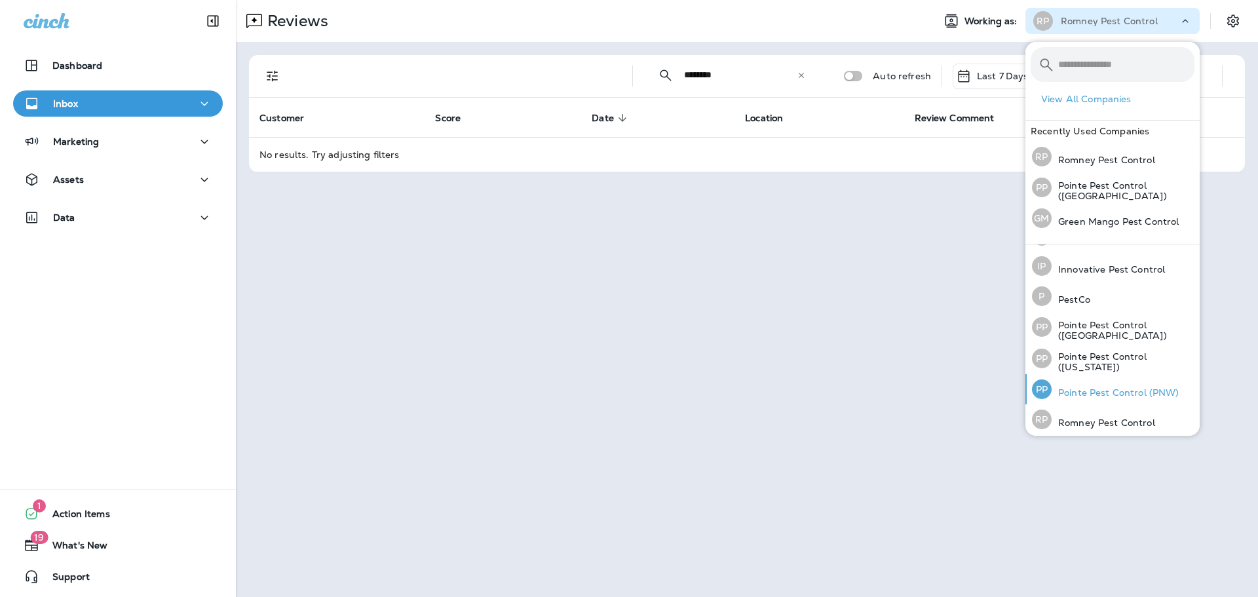
click at [1097, 381] on div "PP Pointe Pest Control (PNW)" at bounding box center [1105, 389] width 158 height 30
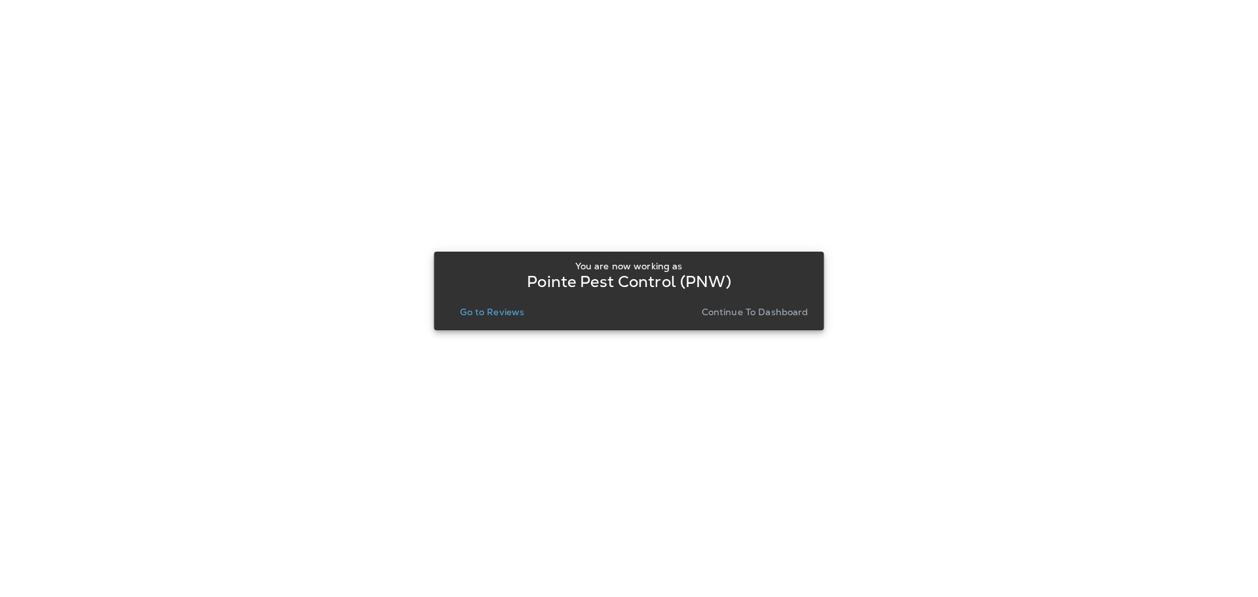
click at [493, 307] on p "Go to Reviews" at bounding box center [492, 312] width 64 height 10
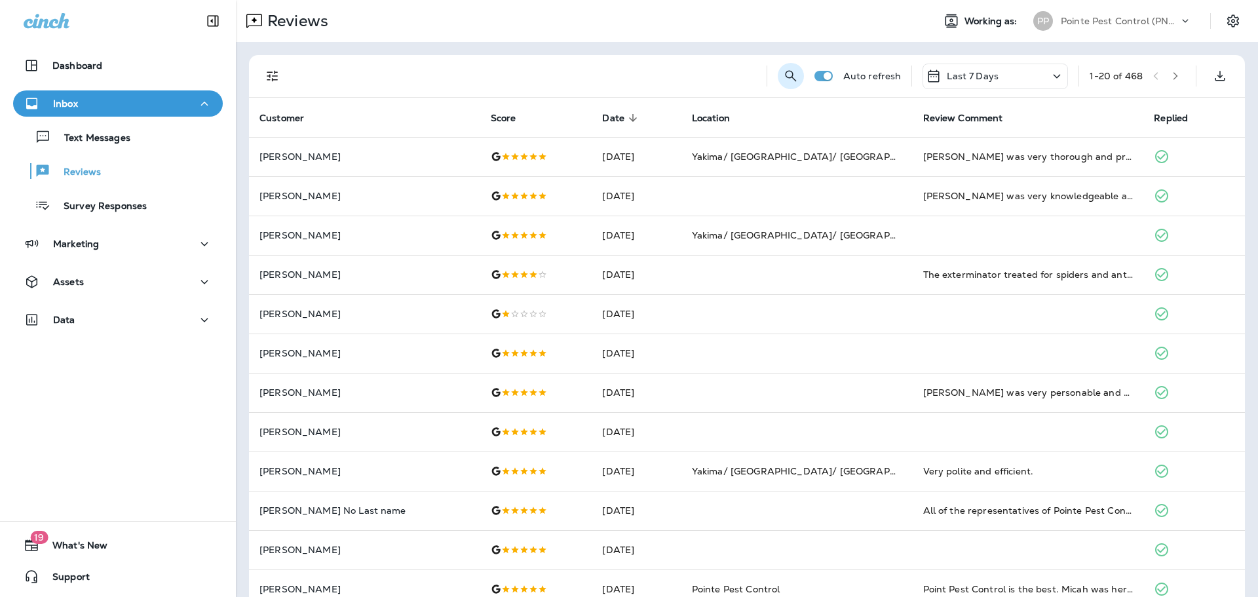
click at [785, 71] on icon "Search Reviews" at bounding box center [790, 75] width 11 height 11
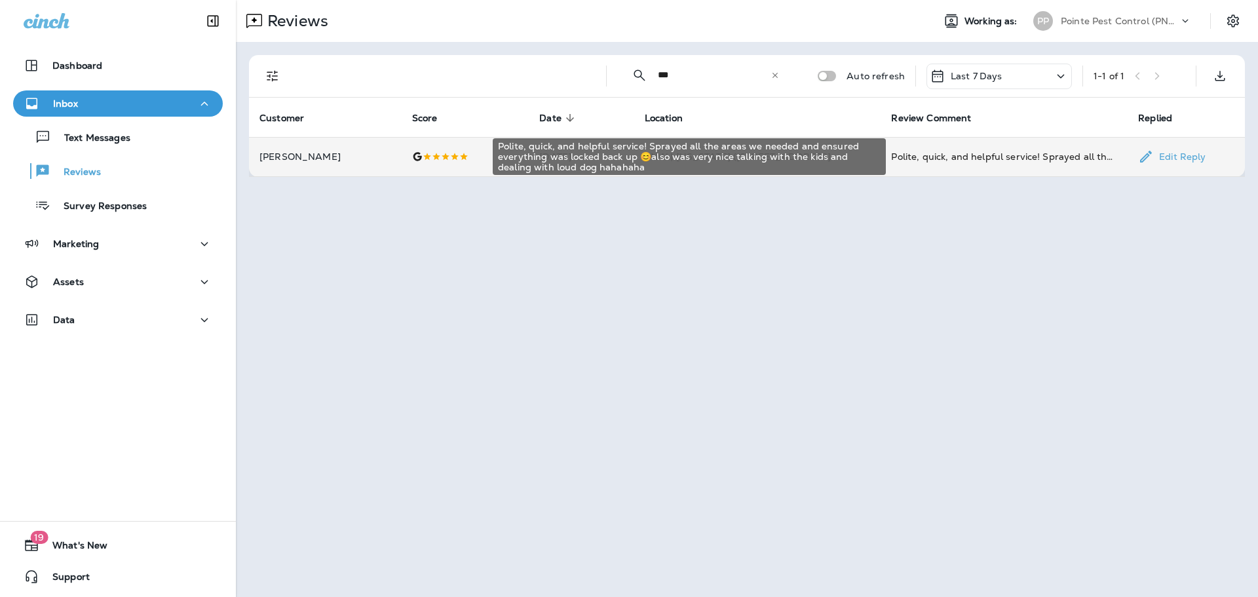
click at [966, 155] on div "Polite, quick, and helpful service! Sprayed all the areas we needed and ensured…" at bounding box center [1004, 156] width 226 height 13
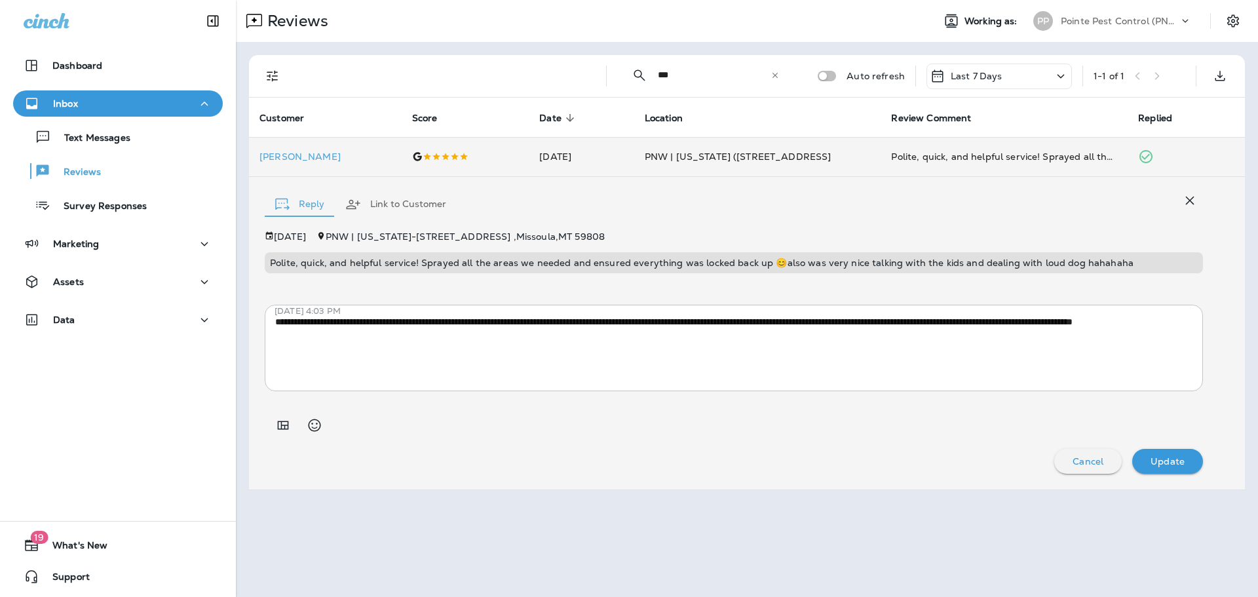
click at [1182, 199] on icon "button" at bounding box center [1190, 201] width 16 height 16
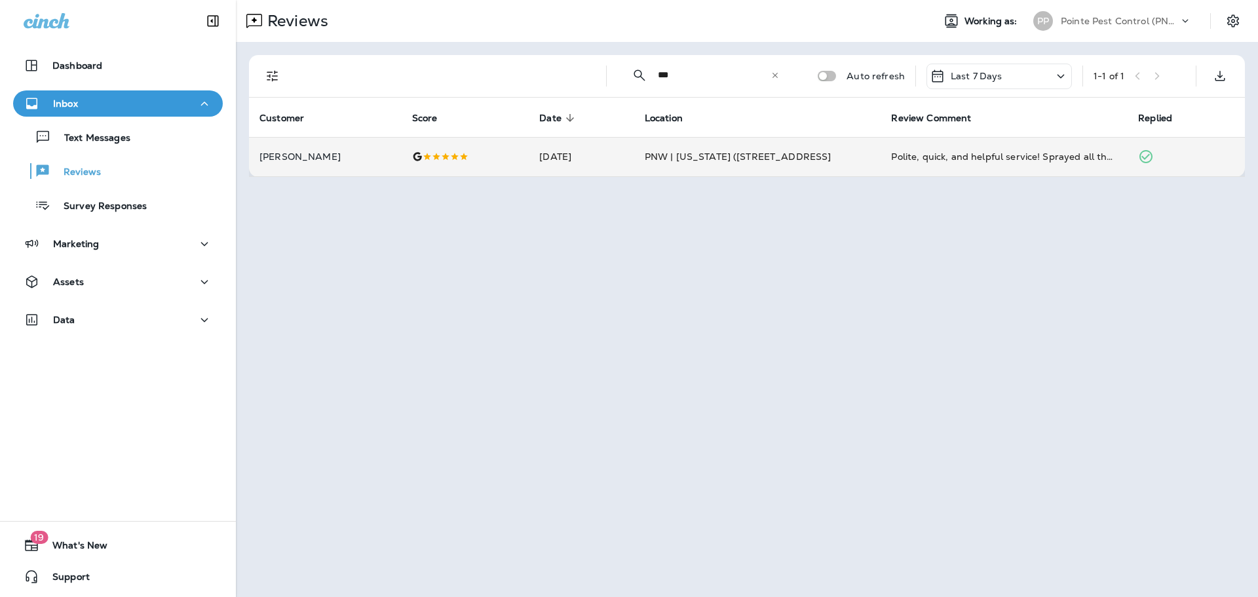
click at [701, 75] on input "***" at bounding box center [714, 75] width 113 height 35
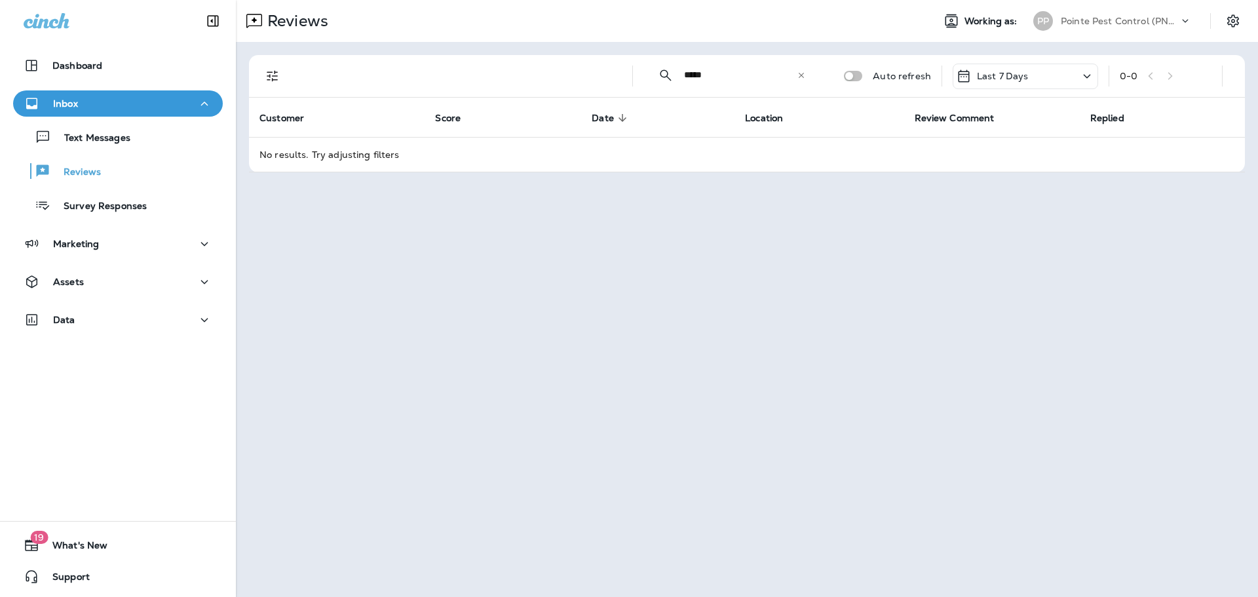
type input "*****"
click at [1110, 20] on p "Pointe Pest Control (PNW)" at bounding box center [1120, 21] width 118 height 10
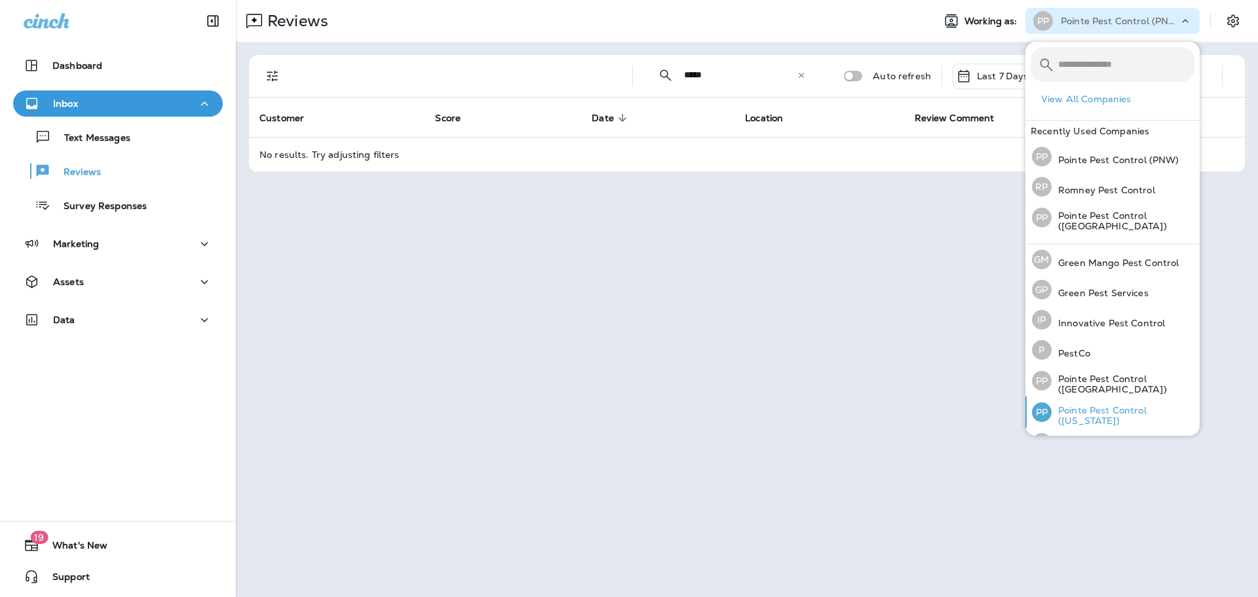
click at [1125, 403] on div "PP Pointe Pest Control ([US_STATE])" at bounding box center [1112, 411] width 173 height 31
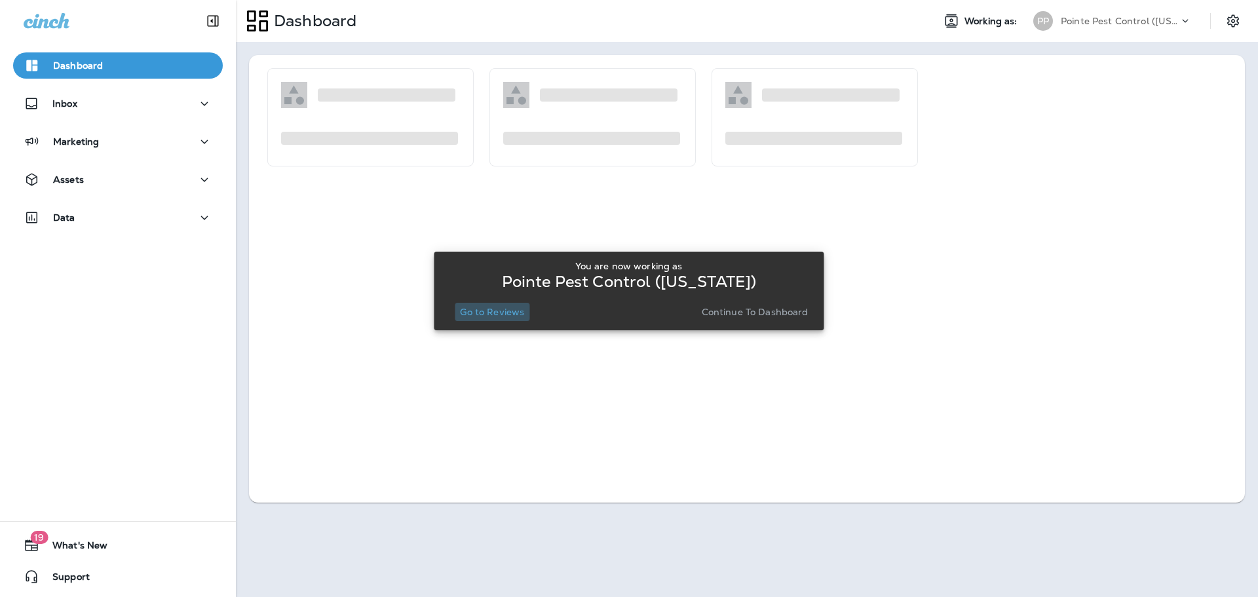
click at [503, 313] on p "Go to Reviews" at bounding box center [492, 312] width 64 height 10
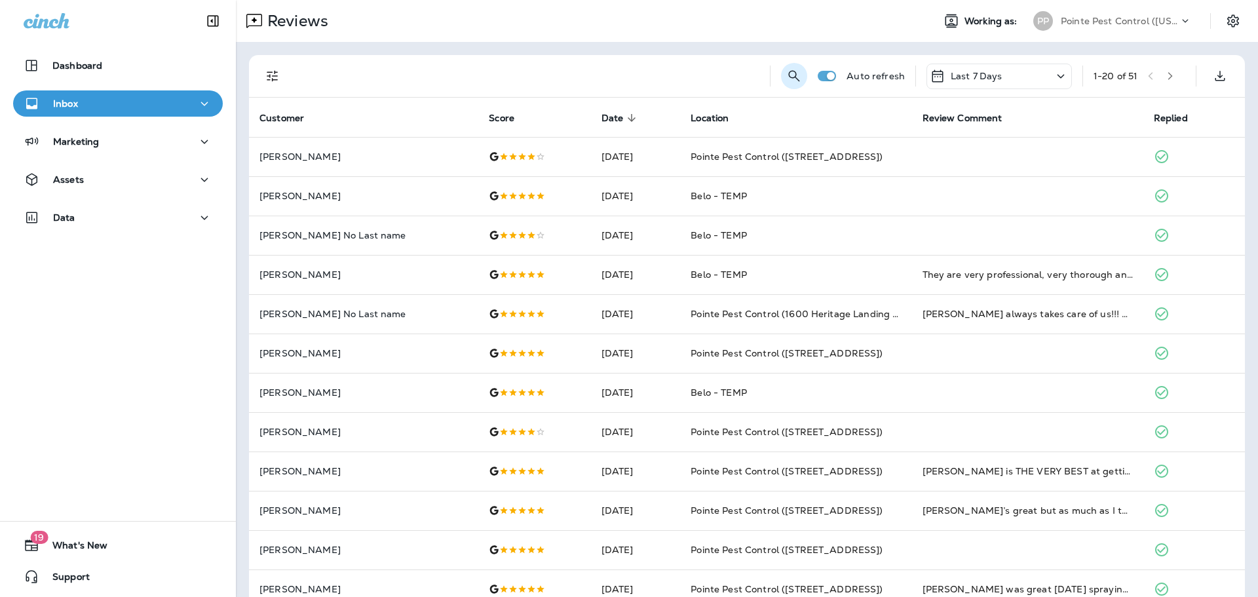
click at [791, 73] on icon "Search Reviews" at bounding box center [794, 75] width 11 height 11
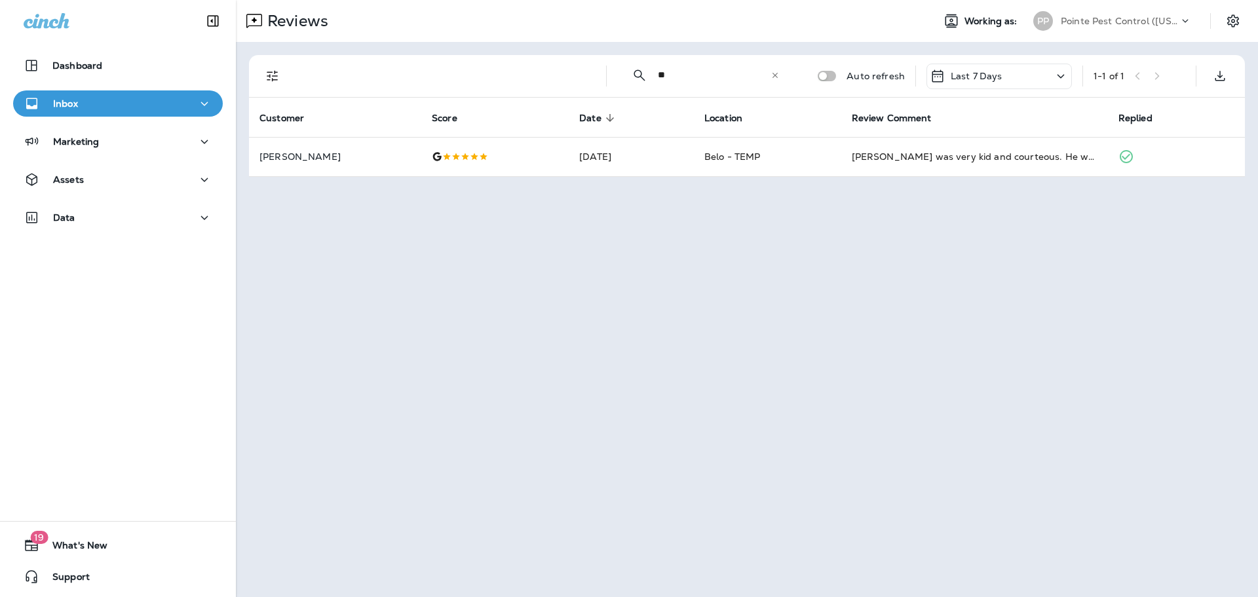
type input "*"
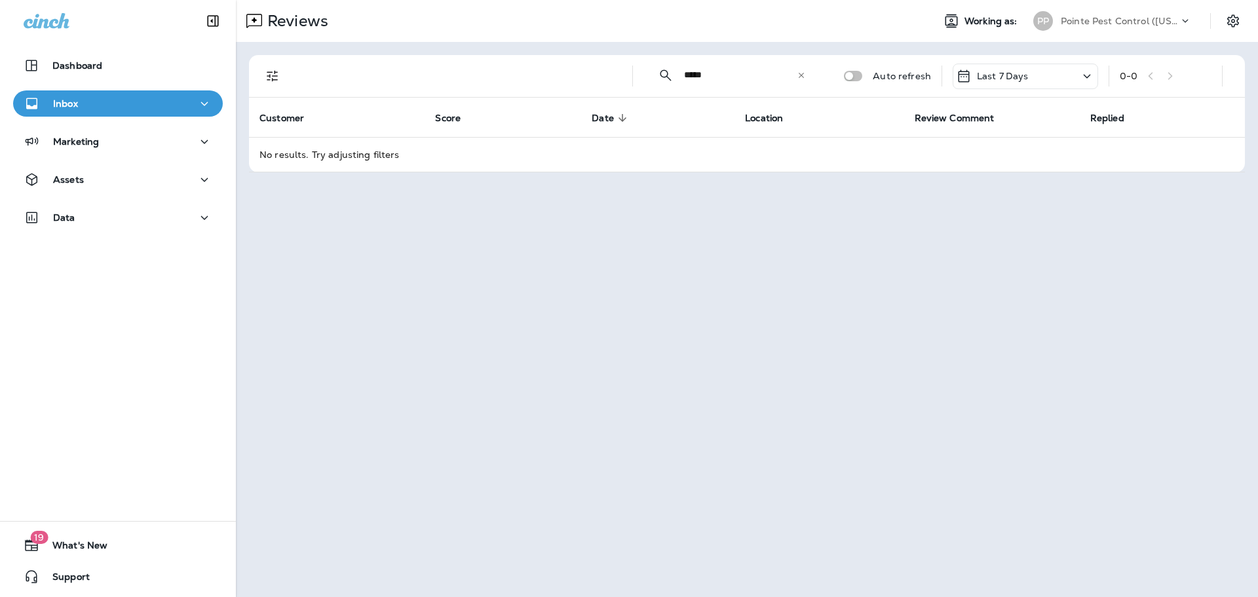
type input "*****"
click at [1153, 11] on div "Pointe Pest Control ([US_STATE])" at bounding box center [1120, 21] width 118 height 20
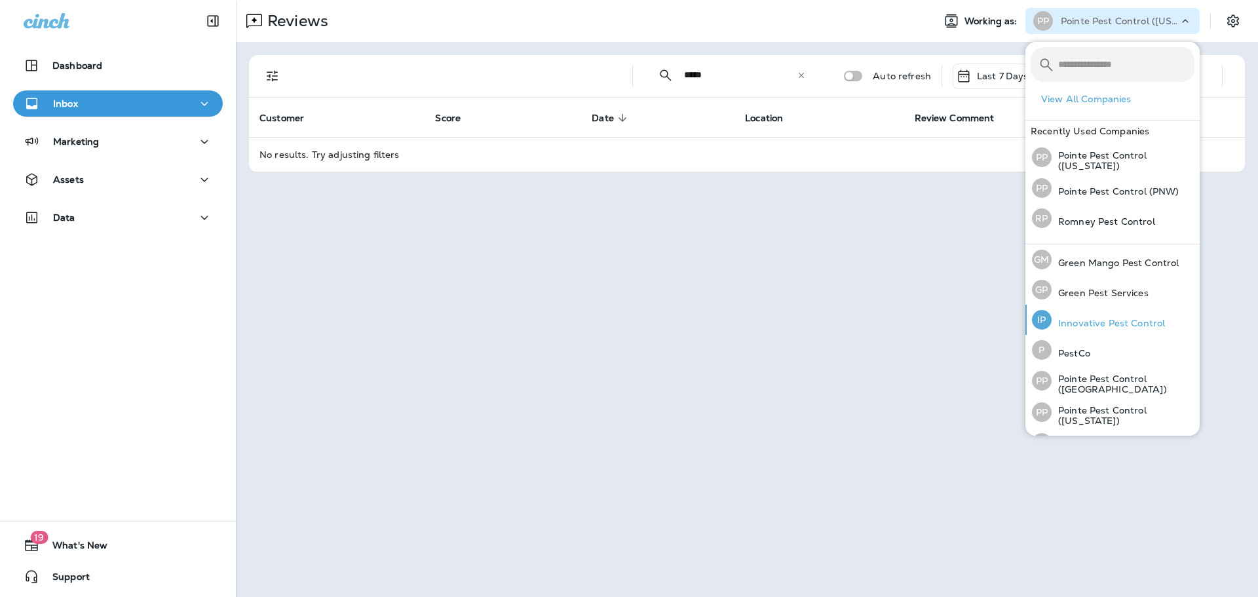
click at [1120, 309] on div "IP Innovative Pest Control" at bounding box center [1097, 320] width 143 height 30
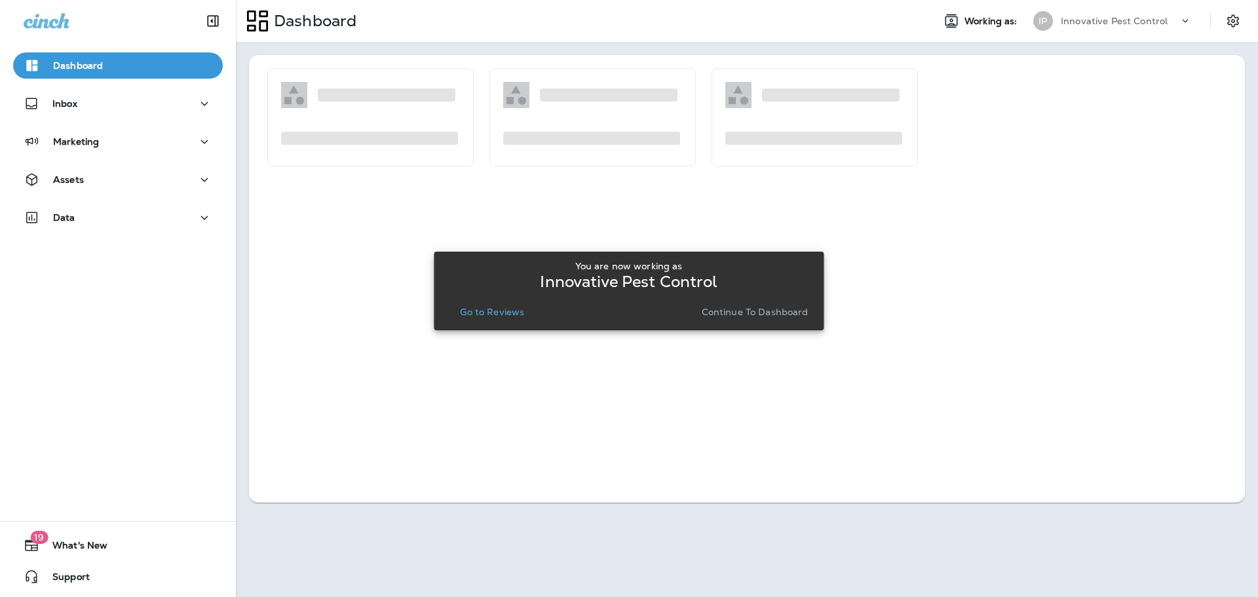
click at [486, 310] on p "Go to Reviews" at bounding box center [492, 312] width 64 height 10
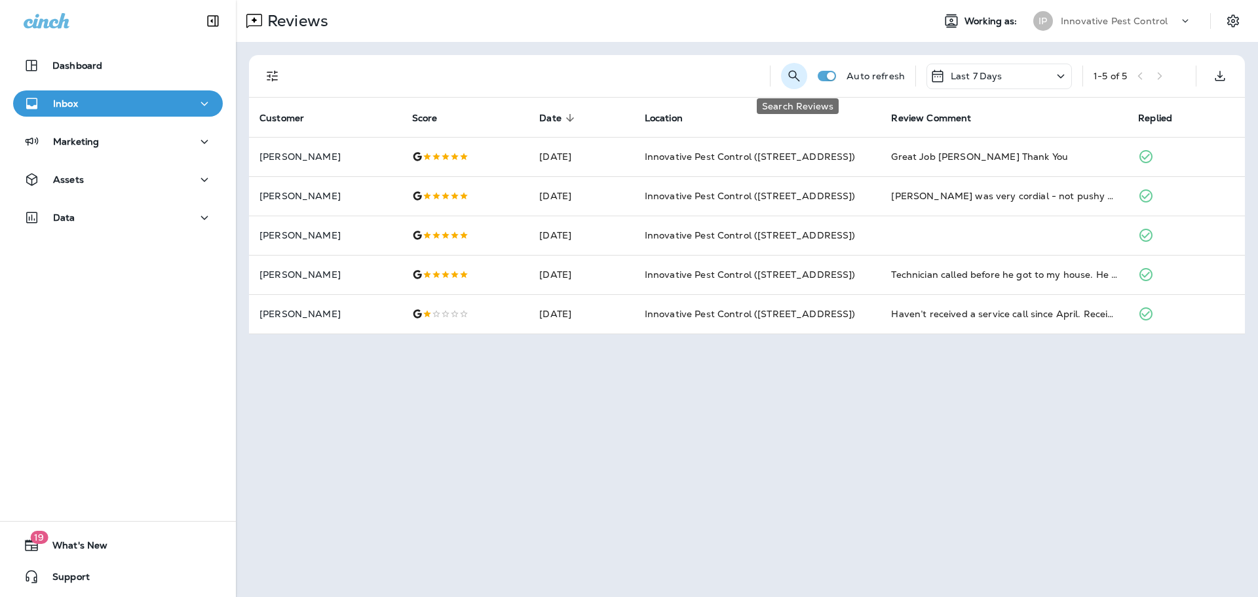
click at [790, 73] on icon "Search Reviews" at bounding box center [794, 76] width 16 height 16
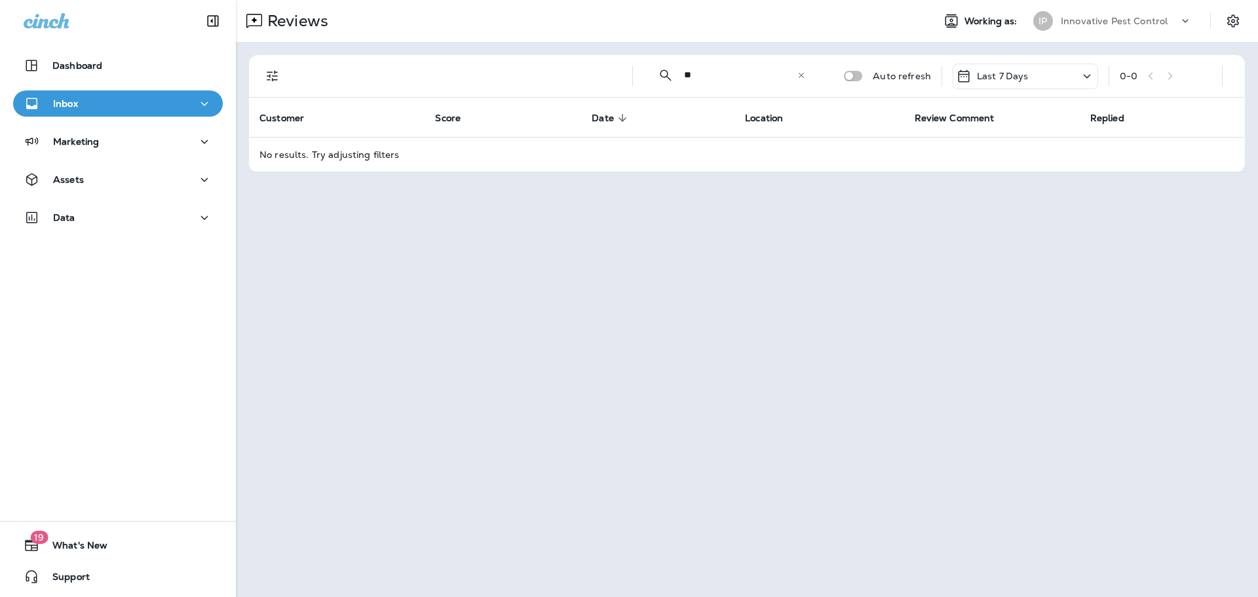
type input "*"
type input "*****"
click at [1077, 17] on p "Innovative Pest Control" at bounding box center [1114, 21] width 107 height 10
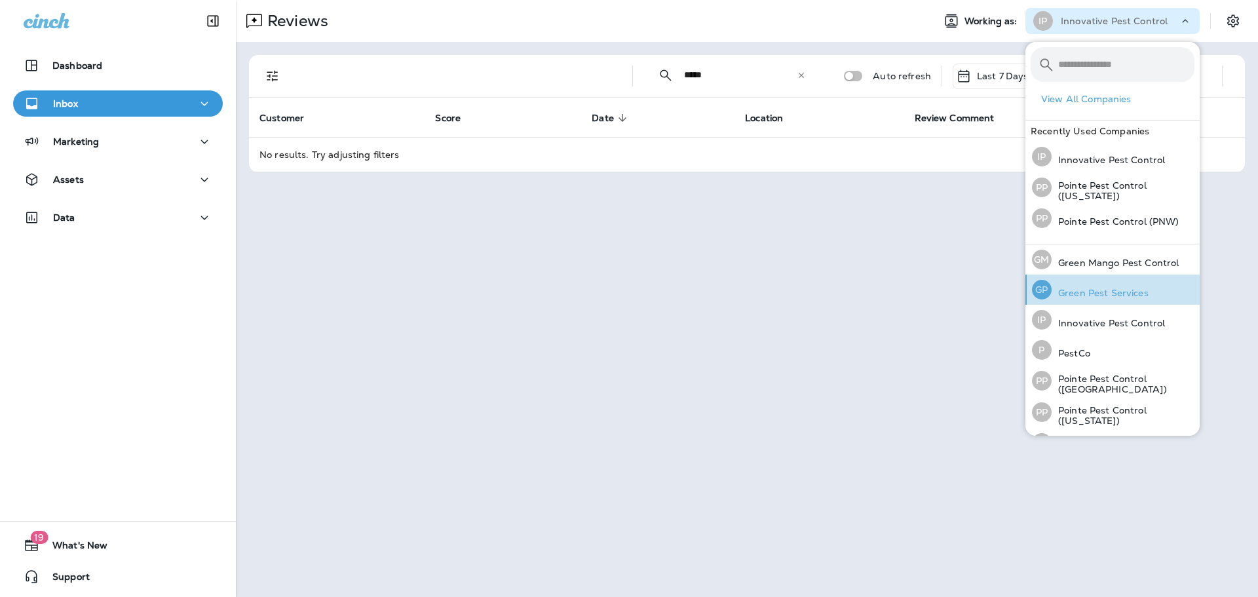
click at [1140, 281] on div "[PERSON_NAME] Pest Services" at bounding box center [1089, 289] width 127 height 30
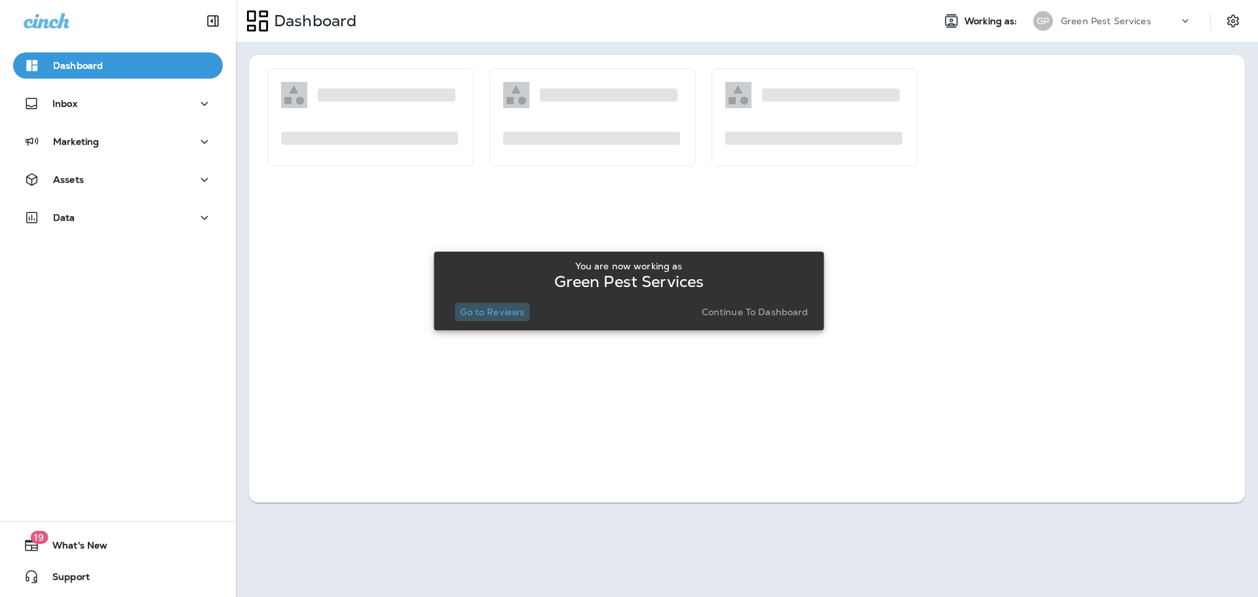
click at [480, 309] on p "Go to Reviews" at bounding box center [492, 312] width 64 height 10
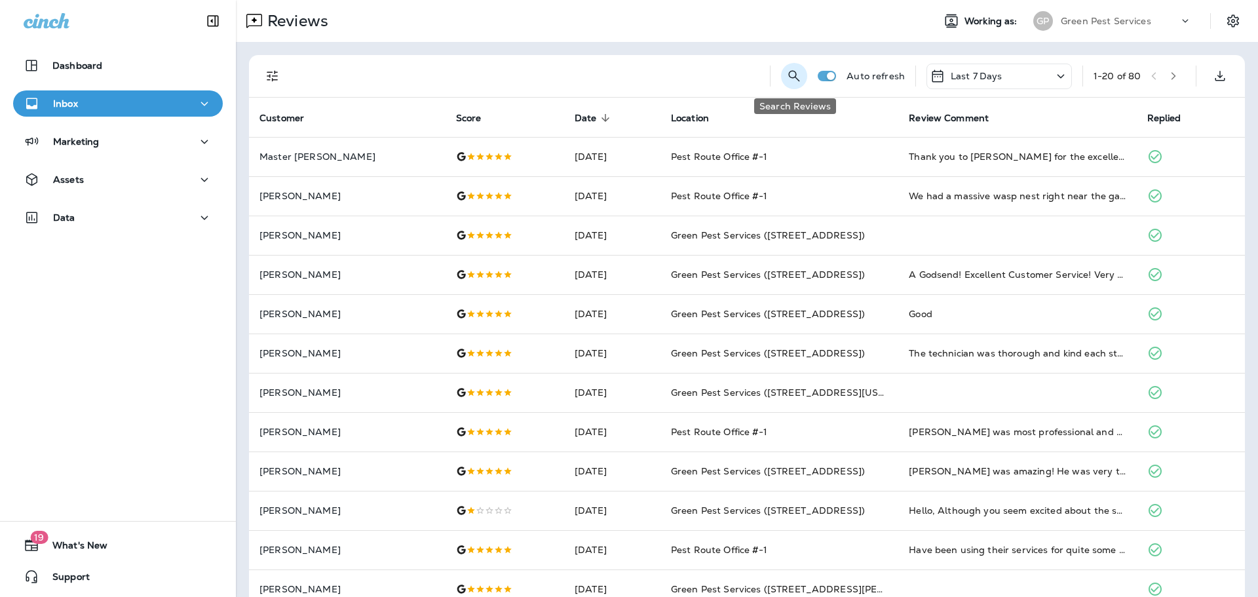
click at [791, 73] on icon "Search Reviews" at bounding box center [794, 76] width 16 height 16
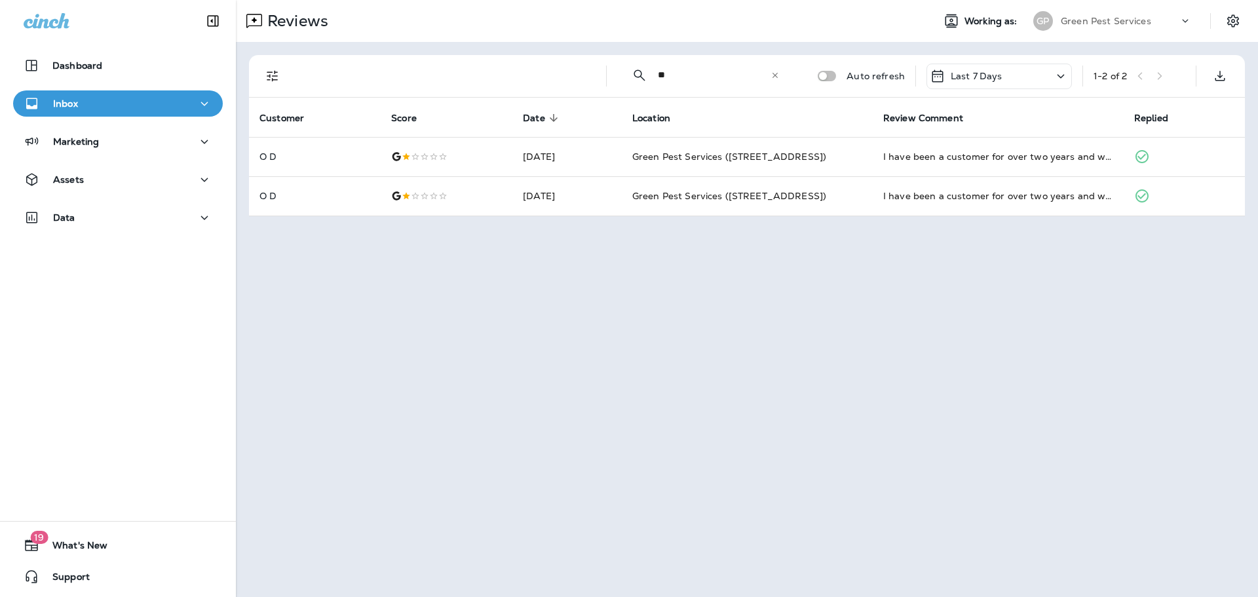
type input "*"
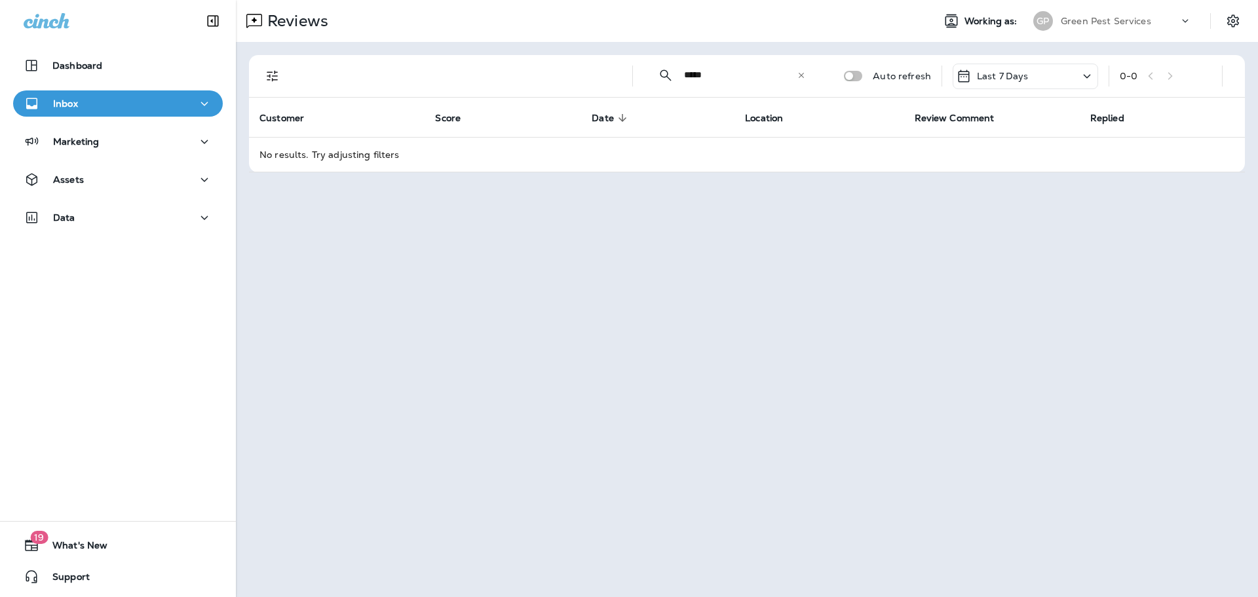
type input "*****"
click at [1141, 14] on div "Green Pest Services" at bounding box center [1120, 21] width 118 height 20
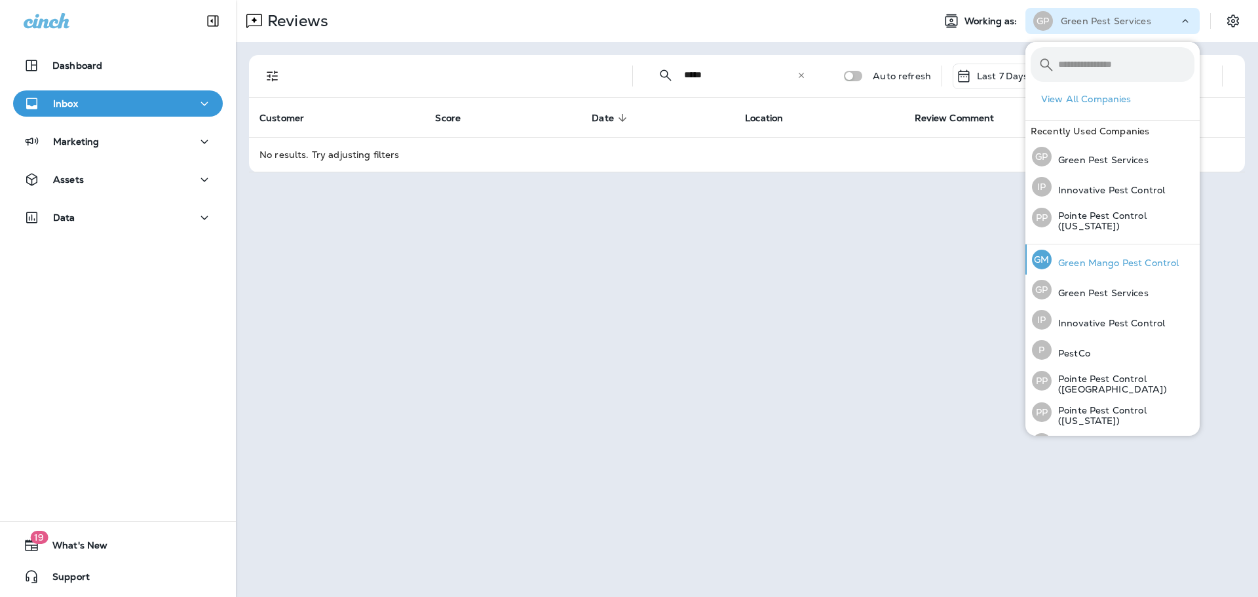
click at [1072, 264] on p "Green Mango Pest Control" at bounding box center [1114, 262] width 127 height 10
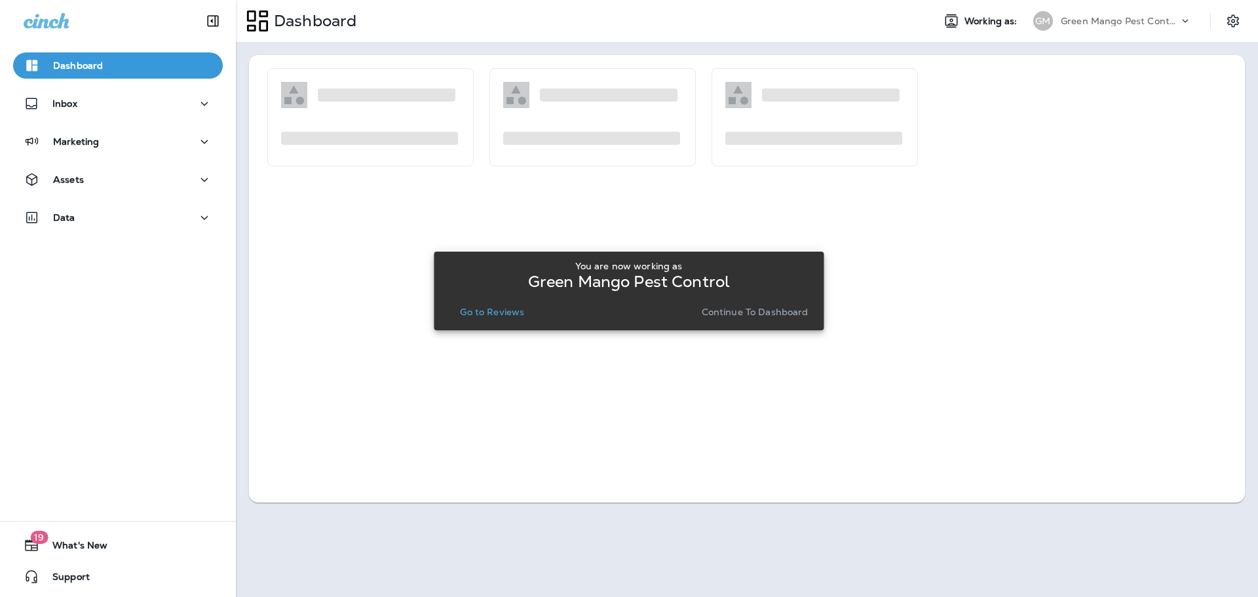
click at [506, 312] on p "Go to Reviews" at bounding box center [492, 312] width 64 height 10
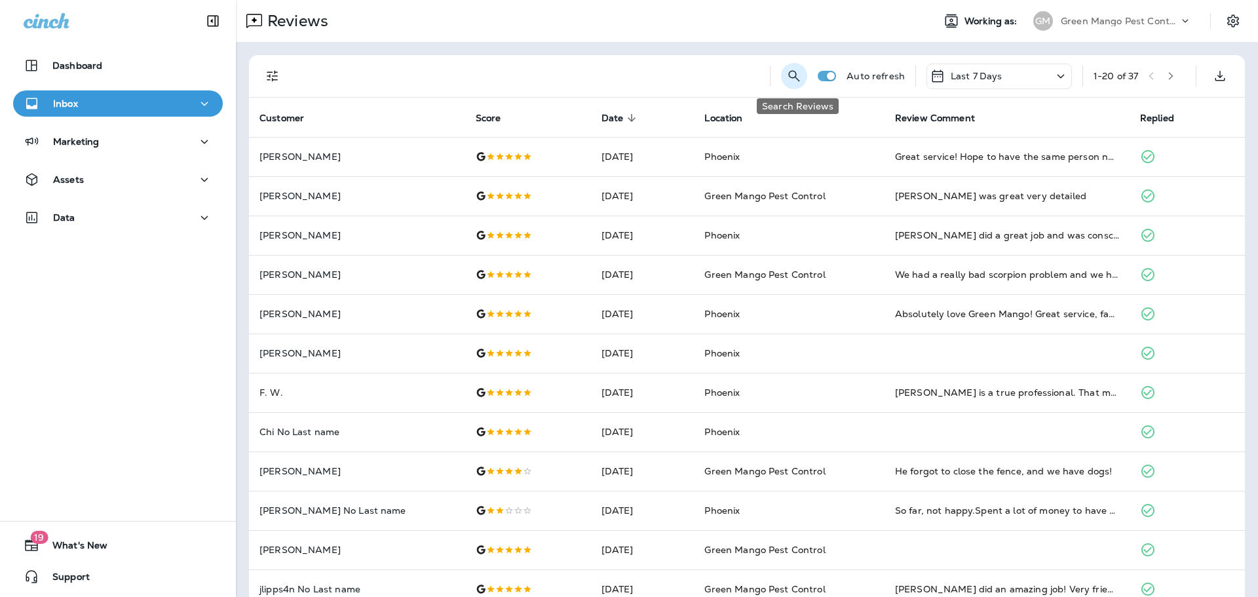
click at [799, 73] on icon "Search Reviews" at bounding box center [794, 76] width 16 height 16
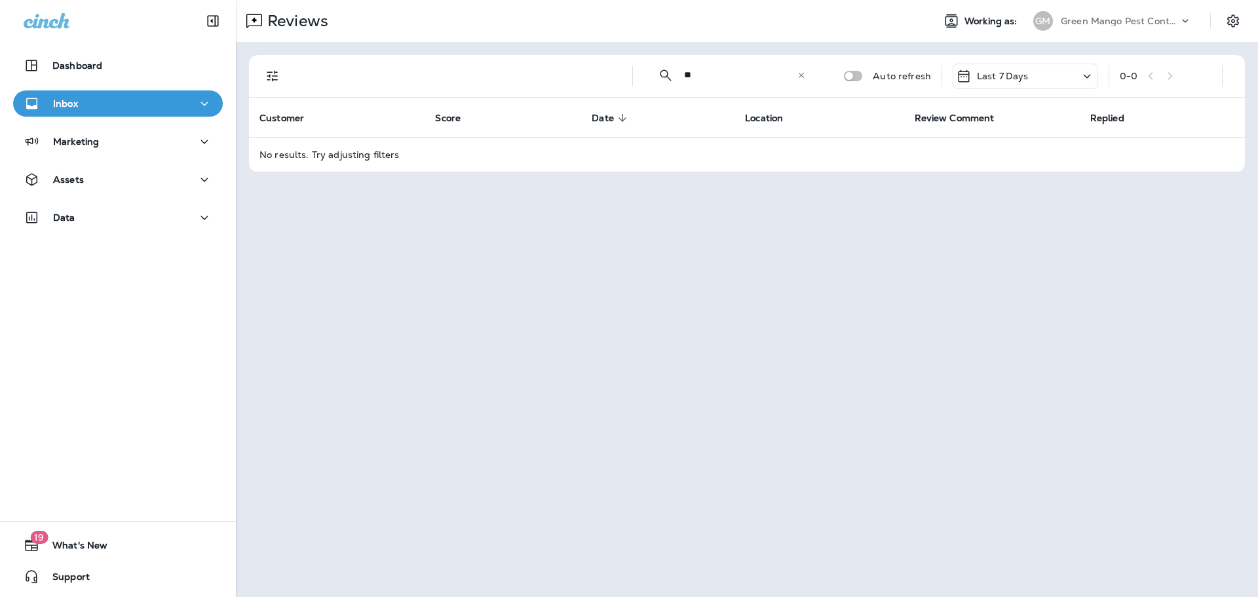
type input "*"
type input "*****"
click at [806, 76] on icon at bounding box center [801, 75] width 9 height 9
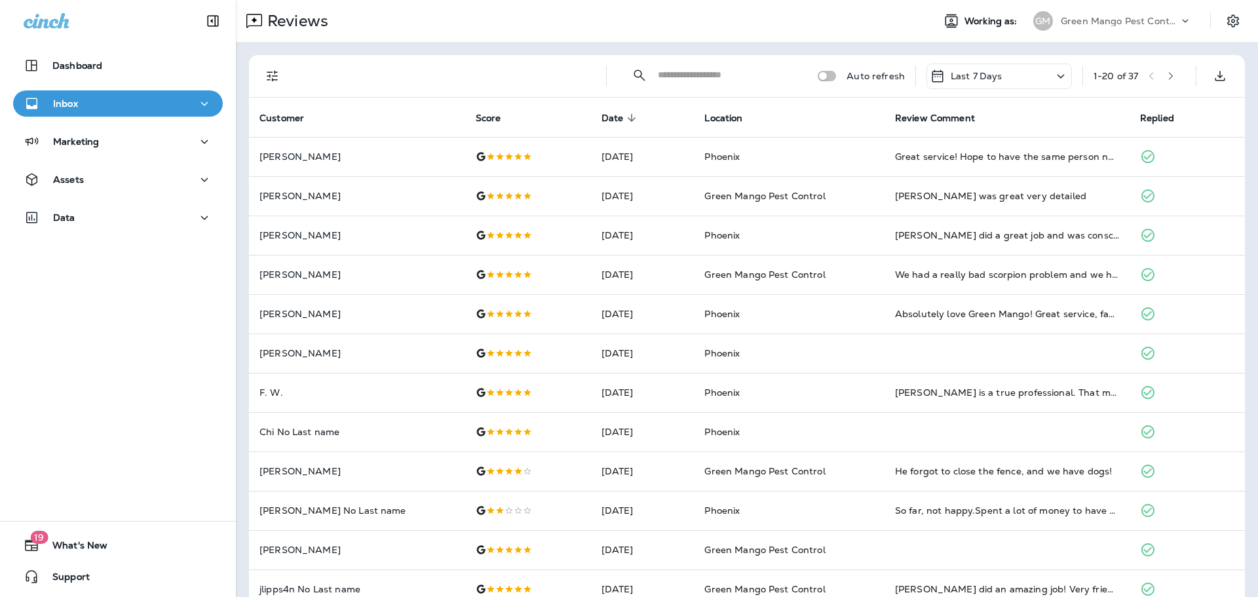
click at [1148, 19] on p "Green Mango Pest Control" at bounding box center [1120, 21] width 118 height 10
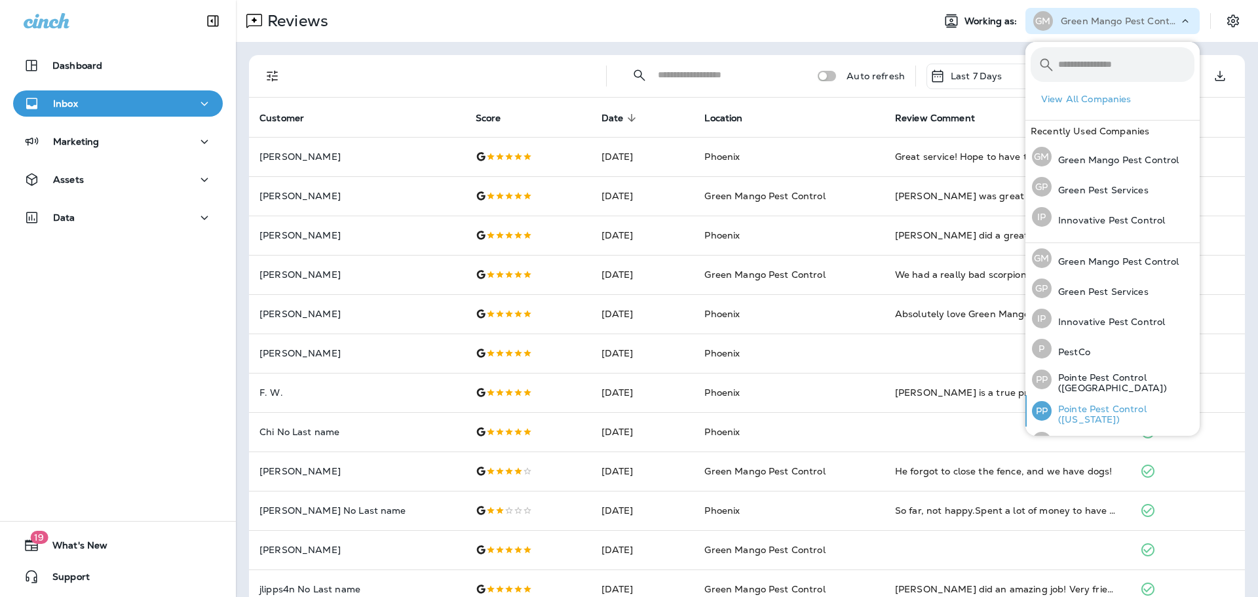
scroll to position [54, 0]
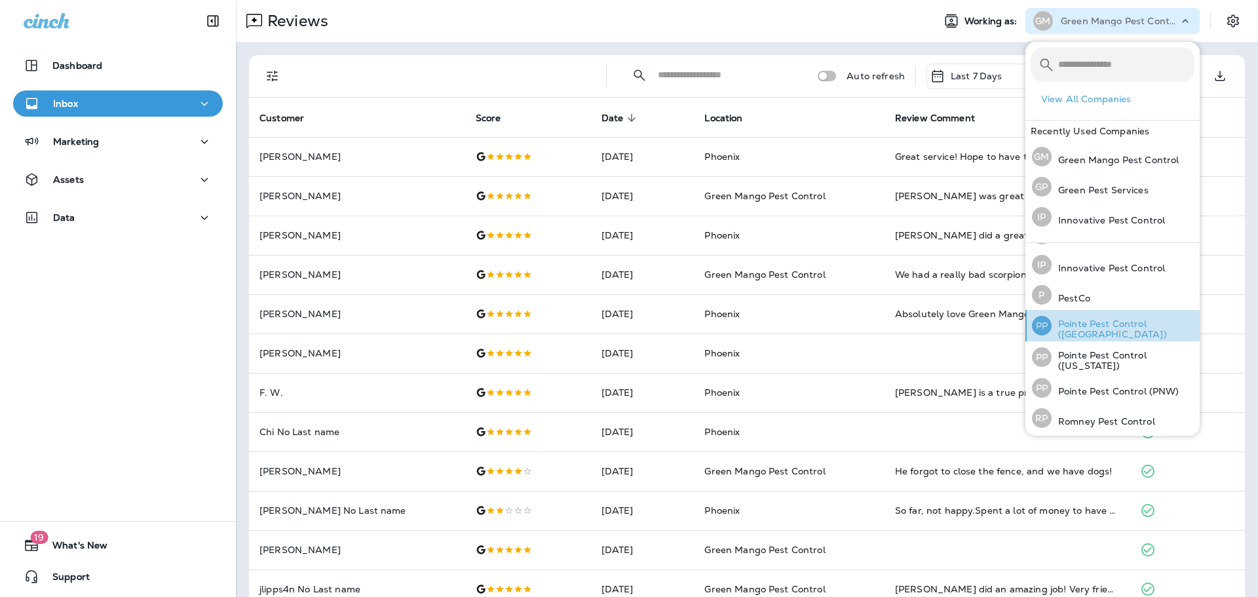
click at [1100, 323] on p "Pointe Pest Control ([GEOGRAPHIC_DATA])" at bounding box center [1122, 328] width 143 height 21
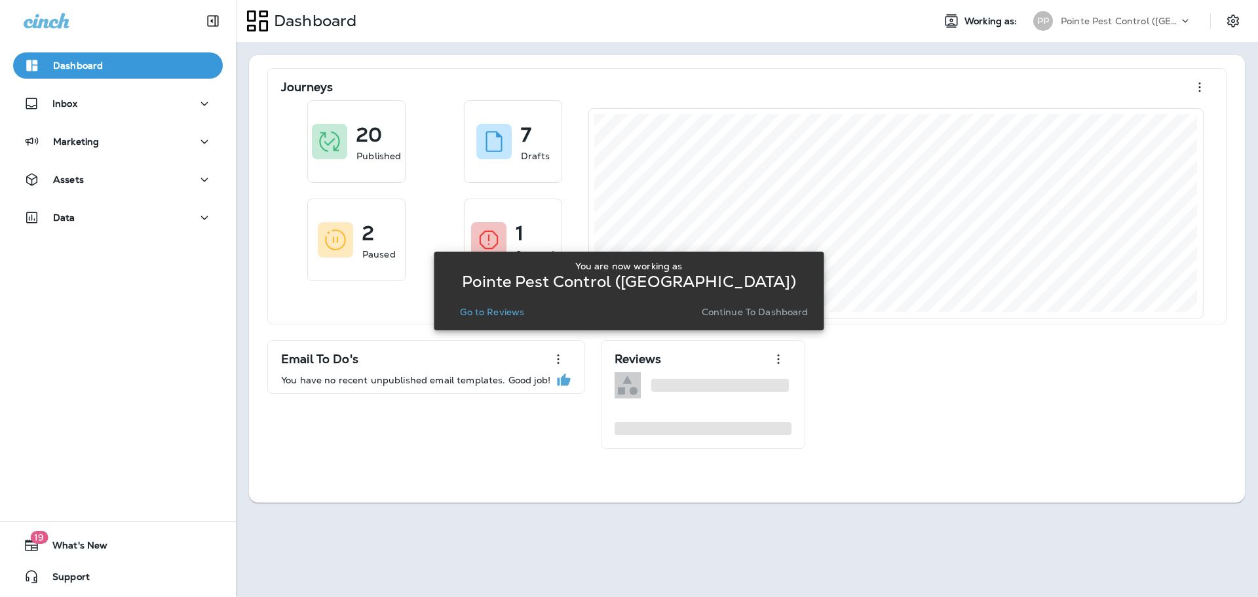
click at [500, 309] on p "Go to Reviews" at bounding box center [492, 312] width 64 height 10
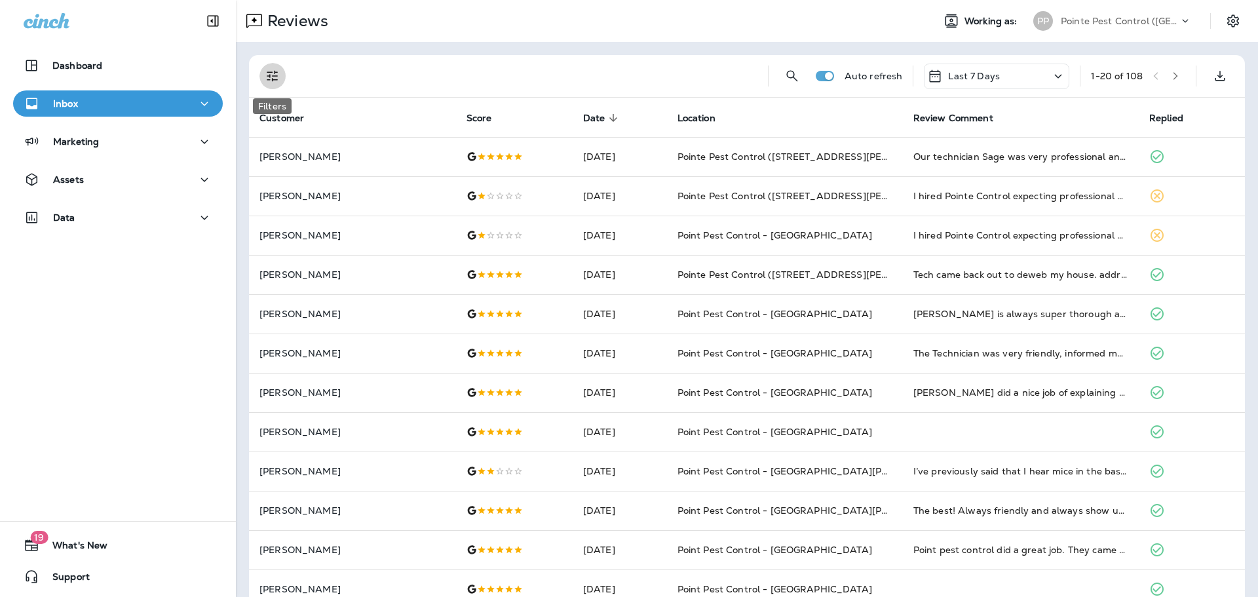
click at [269, 71] on icon "Filters" at bounding box center [272, 76] width 11 height 11
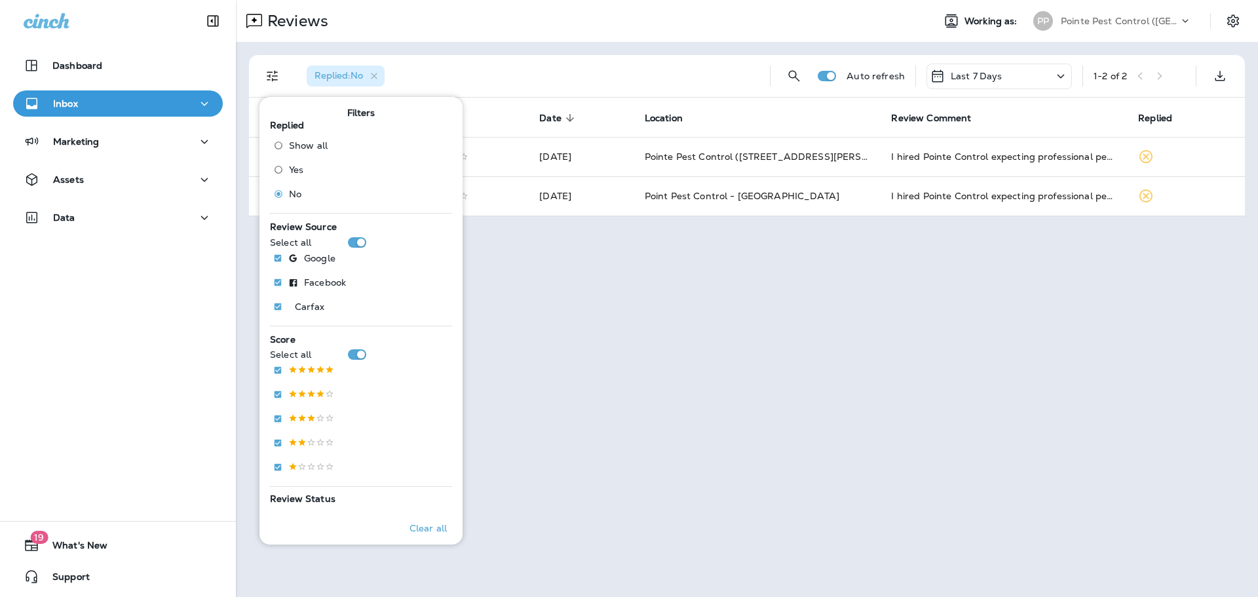
click at [568, 43] on div "Replied : No Auto refresh Last 7 Days 1 - 2 of 2 Customer Score Date sorted des…" at bounding box center [747, 135] width 1022 height 187
